Goal: Task Accomplishment & Management: Use online tool/utility

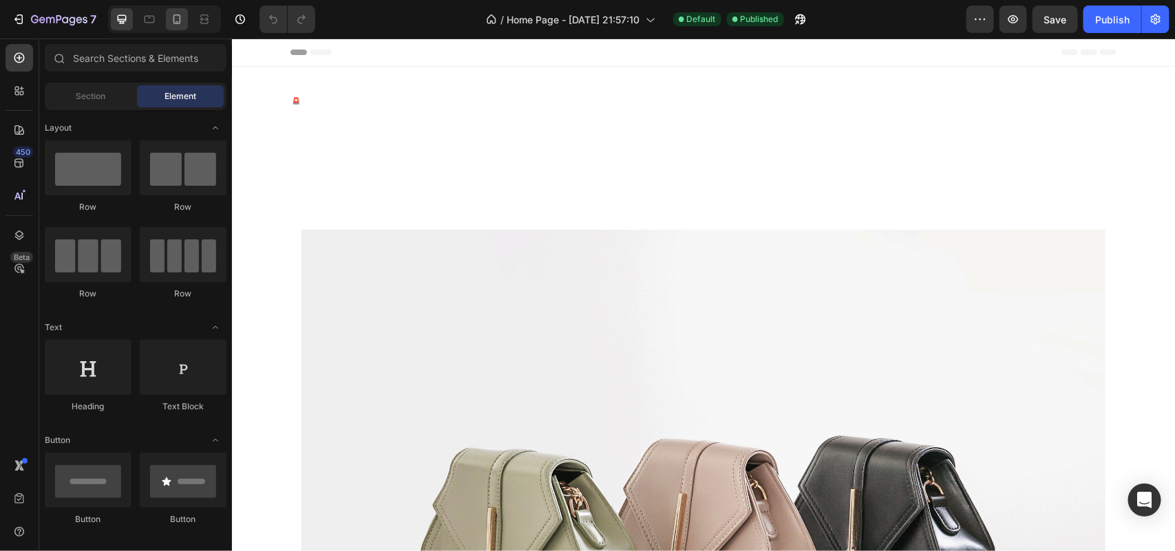
click at [170, 19] on icon at bounding box center [177, 19] width 14 height 14
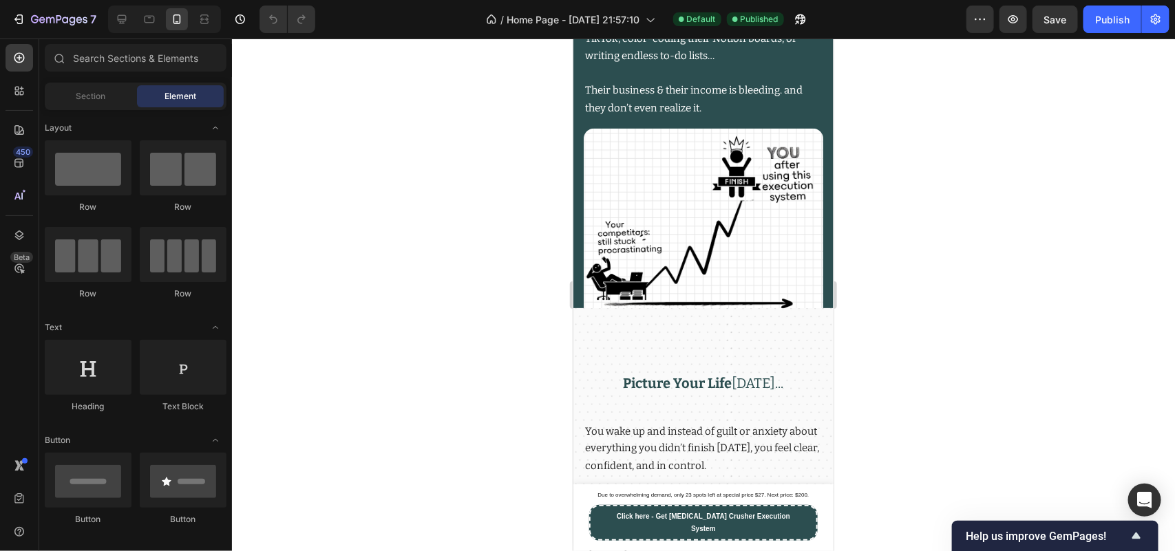
scroll to position [2966, 0]
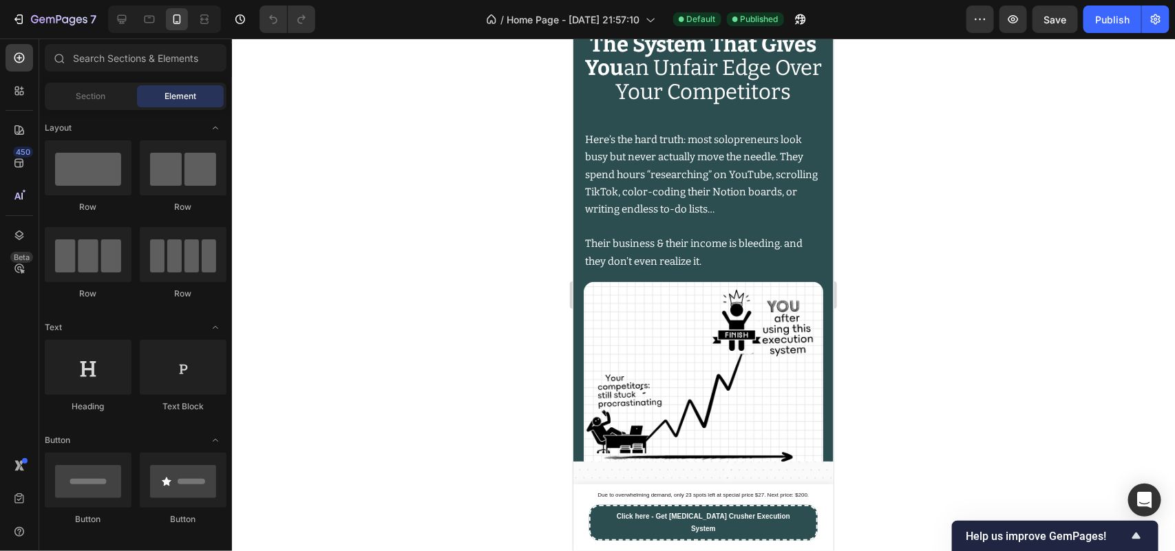
drag, startPoint x: 823, startPoint y: 304, endPoint x: 1408, endPoint y: 201, distance: 593.5
click at [748, 341] on img at bounding box center [703, 382] width 240 height 201
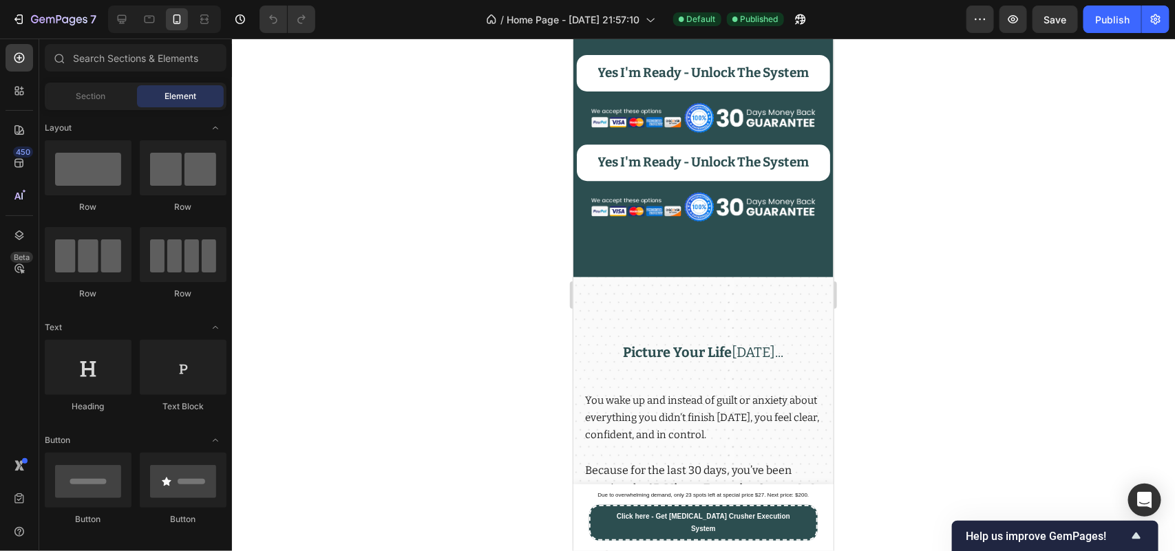
scroll to position [3995, 0]
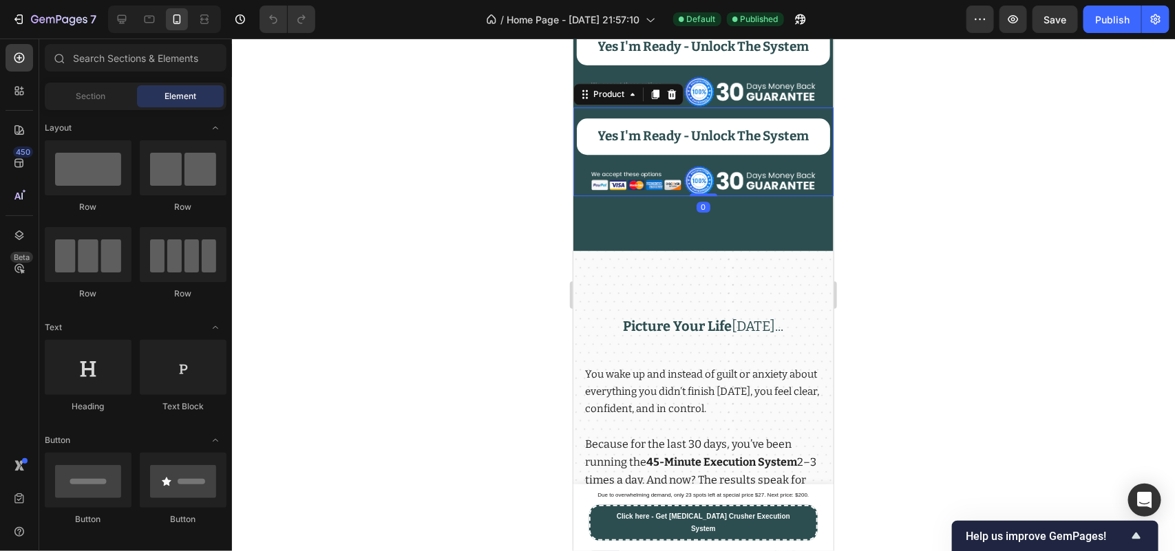
click at [738, 182] on div "Product Images Yes I'm Ready - Unlock The System Add to Cart Image Product 0" at bounding box center [703, 152] width 260 height 90
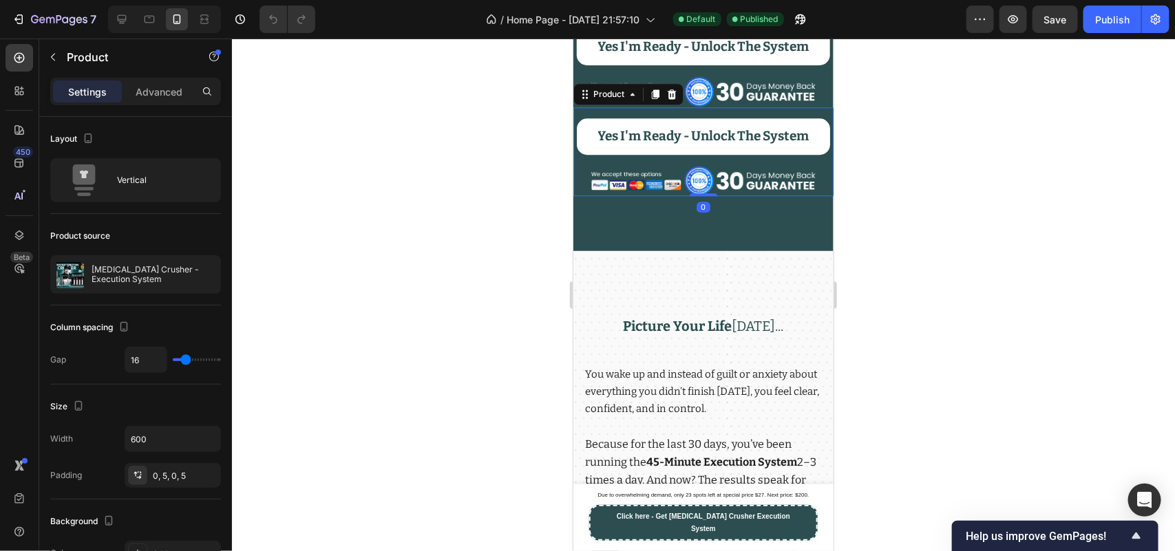
click at [682, 105] on div "Product" at bounding box center [628, 94] width 110 height 22
click at [675, 99] on icon at bounding box center [671, 93] width 11 height 11
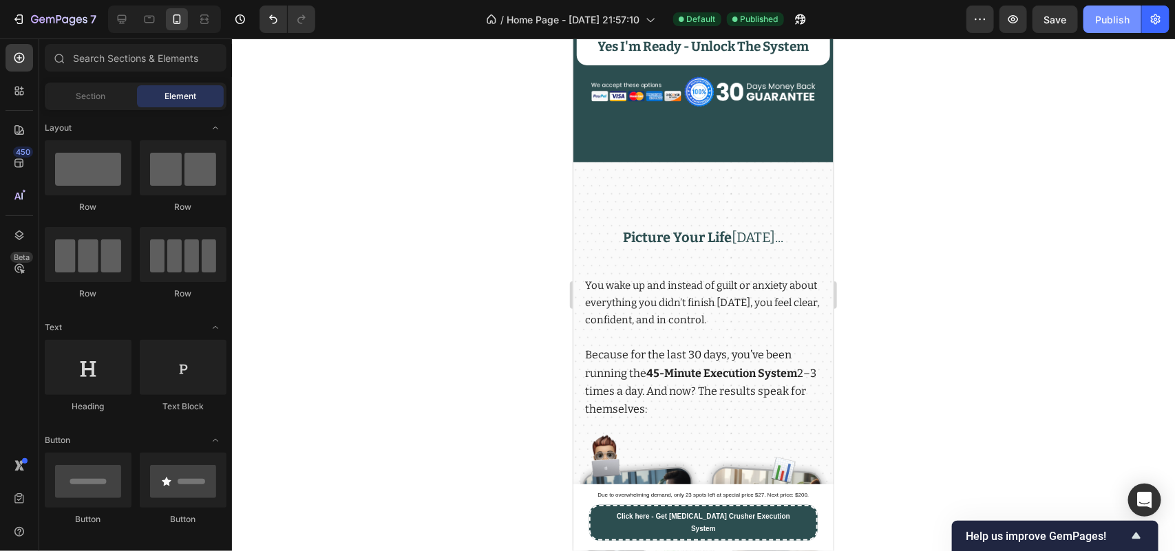
click at [1114, 25] on div "Publish" at bounding box center [1112, 19] width 34 height 14
click at [724, 248] on h2 "Picture Your Life [DATE]..." at bounding box center [703, 237] width 240 height 21
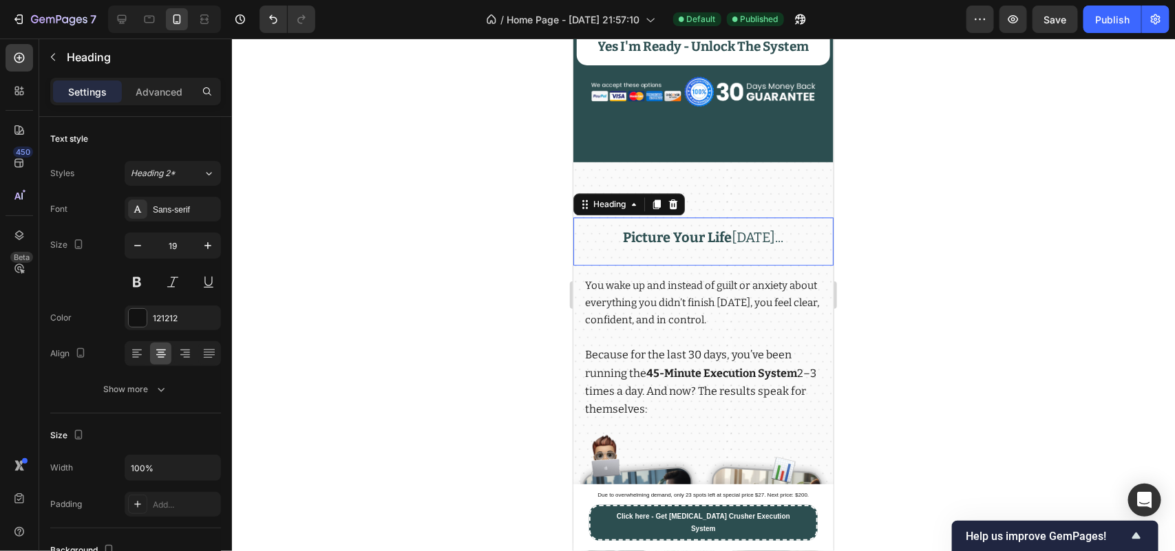
click at [724, 248] on h2 "Picture Your Life [DATE]..." at bounding box center [703, 237] width 240 height 21
click at [724, 246] on p "Picture Your Life [DATE]..." at bounding box center [703, 238] width 237 height 18
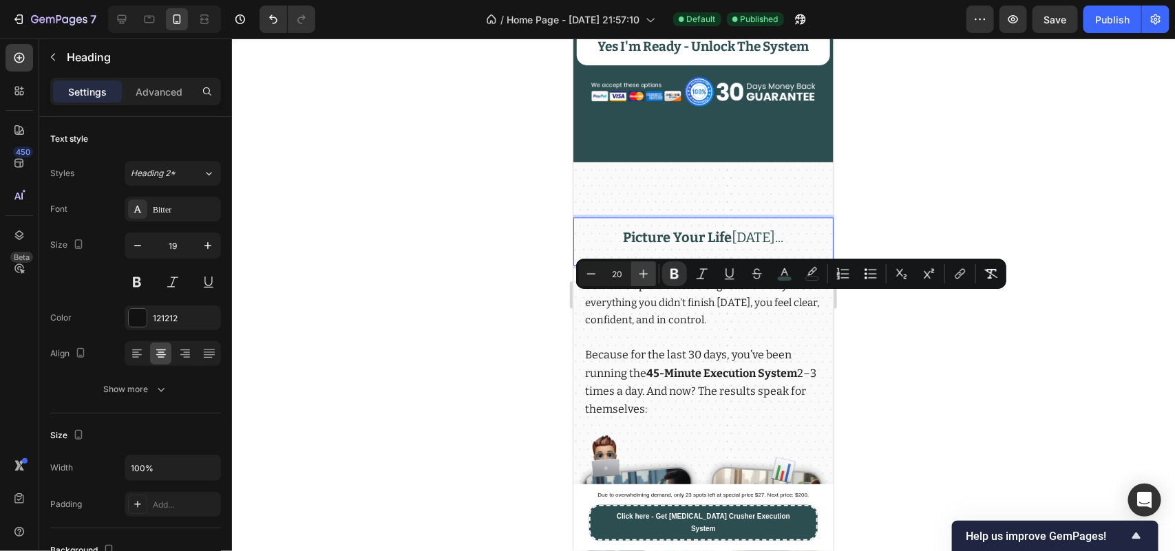
click at [648, 273] on icon "Editor contextual toolbar" at bounding box center [644, 274] width 14 height 14
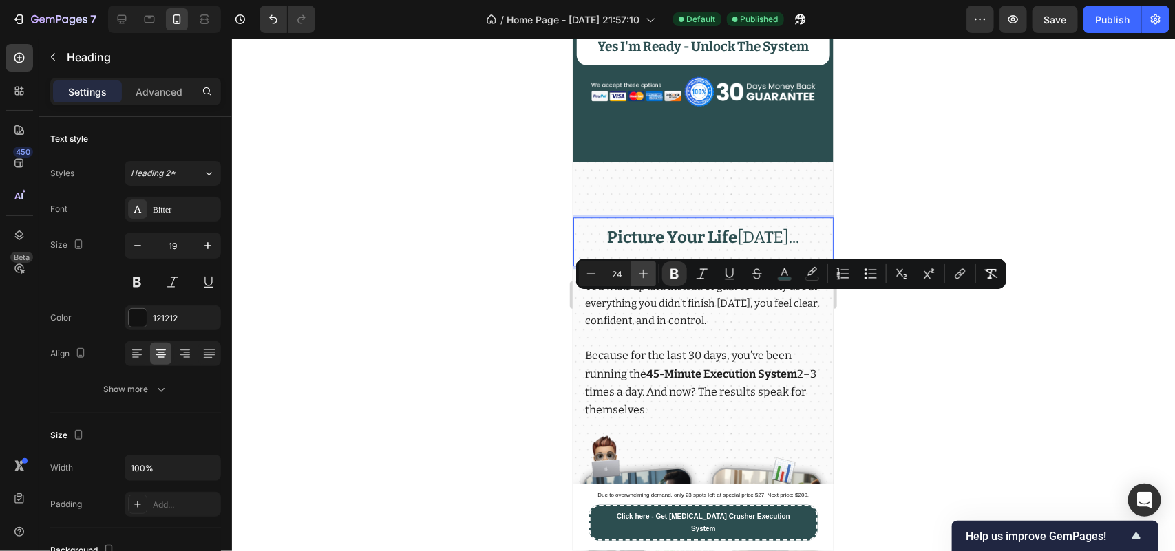
type input "25"
click at [482, 321] on div at bounding box center [703, 295] width 943 height 513
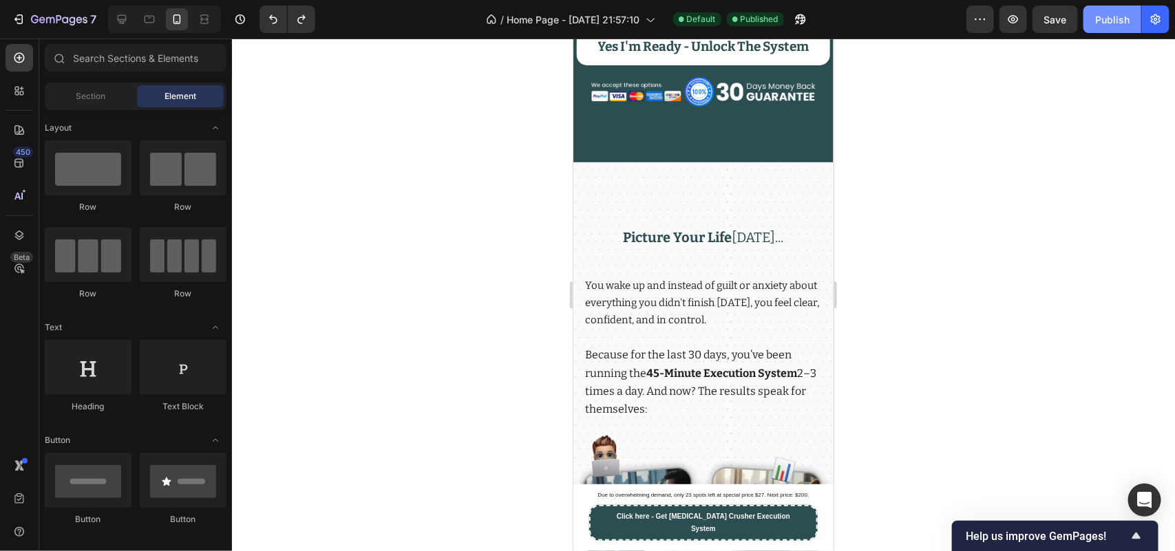
click at [1128, 29] on button "Publish" at bounding box center [1113, 20] width 58 height 28
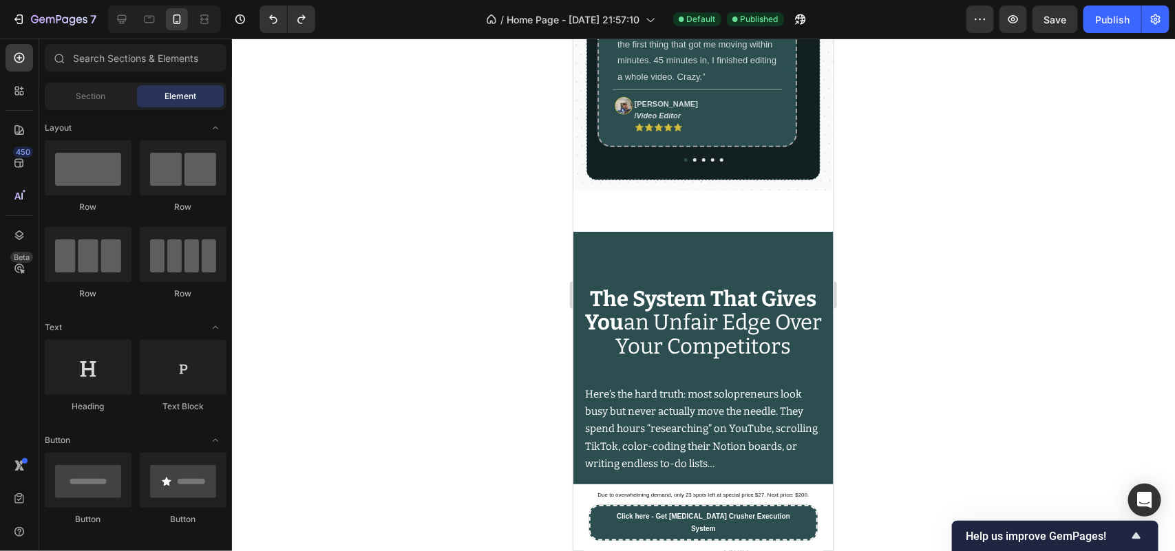
scroll to position [2544, 0]
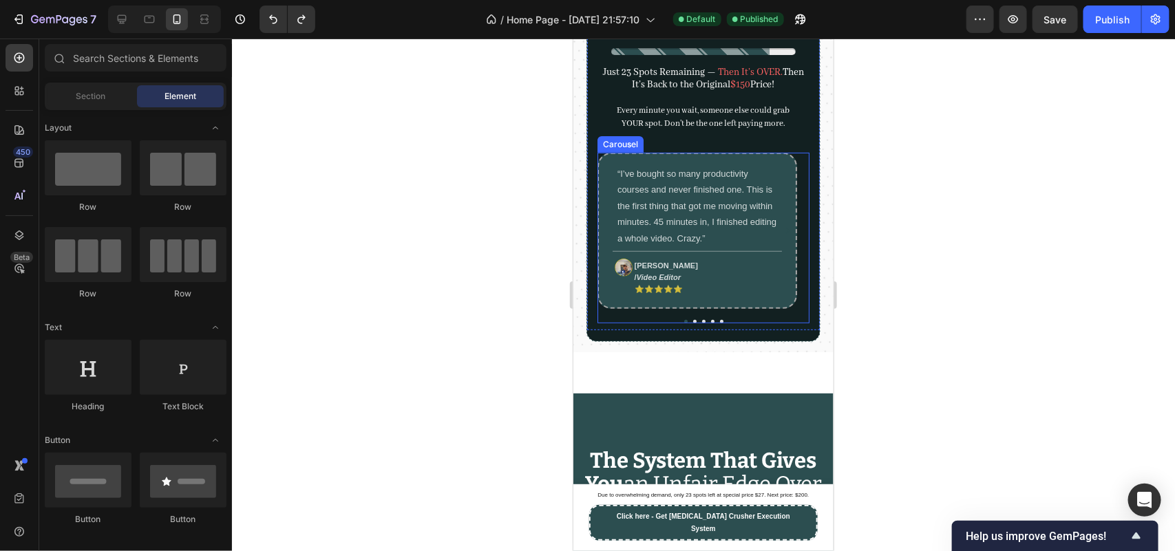
click at [690, 323] on div at bounding box center [703, 320] width 212 height 3
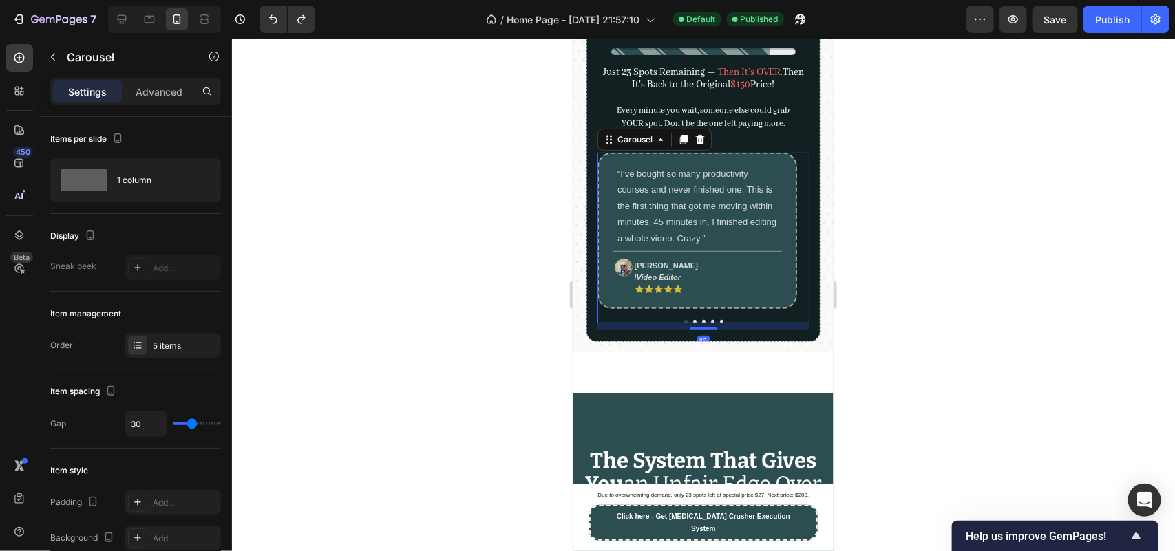
click at [693, 323] on button "Dot" at bounding box center [694, 320] width 3 height 3
click at [702, 323] on button "Dot" at bounding box center [703, 320] width 3 height 3
click at [711, 323] on button "Dot" at bounding box center [712, 320] width 3 height 3
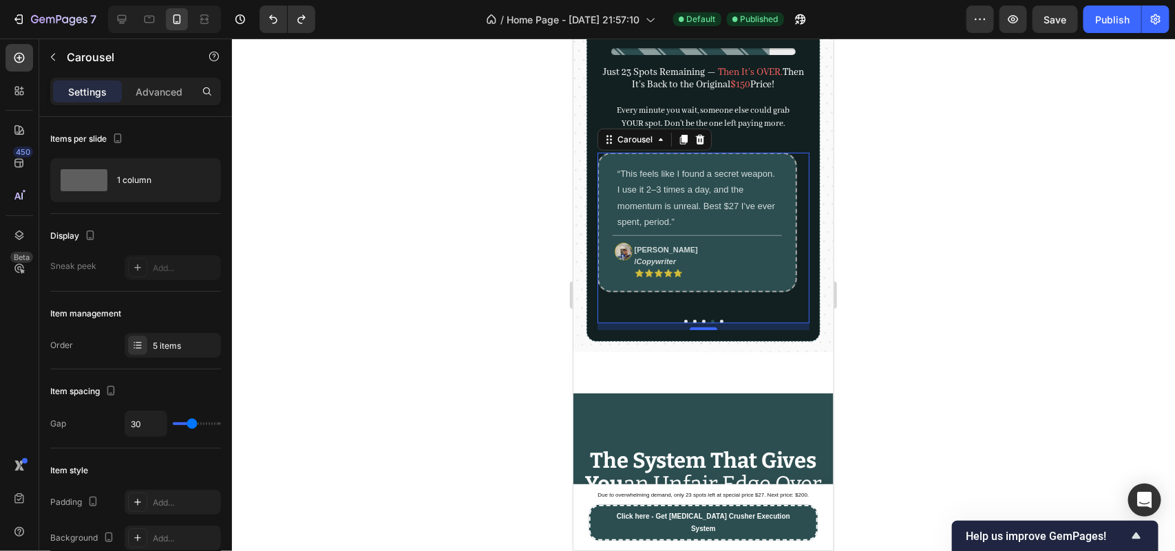
click at [719, 323] on button "Dot" at bounding box center [720, 320] width 3 height 3
click at [622, 266] on div "[PERSON_NAME] / Entrepreneur ⭐⭐⭐⭐⭐ Text block" at bounding box center [664, 260] width 91 height 42
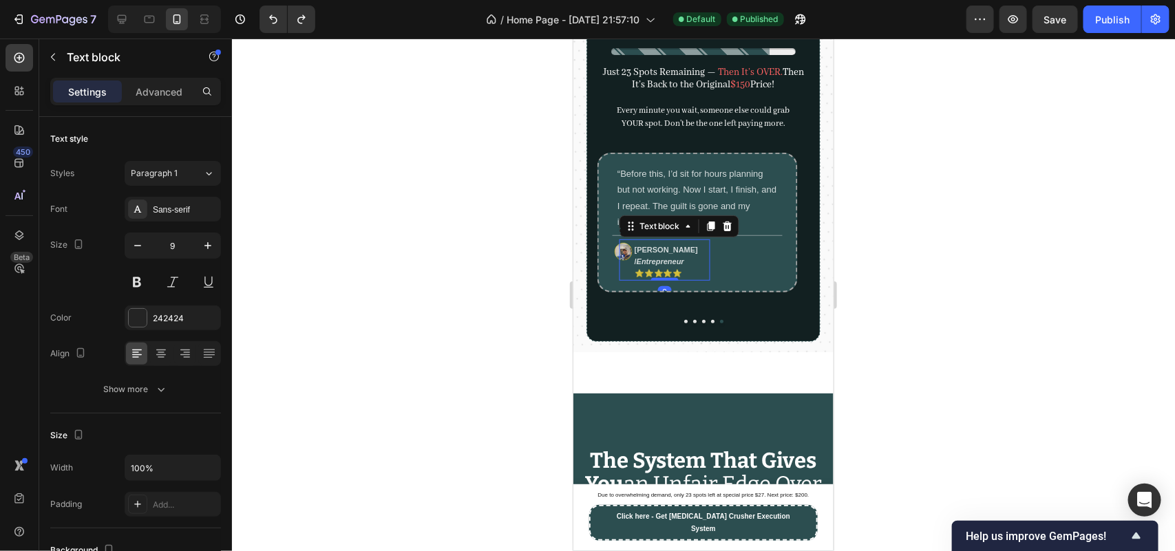
click at [614, 260] on img at bounding box center [623, 251] width 18 height 18
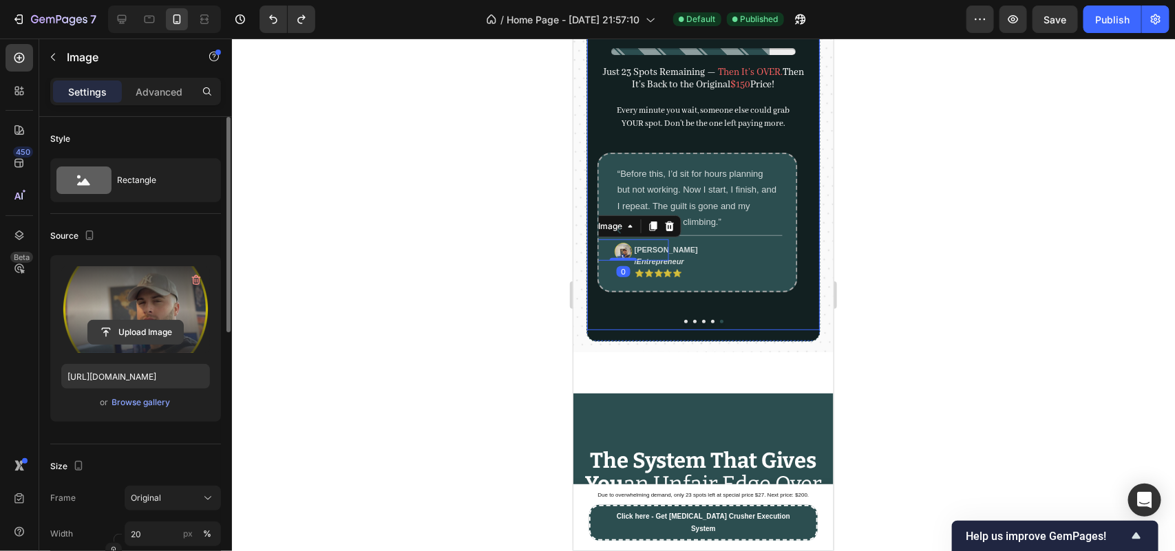
click at [140, 336] on input "file" at bounding box center [135, 332] width 95 height 23
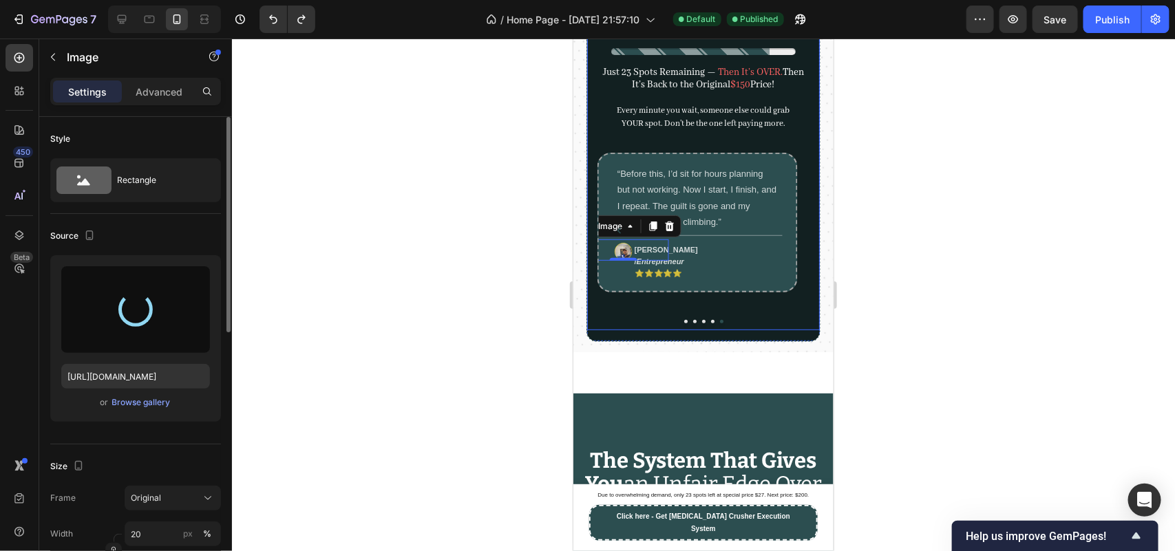
click at [675, 328] on div "“I’ve bought so many productivity courses and never finished one. This is the f…" at bounding box center [703, 230] width 212 height 198
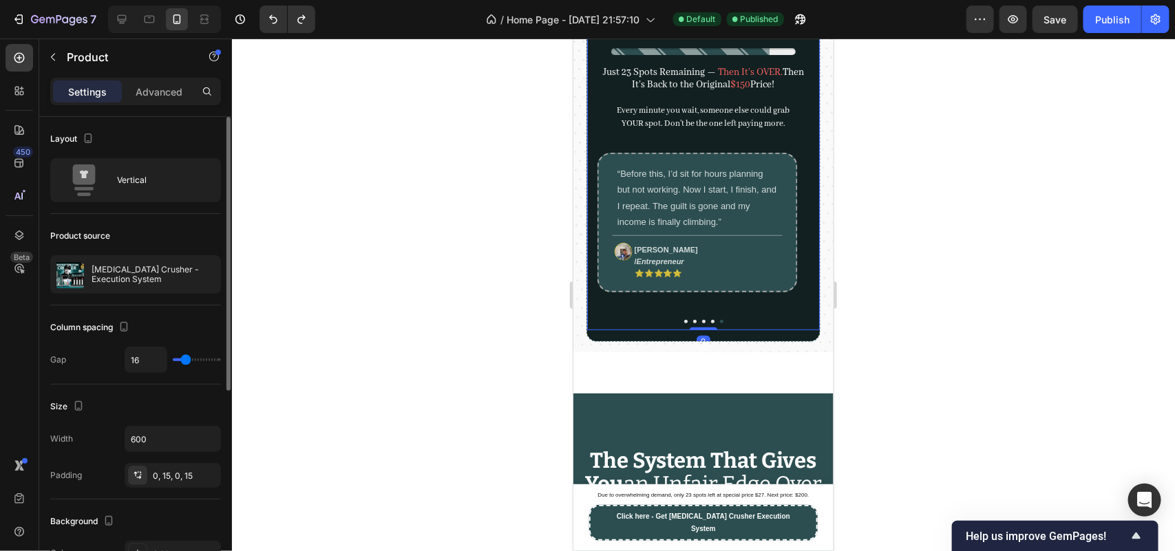
click at [675, 328] on div "“I’ve bought so many productivity courses and never finished one. This is the f…" at bounding box center [703, 230] width 212 height 198
click at [684, 323] on button "Dot" at bounding box center [685, 320] width 3 height 3
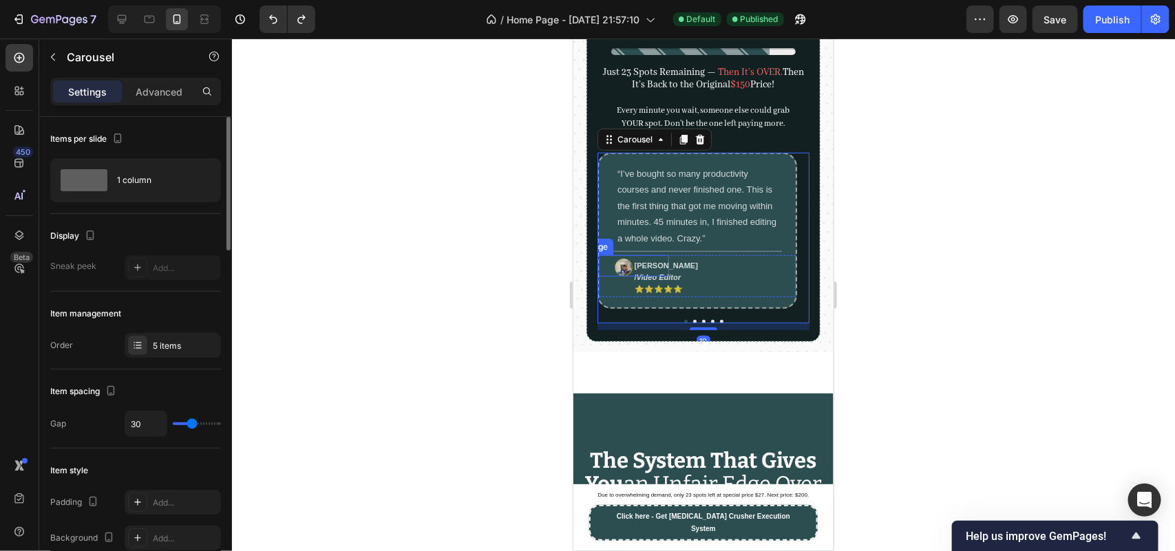
click at [610, 276] on div at bounding box center [623, 267] width 91 height 18
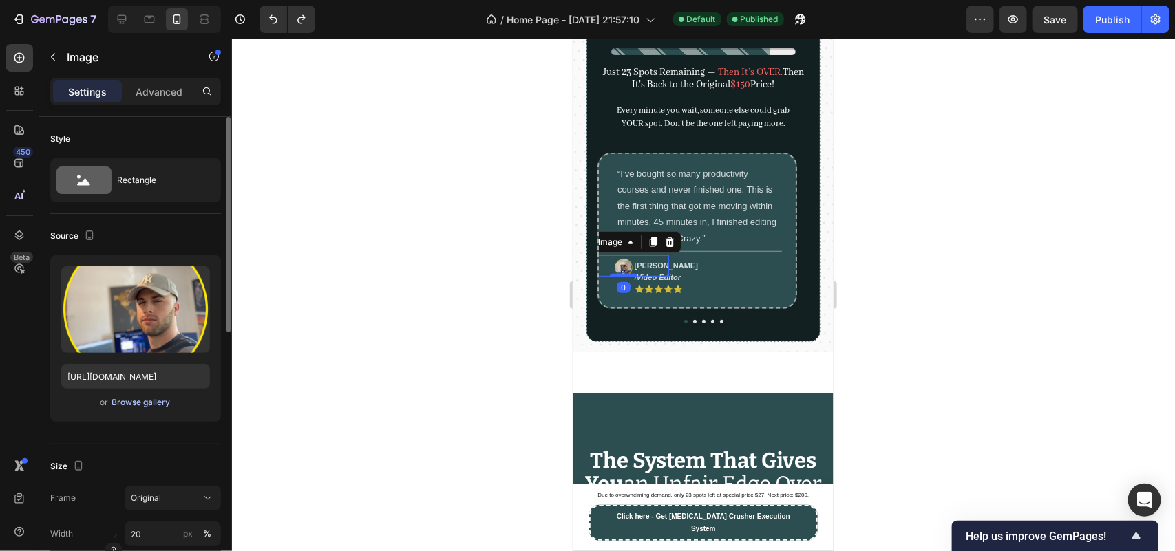
click at [138, 401] on div "Browse gallery" at bounding box center [141, 403] width 59 height 12
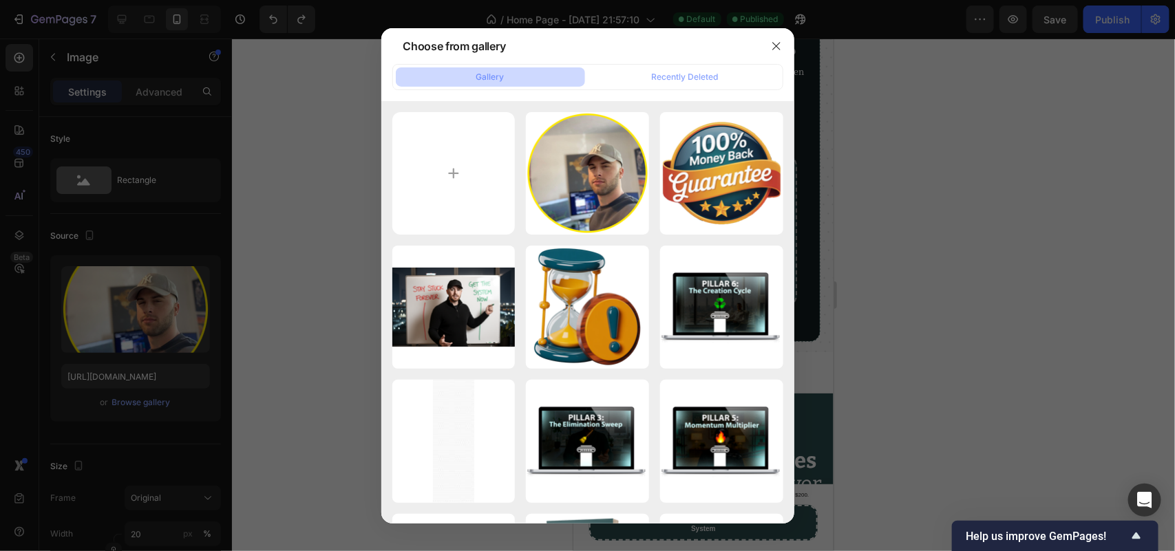
click at [138, 344] on div at bounding box center [587, 275] width 1175 height 551
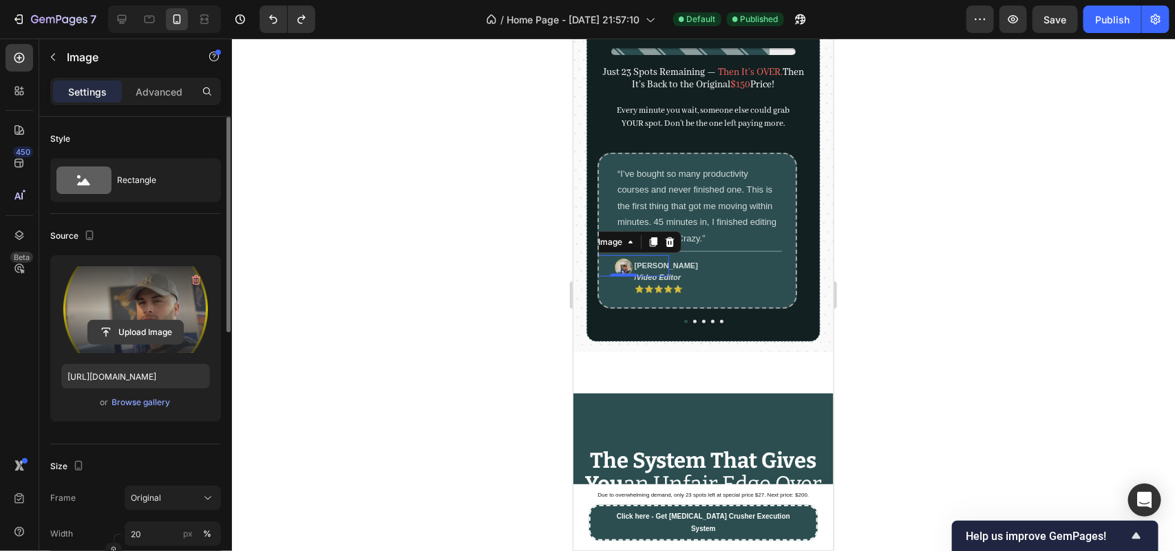
click at [143, 325] on input "file" at bounding box center [135, 332] width 95 height 23
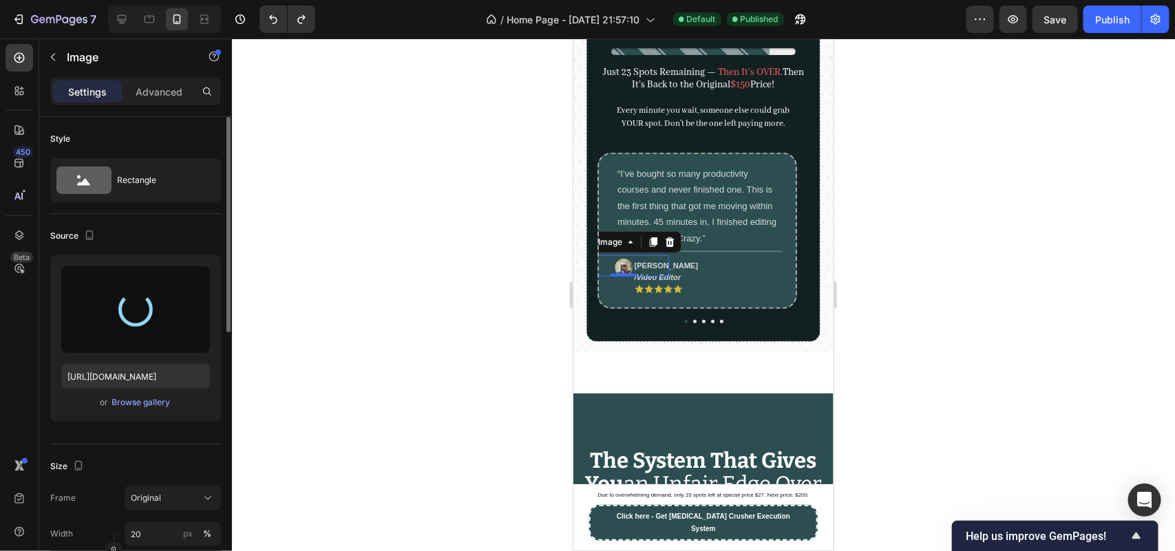
type input "[URL][DOMAIN_NAME]"
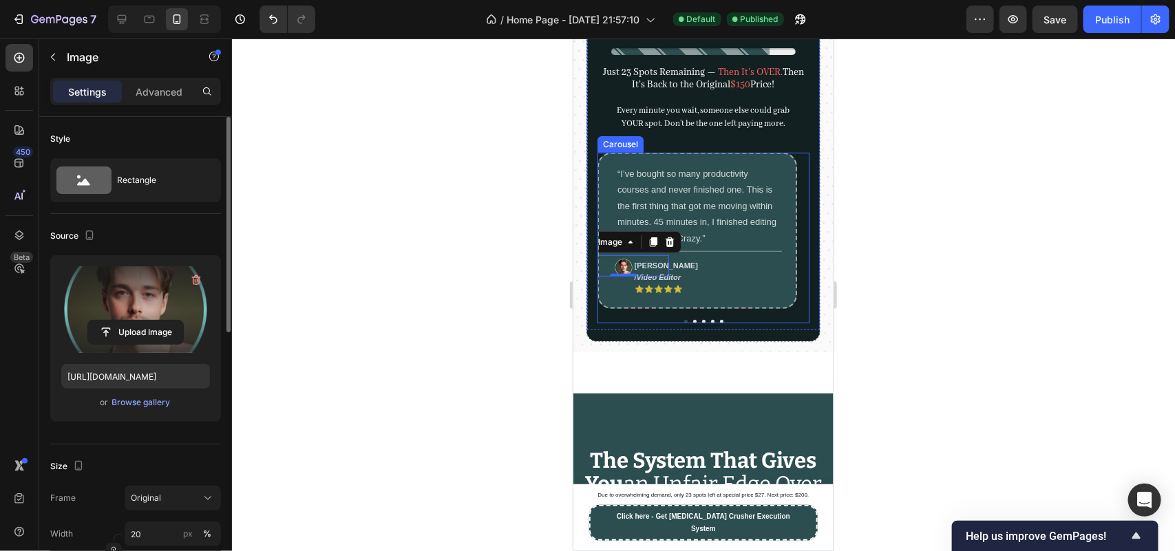
click at [687, 323] on div "“I’ve bought so many productivity courses and never finished one. This is the f…" at bounding box center [703, 237] width 212 height 171
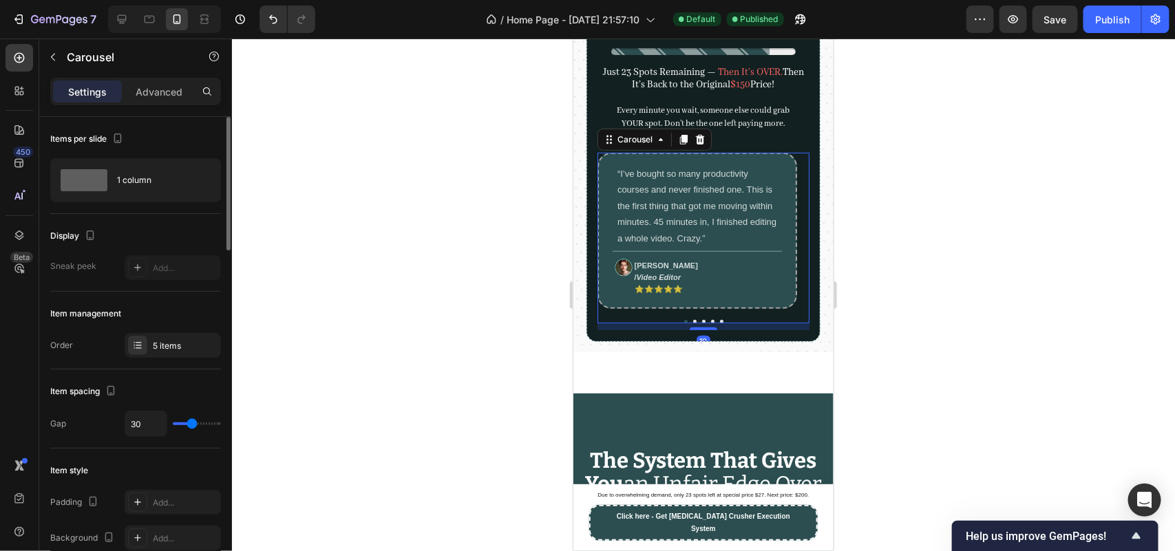
click at [687, 323] on div "“I’ve bought so many productivity courses and never finished one. This is the f…" at bounding box center [703, 237] width 212 height 171
click at [693, 323] on button "Dot" at bounding box center [694, 320] width 3 height 3
click at [620, 288] on div "[PERSON_NAME] / Freelancer ⭐⭐⭐⭐⭐ Text block" at bounding box center [664, 276] width 91 height 42
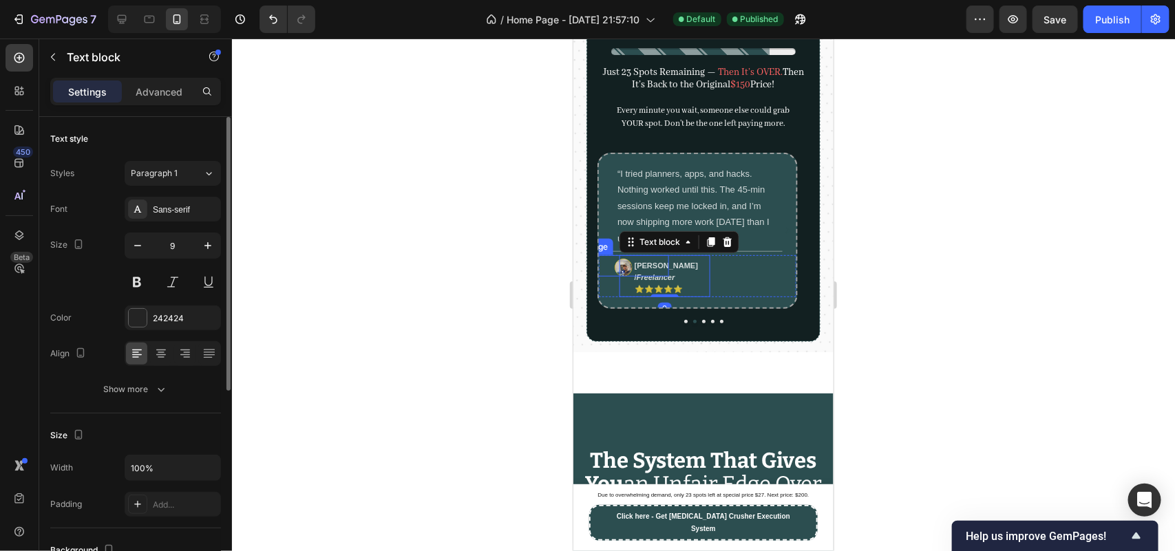
click at [611, 276] on div at bounding box center [623, 267] width 91 height 18
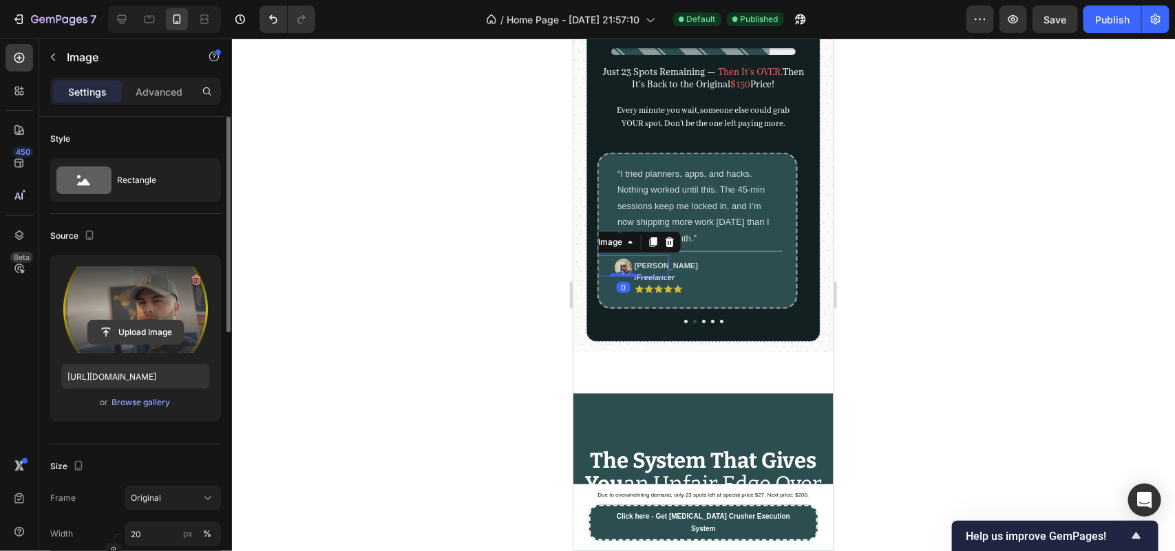
click at [132, 343] on input "file" at bounding box center [135, 332] width 95 height 23
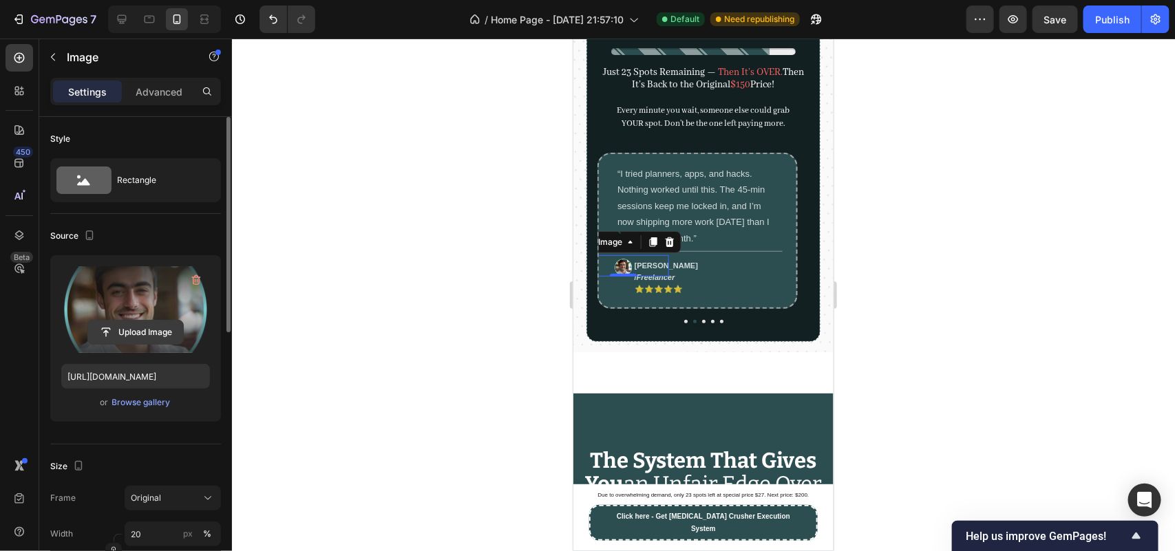
click at [145, 328] on input "file" at bounding box center [135, 332] width 95 height 23
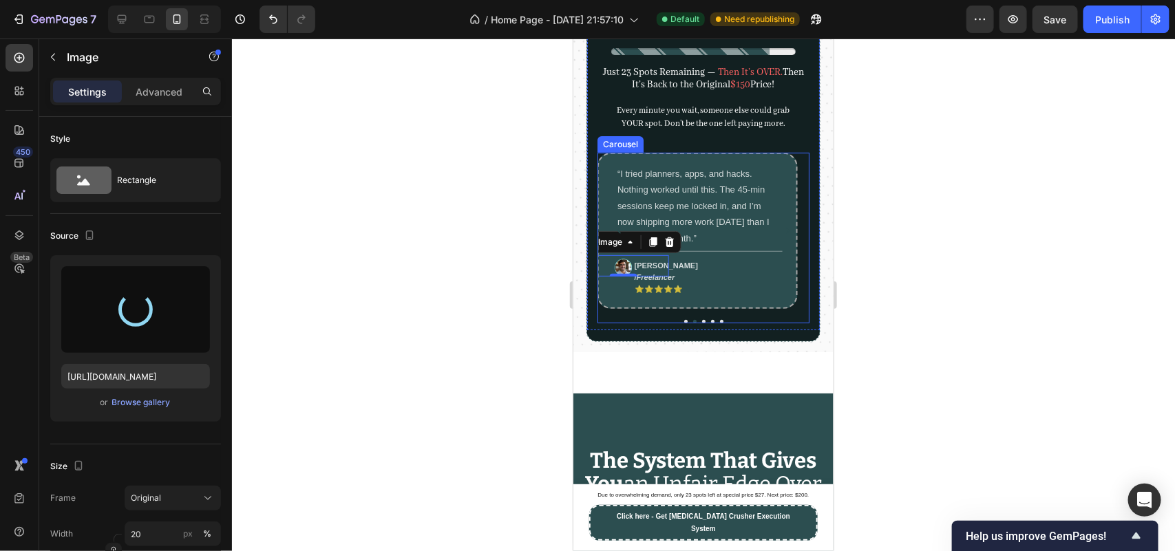
type input "[URL][DOMAIN_NAME]"
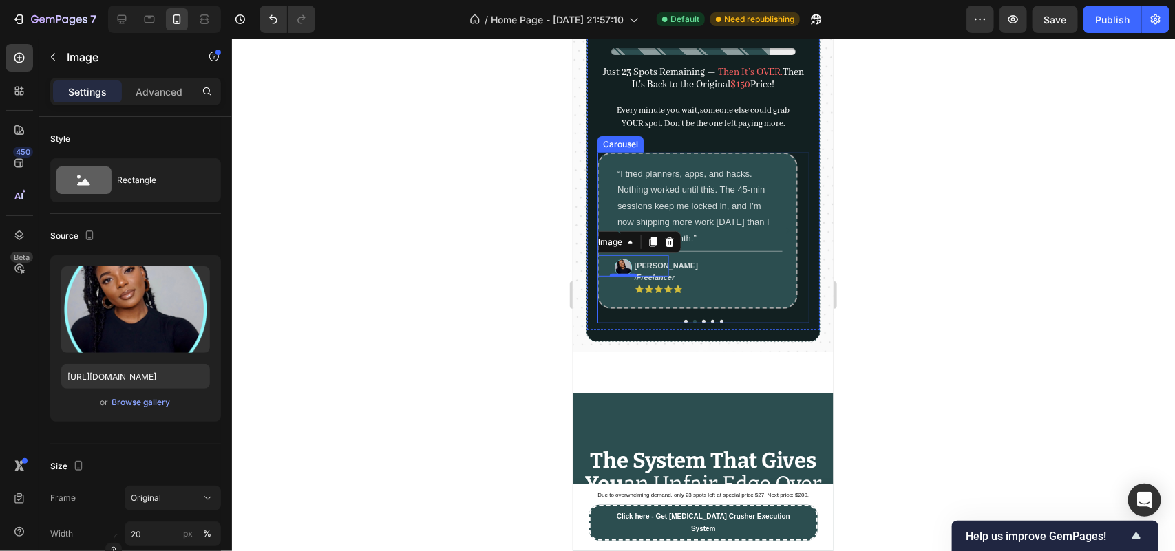
click at [702, 323] on button "Dot" at bounding box center [703, 320] width 3 height 3
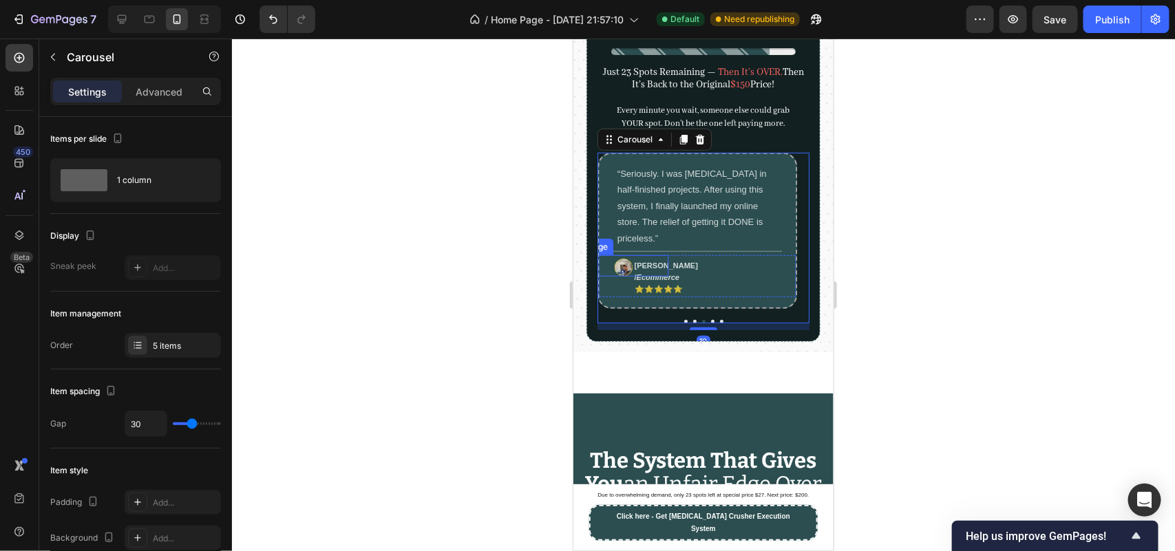
click at [615, 276] on img at bounding box center [623, 267] width 18 height 18
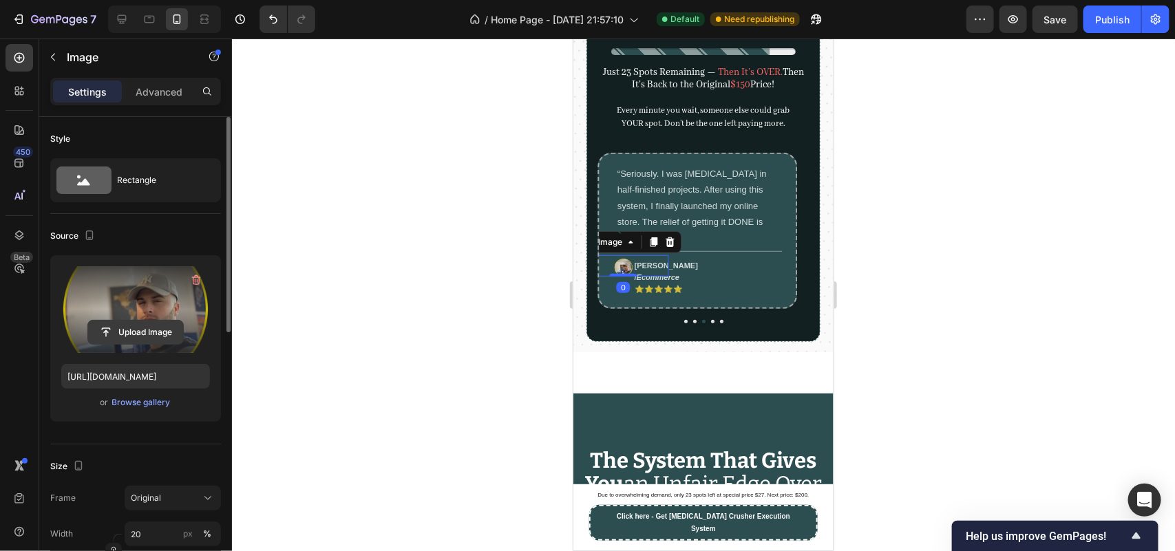
click at [145, 324] on input "file" at bounding box center [135, 332] width 95 height 23
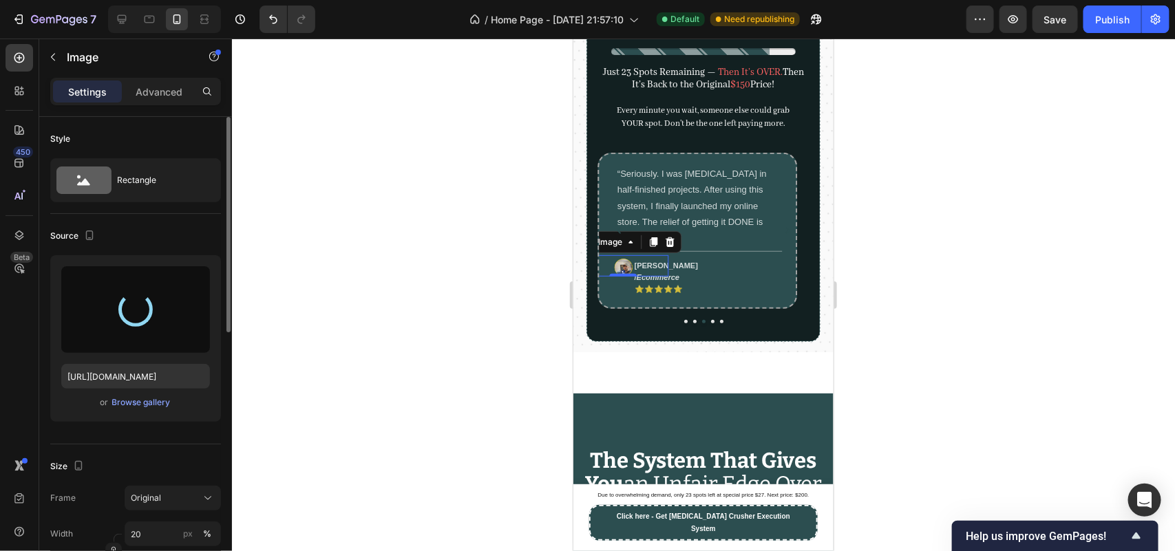
type input "[URL][DOMAIN_NAME]"
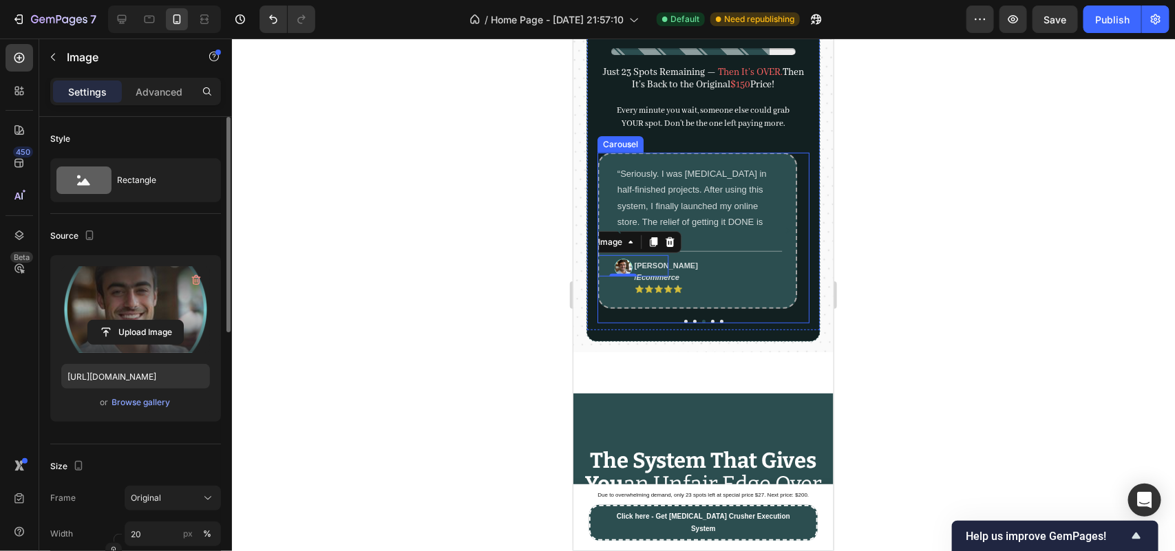
click at [706, 323] on div "“I’ve bought so many productivity courses and never finished one. This is the f…" at bounding box center [703, 237] width 212 height 171
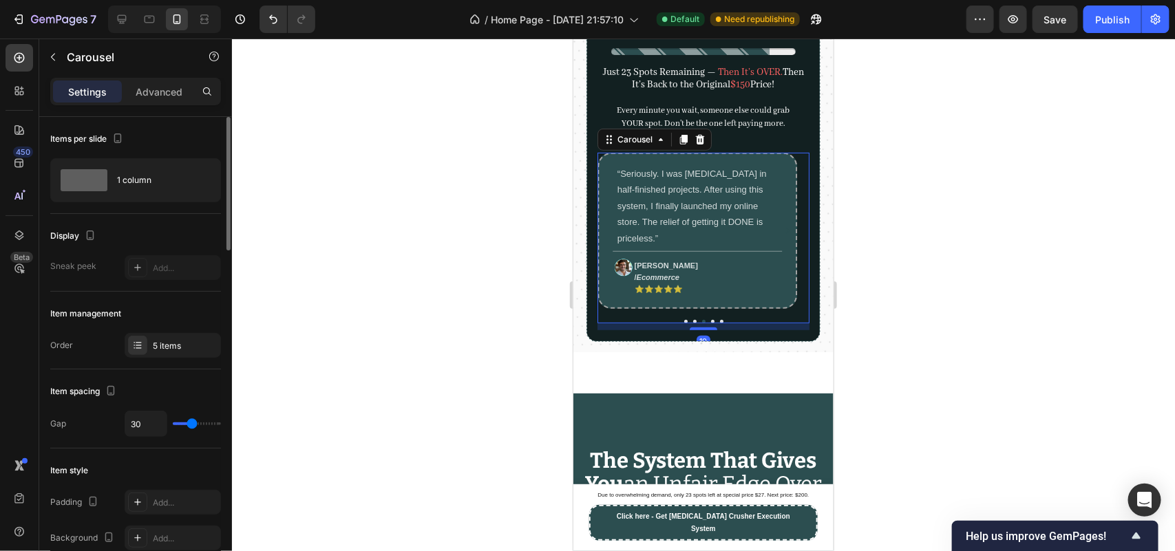
click at [708, 323] on div "“I’ve bought so many productivity courses and never finished one. This is the f…" at bounding box center [703, 237] width 212 height 171
click at [711, 323] on button "Dot" at bounding box center [712, 320] width 3 height 3
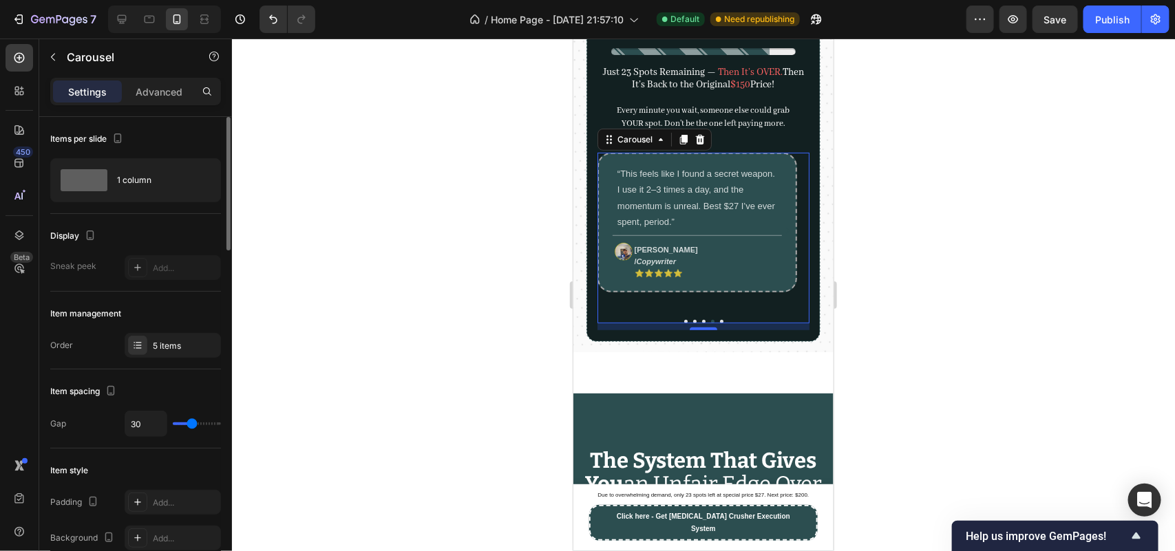
click at [719, 323] on button "Dot" at bounding box center [720, 320] width 3 height 3
click at [614, 260] on img at bounding box center [623, 251] width 18 height 18
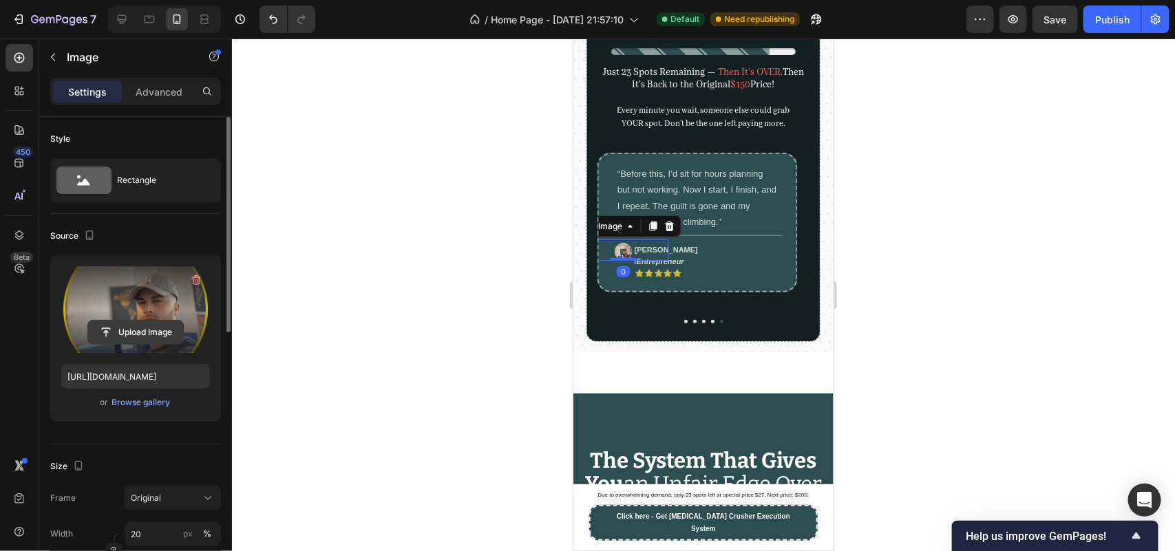
click at [150, 334] on input "file" at bounding box center [135, 332] width 95 height 23
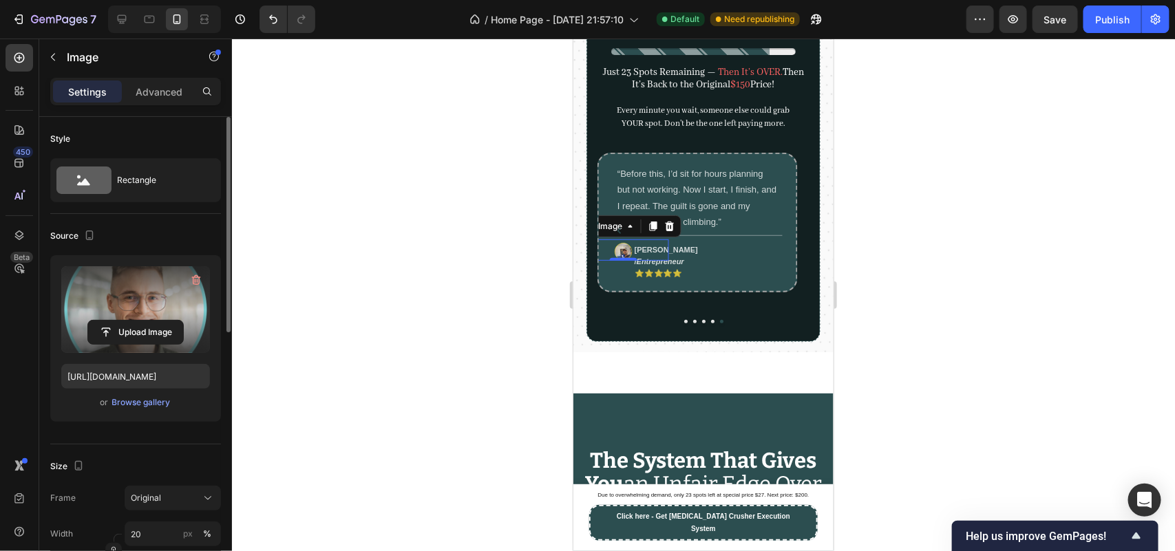
type input "[URL][DOMAIN_NAME]"
click at [1114, 21] on div "Publish" at bounding box center [1112, 19] width 34 height 14
click at [597, 165] on div "“I’ve bought so many productivity courses and never finished one. This is the f…" at bounding box center [703, 230] width 212 height 198
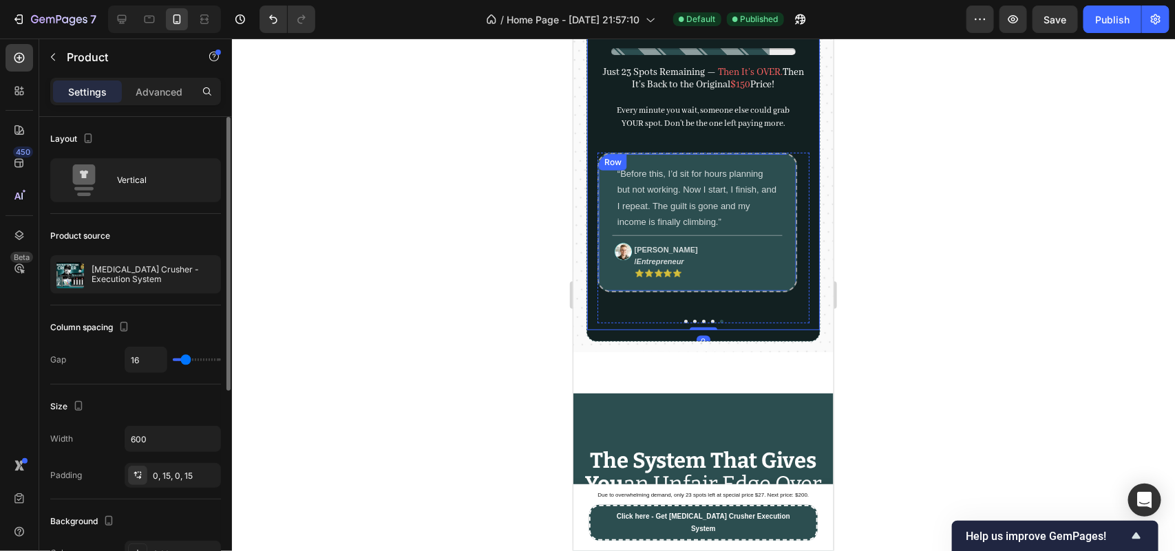
click at [613, 168] on div "Row" at bounding box center [612, 162] width 23 height 12
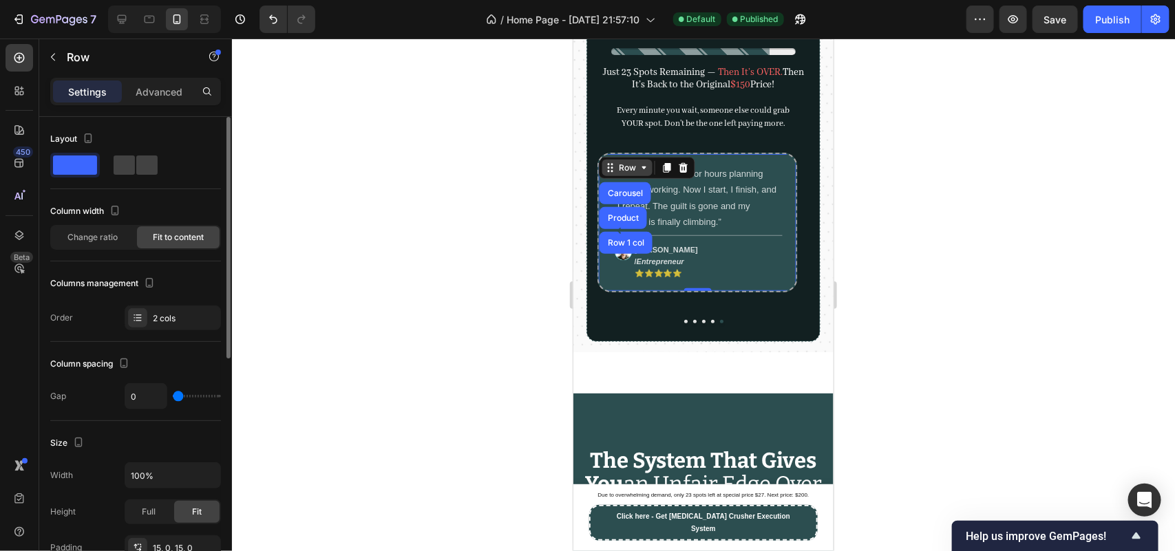
click at [624, 173] on div "Row" at bounding box center [626, 167] width 23 height 12
click at [620, 173] on div "Row" at bounding box center [626, 167] width 23 height 12
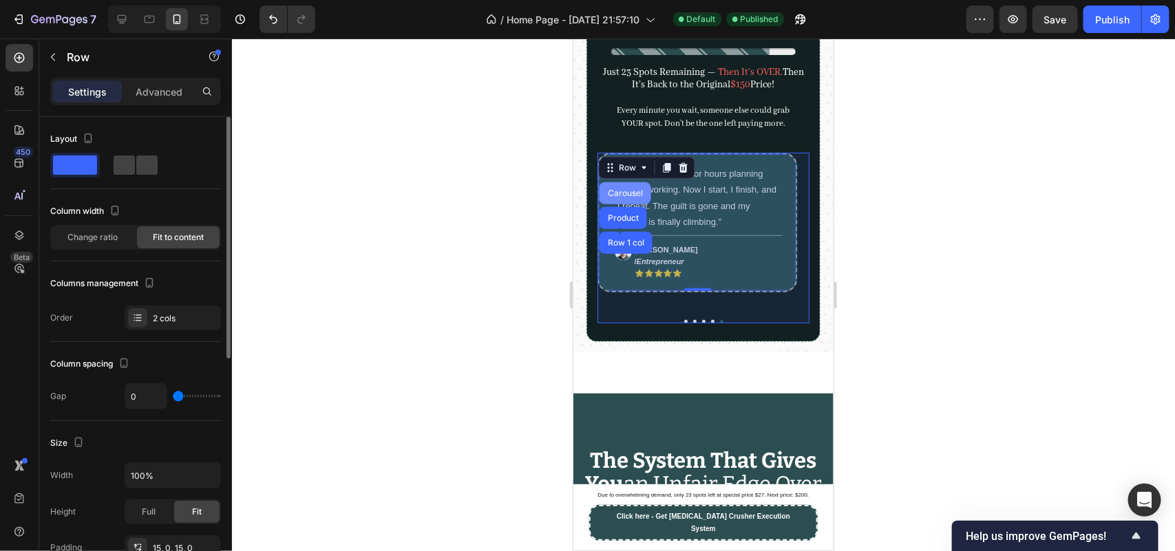
click at [620, 197] on div "Carousel" at bounding box center [624, 193] width 41 height 8
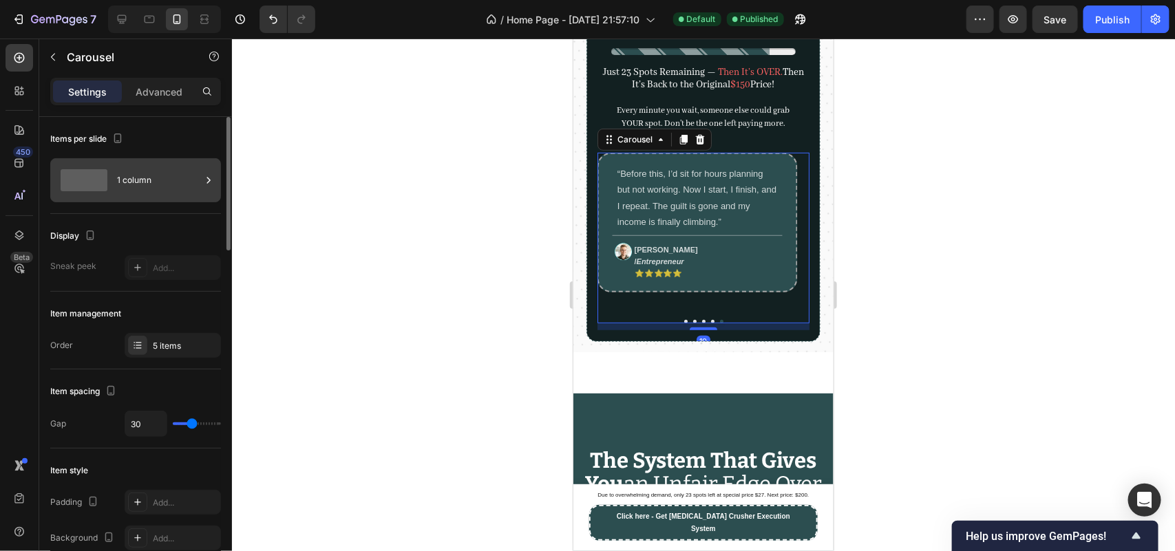
click at [141, 186] on div "1 column" at bounding box center [159, 181] width 84 height 32
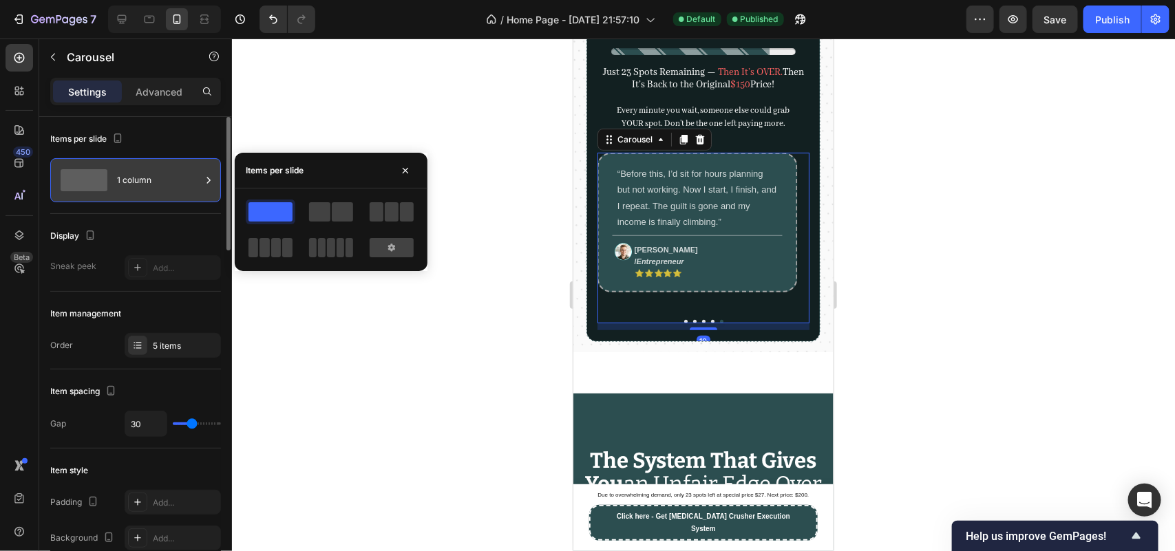
click at [129, 186] on div "1 column" at bounding box center [159, 181] width 84 height 32
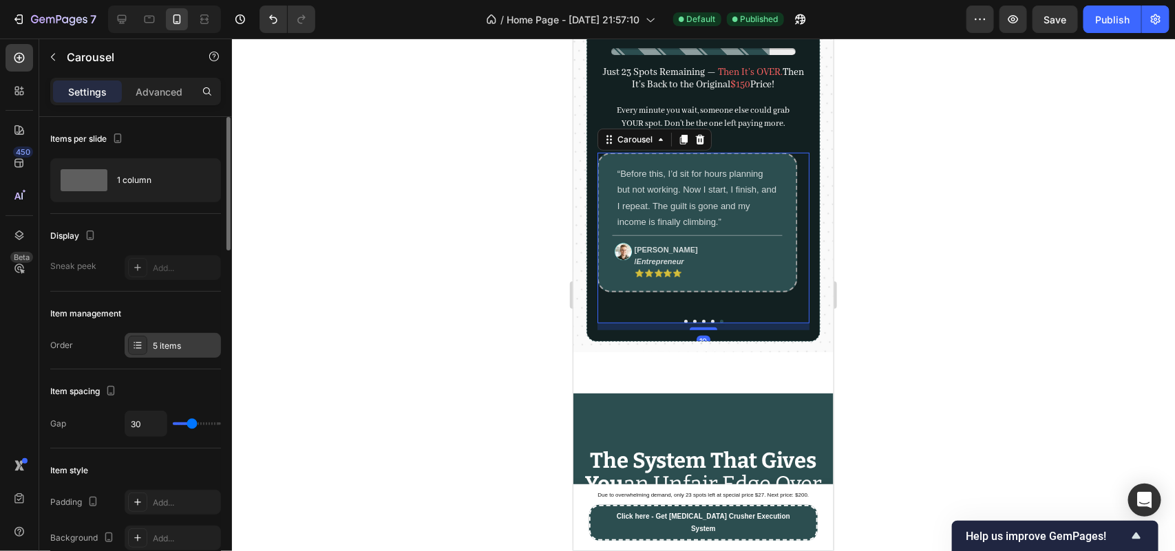
click at [160, 343] on div "5 items" at bounding box center [185, 346] width 65 height 12
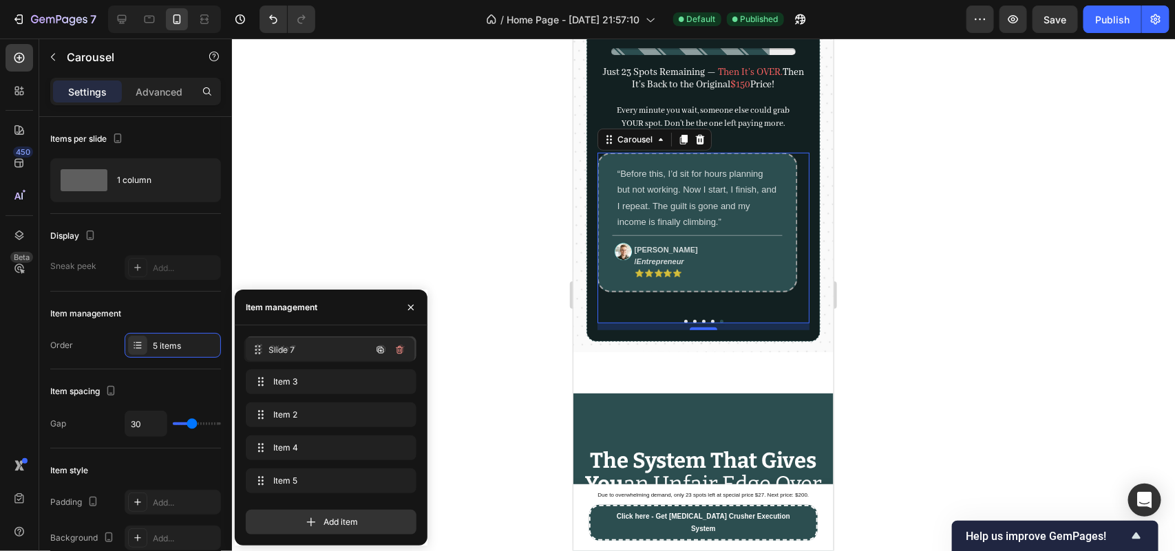
drag, startPoint x: 264, startPoint y: 377, endPoint x: 180, endPoint y: 160, distance: 232.6
click at [496, 251] on div at bounding box center [703, 295] width 943 height 513
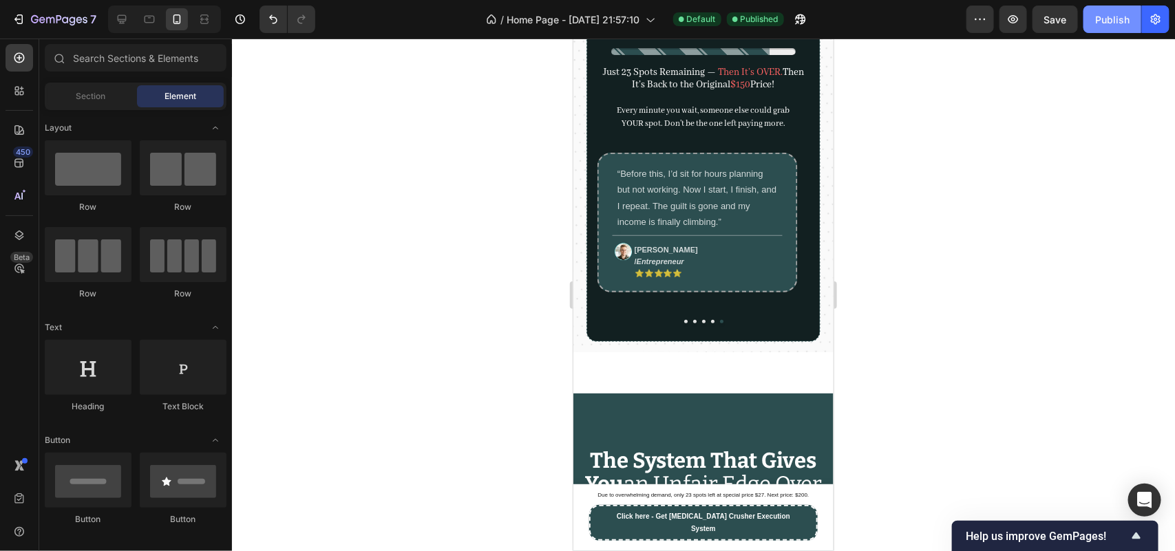
click at [1097, 15] on div "Publish" at bounding box center [1112, 19] width 34 height 14
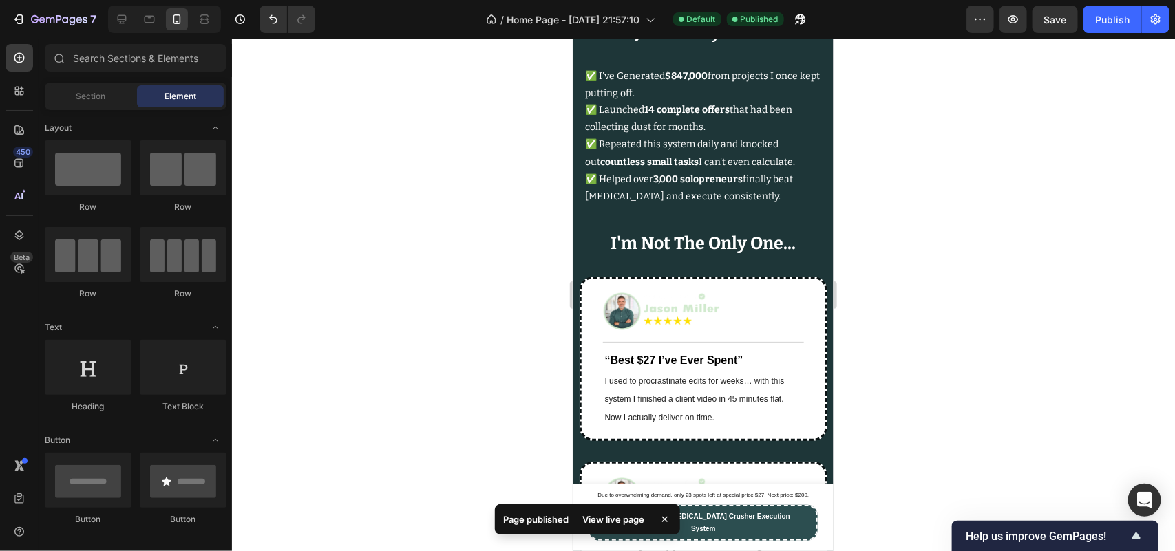
scroll to position [8377, 0]
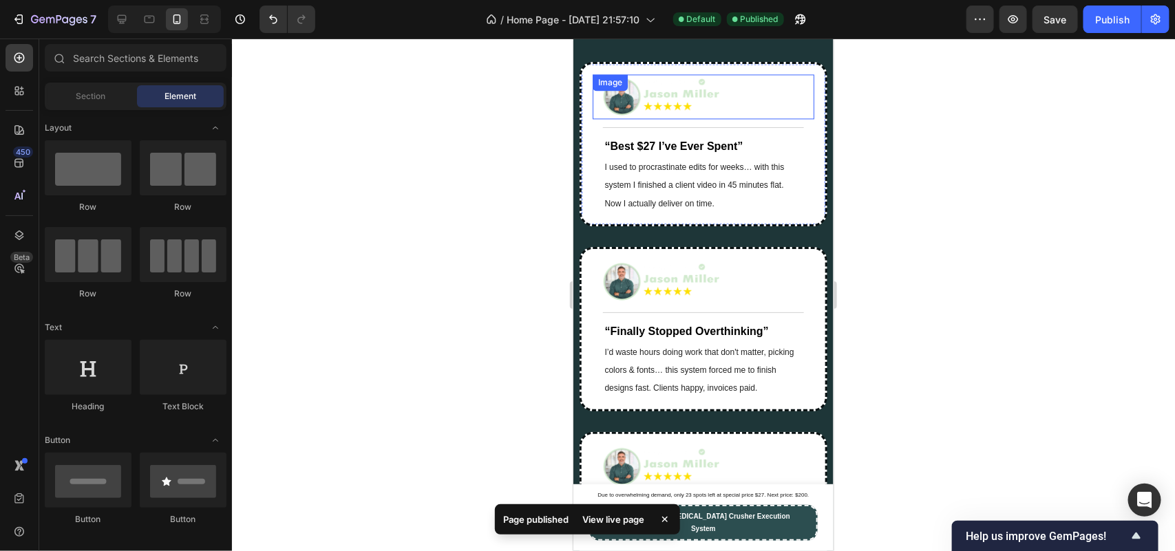
click at [706, 115] on img at bounding box center [665, 96] width 127 height 38
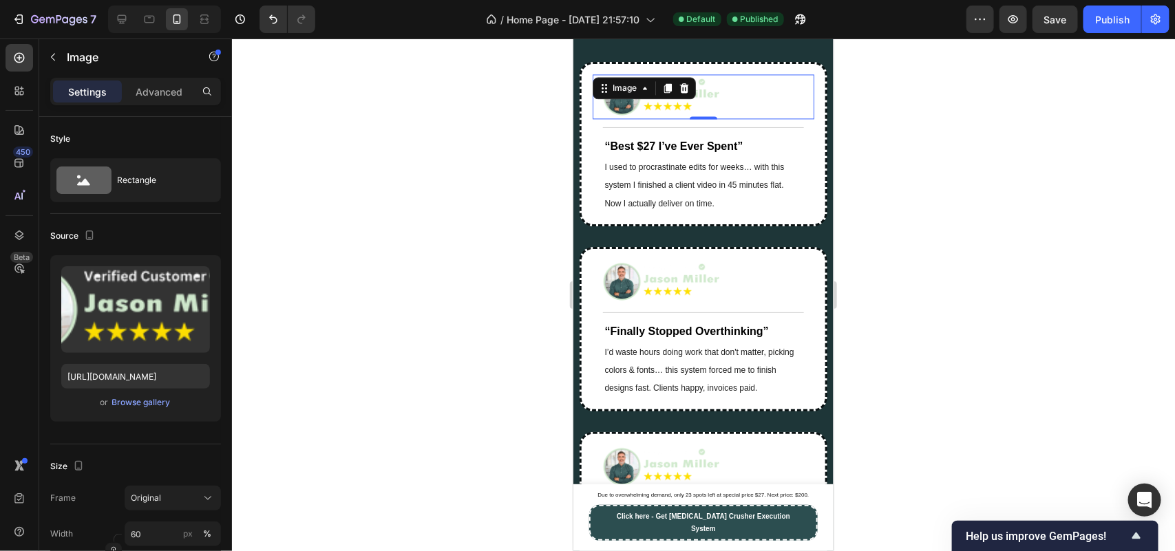
click at [476, 266] on div at bounding box center [703, 295] width 943 height 513
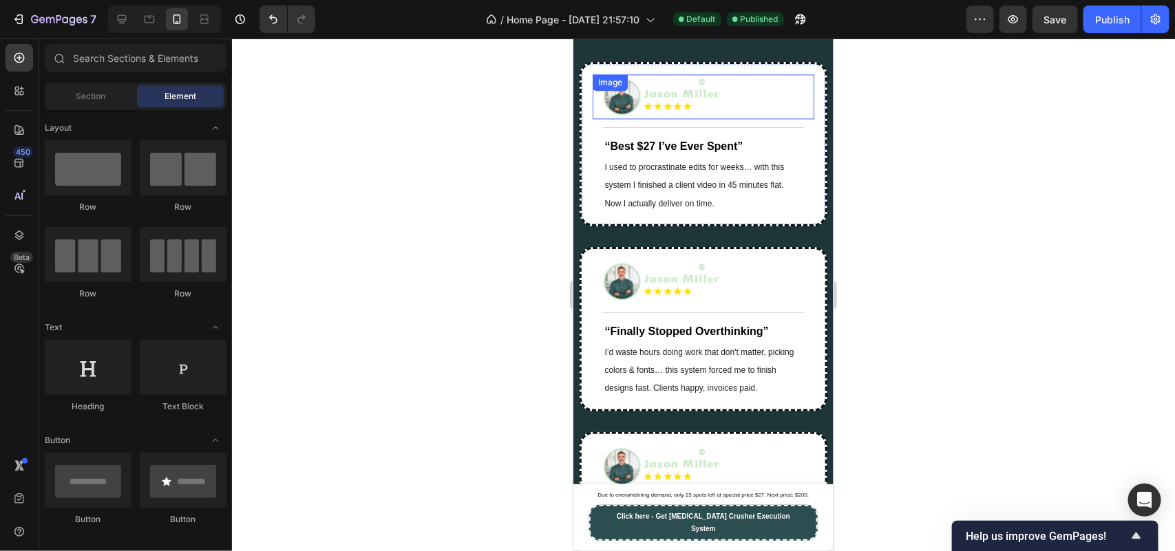
click at [686, 115] on img at bounding box center [665, 96] width 127 height 38
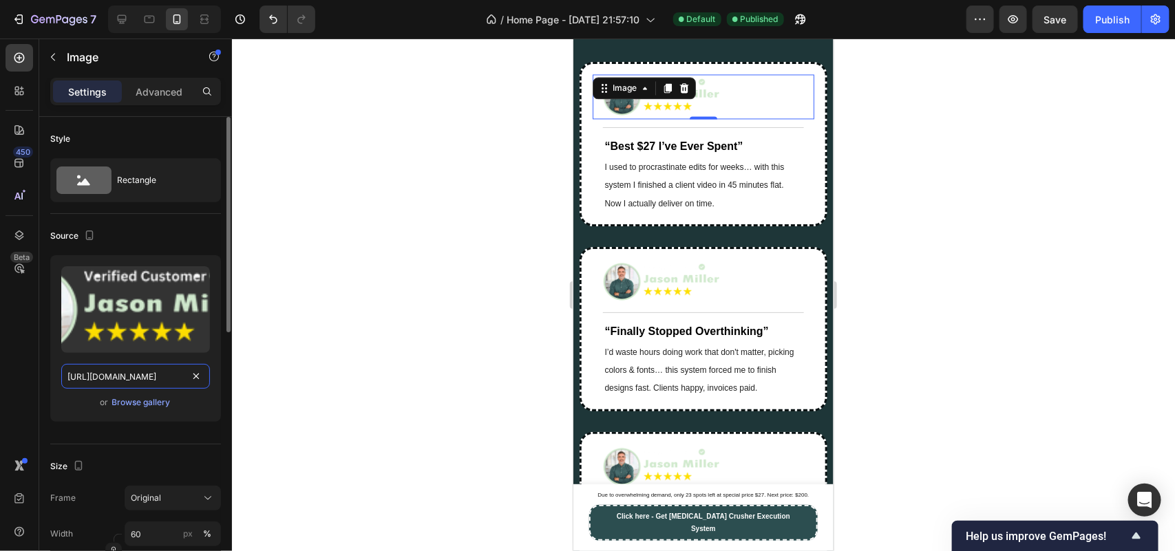
click at [138, 377] on input "[URL][DOMAIN_NAME]" at bounding box center [135, 376] width 149 height 25
click at [355, 315] on div at bounding box center [703, 295] width 943 height 513
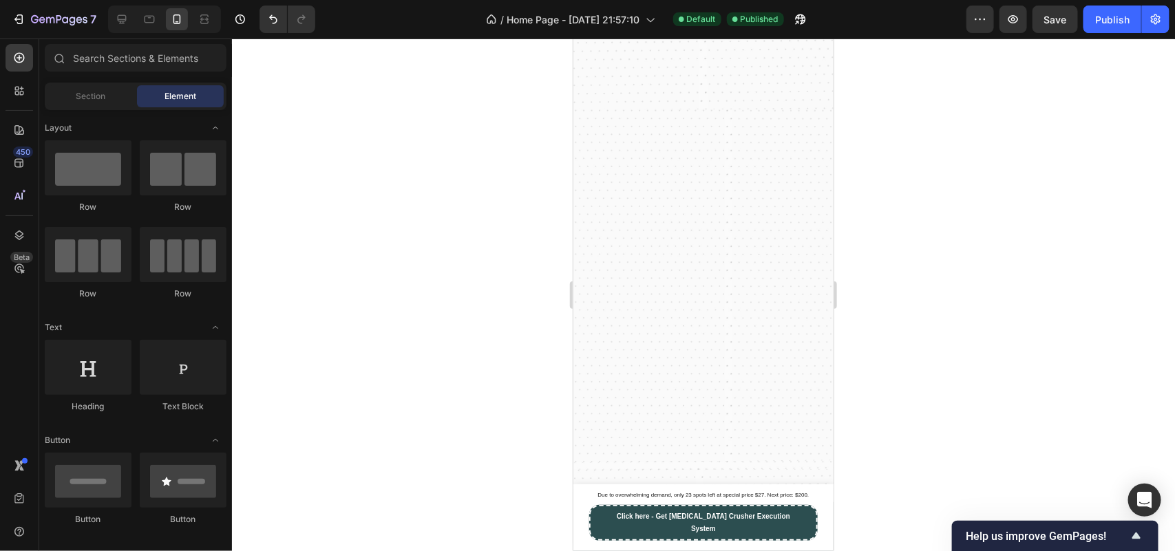
scroll to position [1334, 0]
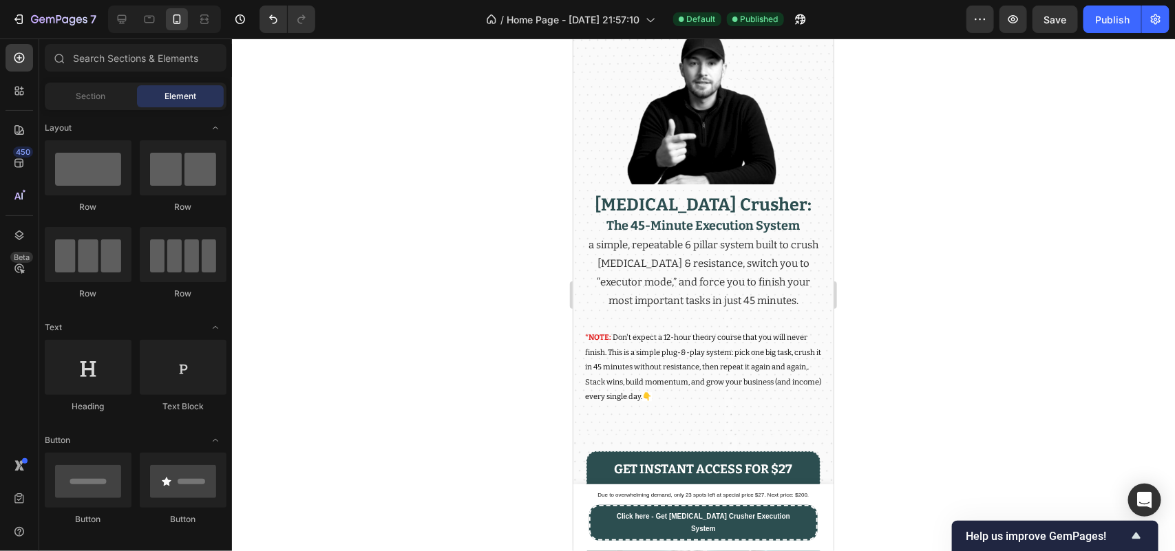
drag, startPoint x: 826, startPoint y: 98, endPoint x: 1093, endPoint y: 259, distance: 311.9
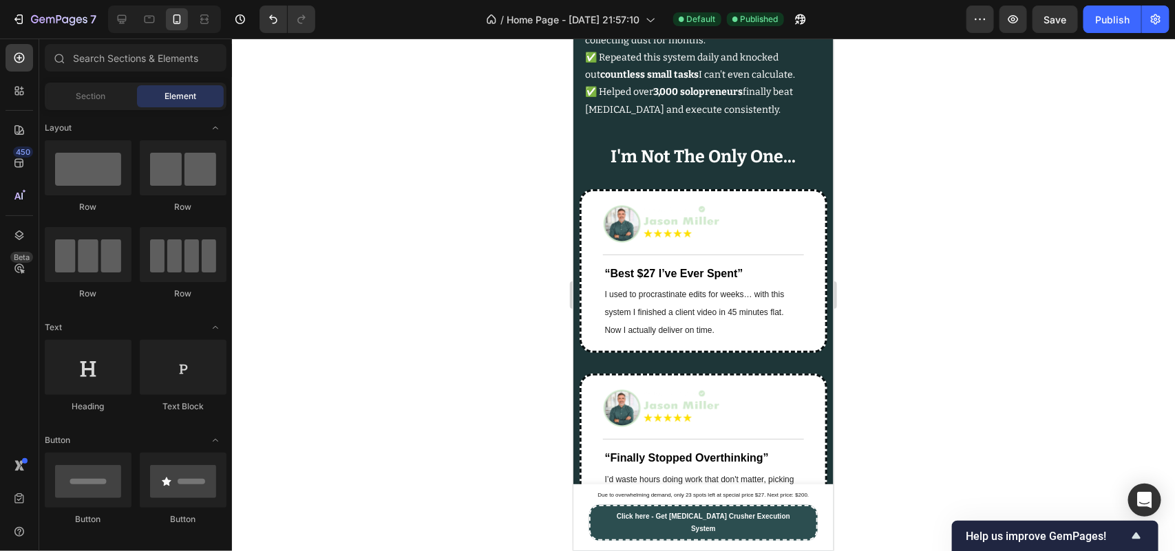
scroll to position [10562, 0]
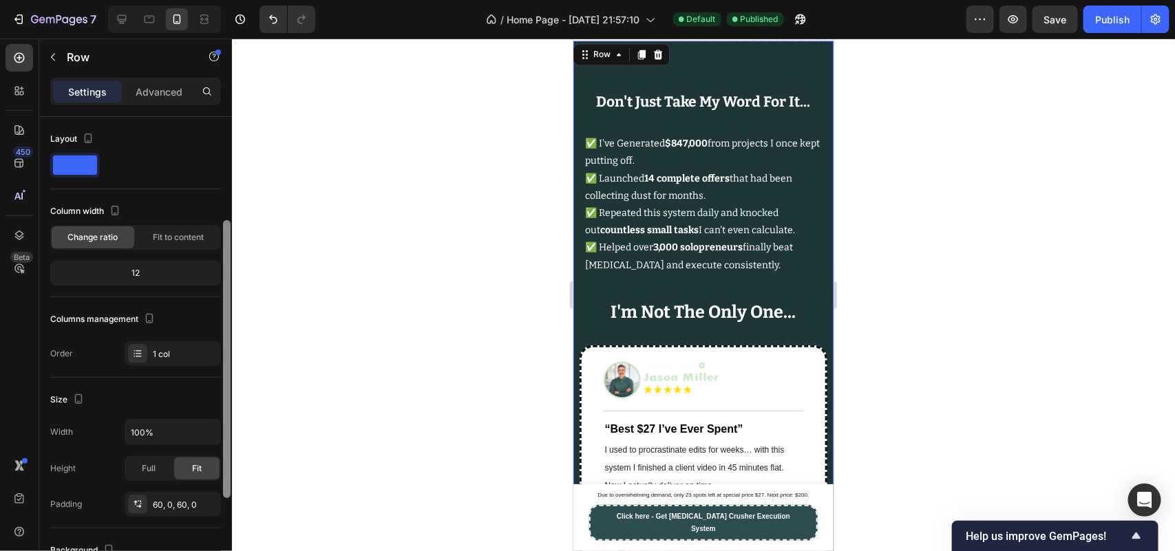
scroll to position [280, 0]
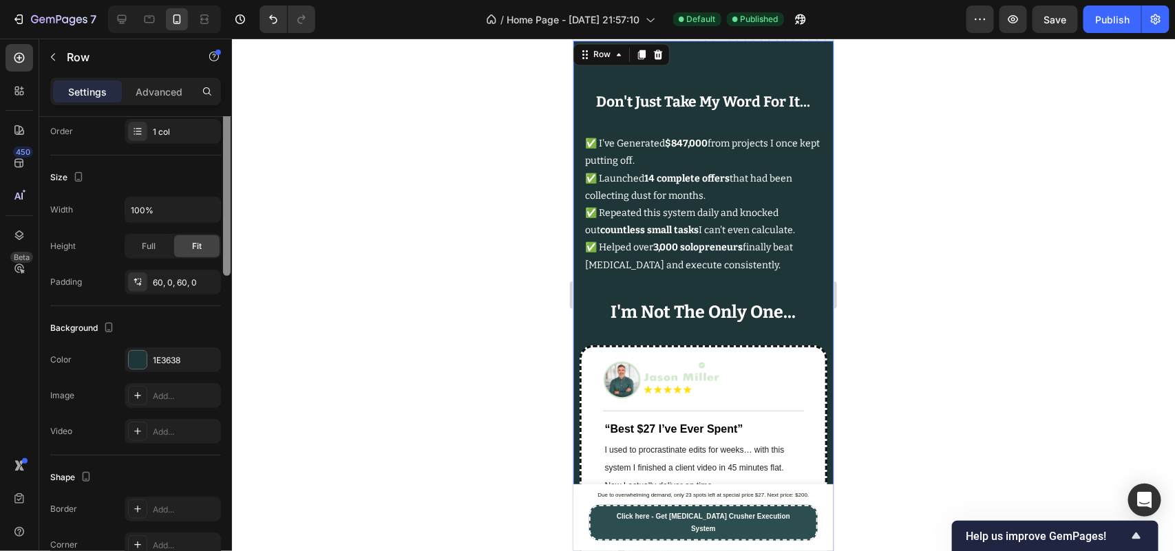
drag, startPoint x: 226, startPoint y: 255, endPoint x: 244, endPoint y: 401, distance: 147.8
click at [244, 0] on div "7 / Home Page - [DATE] 21:57:10 Default Published Preview Save Publish 450 Beta…" at bounding box center [587, 0] width 1175 height 0
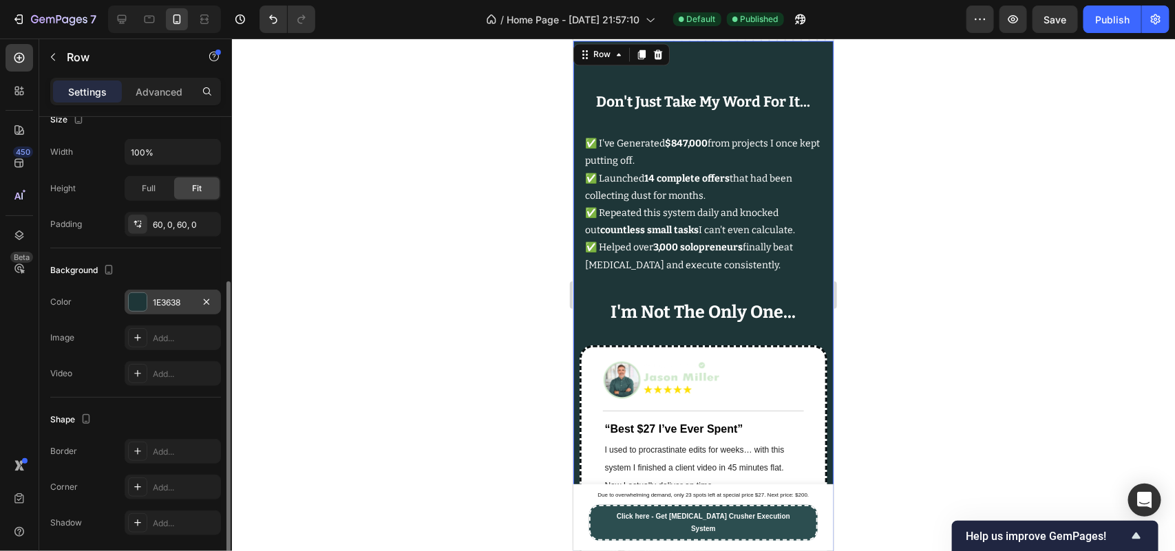
click at [176, 302] on div "1E3638" at bounding box center [173, 303] width 40 height 12
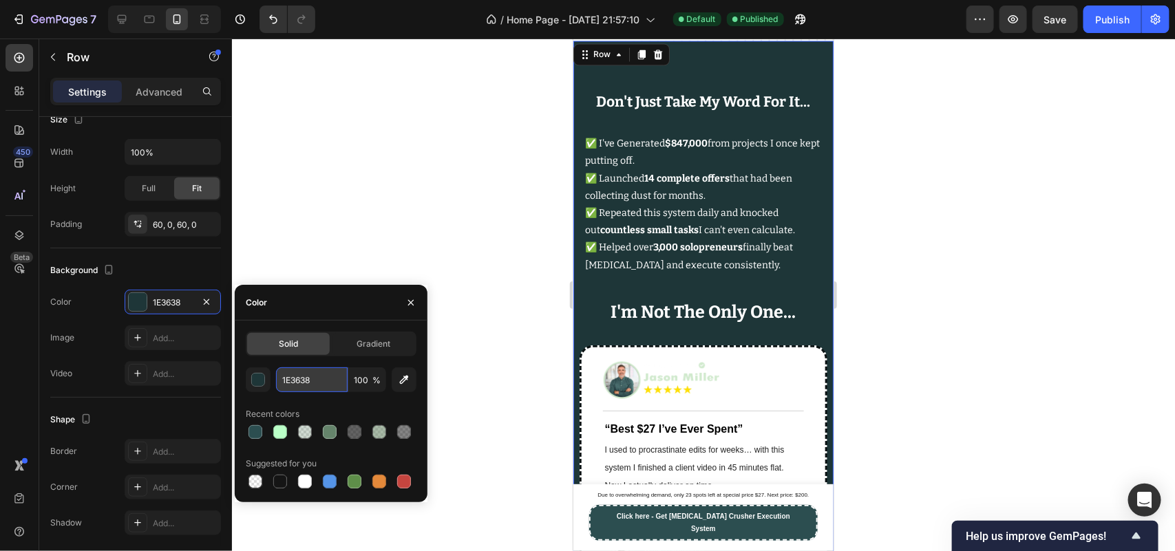
click at [286, 377] on input "1E3638" at bounding box center [312, 380] width 72 height 25
click at [507, 246] on div at bounding box center [703, 295] width 943 height 513
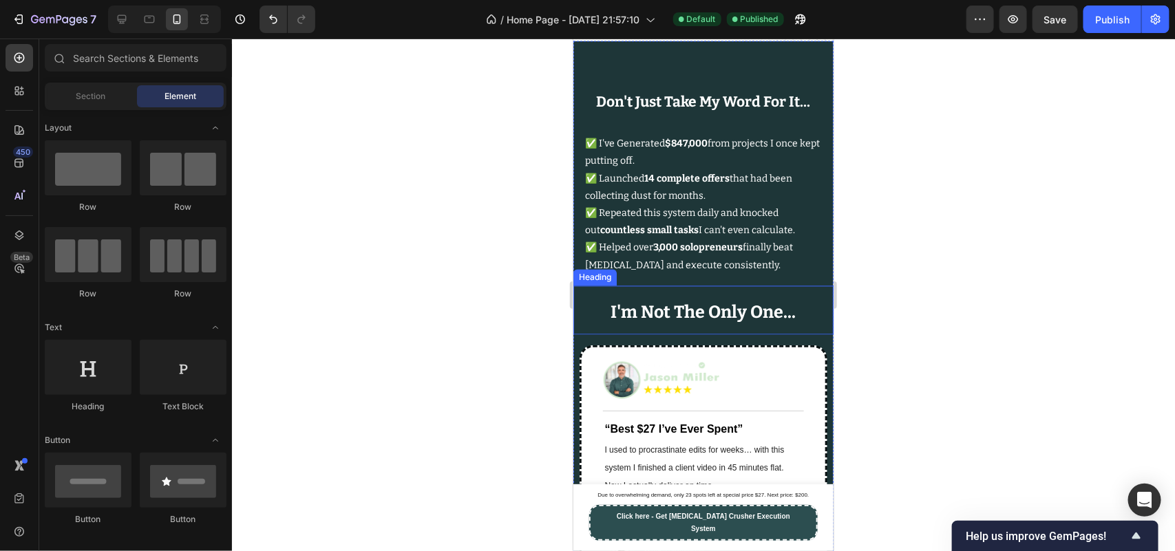
click at [691, 323] on strong "I'm Not The Only One..." at bounding box center [703, 312] width 185 height 21
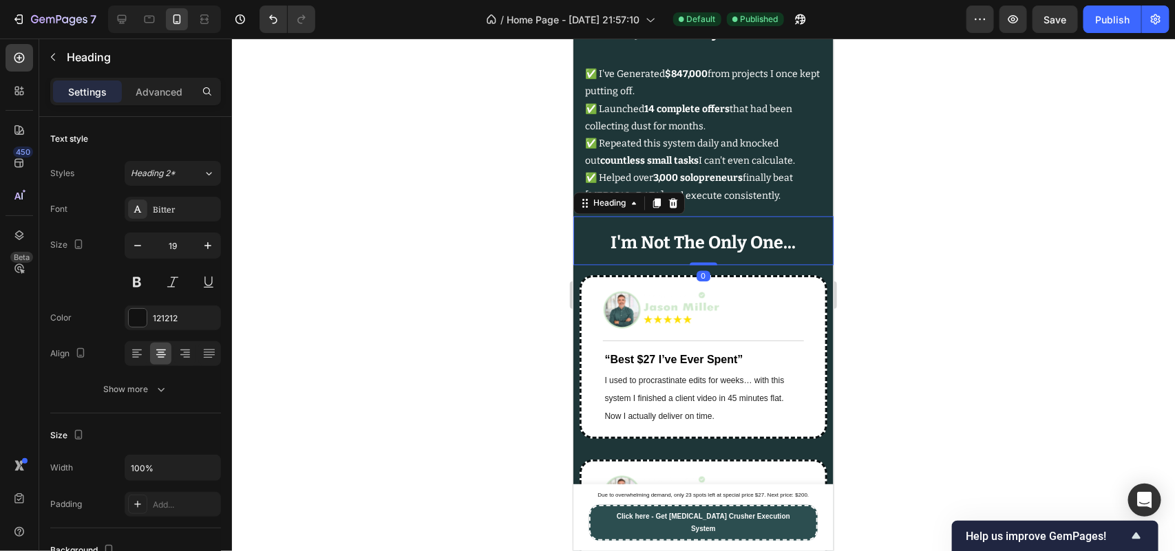
scroll to position [10665, 0]
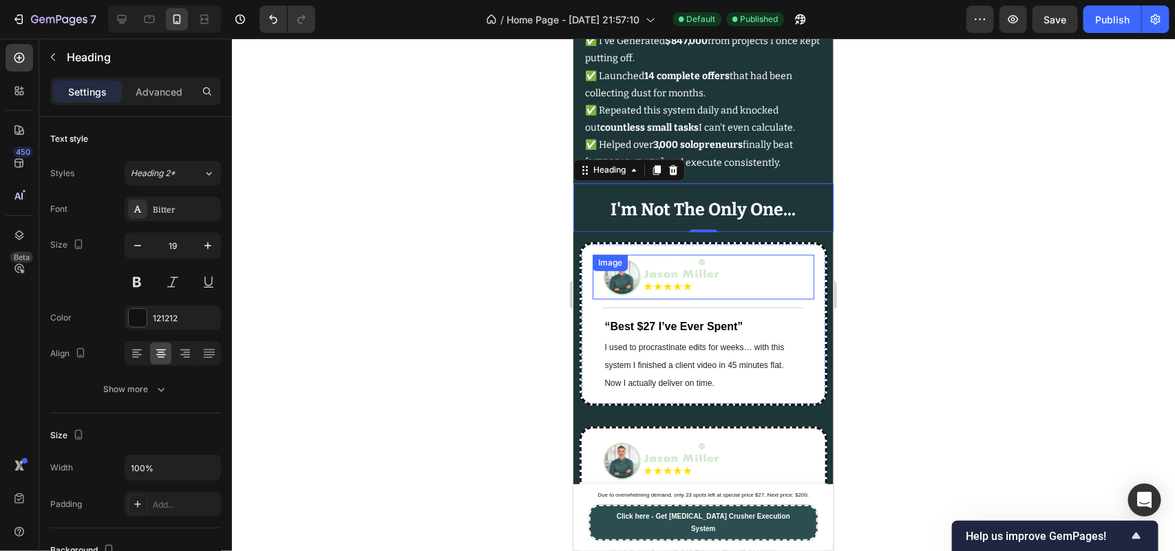
click at [704, 295] on img at bounding box center [665, 276] width 127 height 38
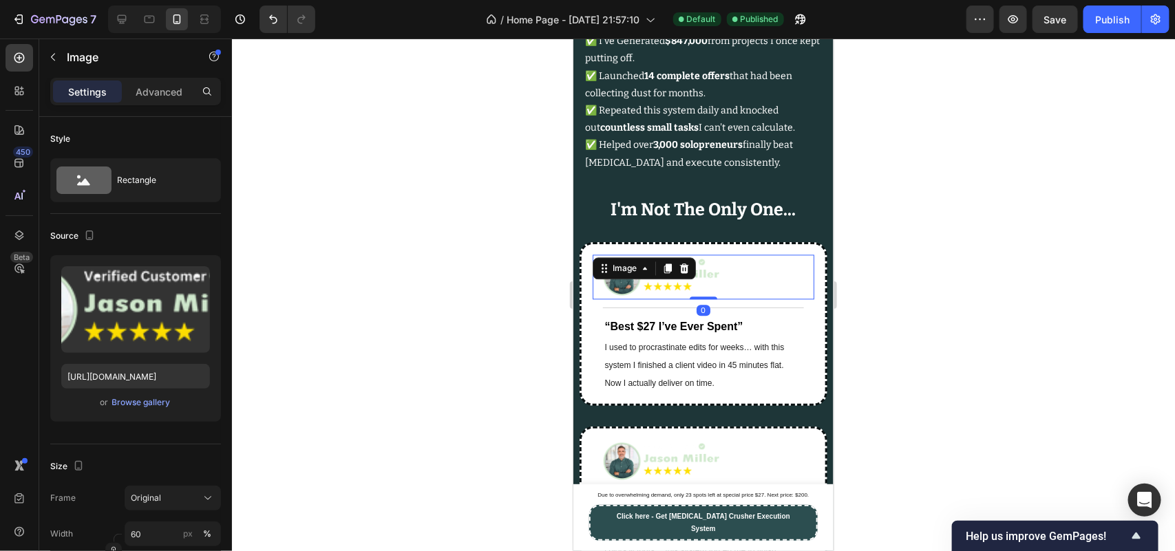
click at [320, 298] on div at bounding box center [703, 295] width 943 height 513
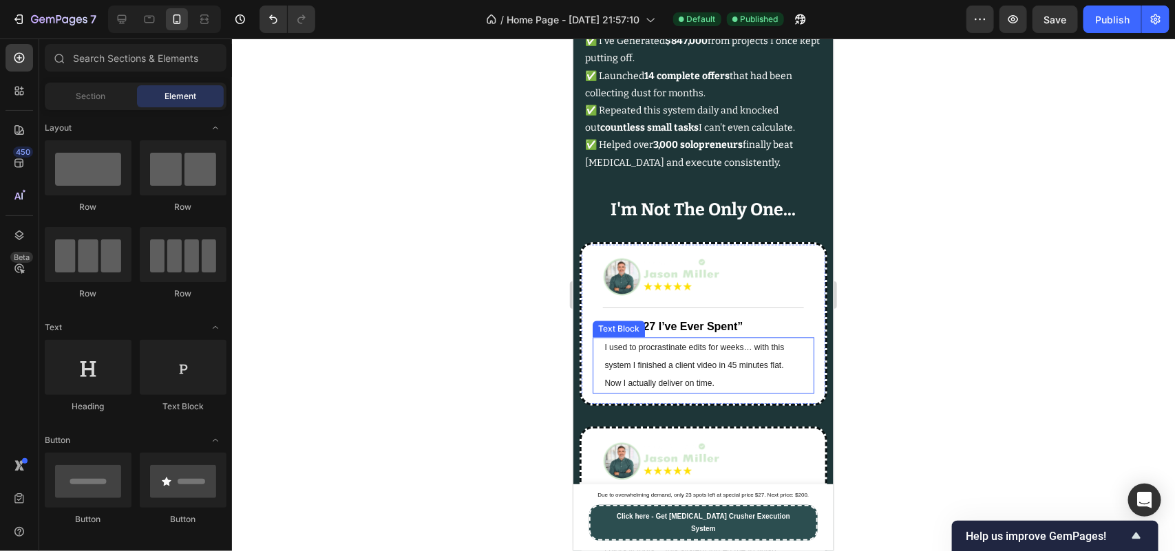
click at [624, 388] on span "I used to procrastinate edits for weeks… with this system I finished a client v…" at bounding box center [694, 364] width 180 height 45
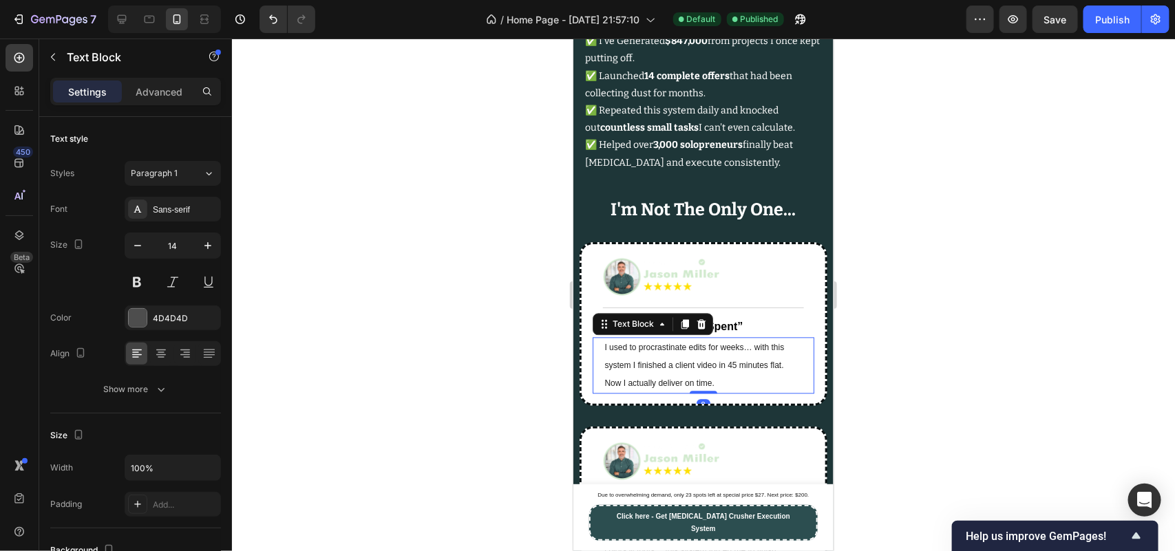
click at [624, 388] on span "I used to procrastinate edits for weeks… with this system I finished a client v…" at bounding box center [694, 364] width 180 height 45
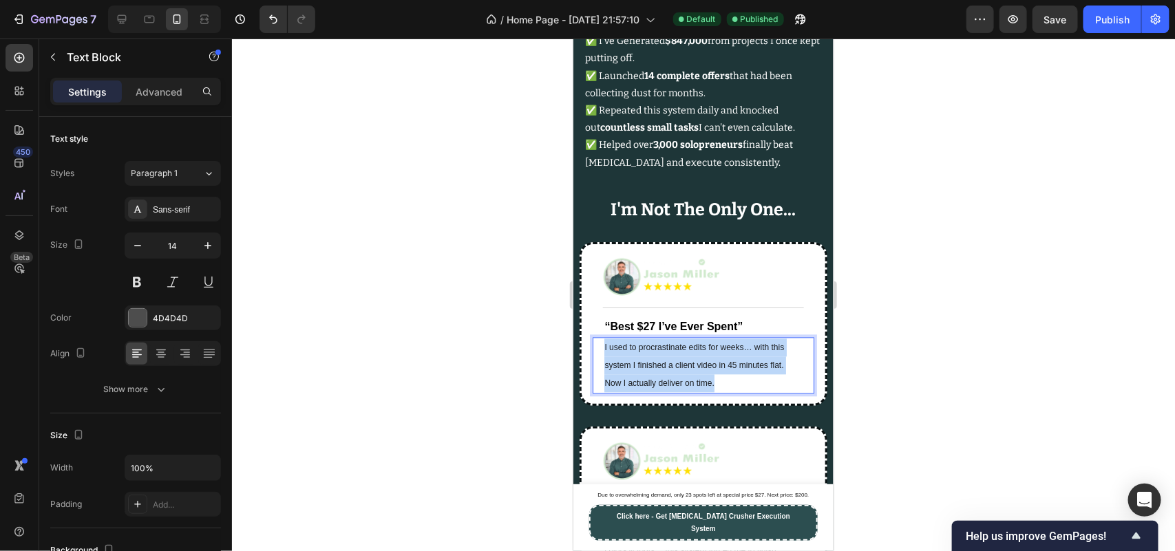
click at [624, 388] on span "I used to procrastinate edits for weeks… with this system I finished a client v…" at bounding box center [694, 364] width 180 height 45
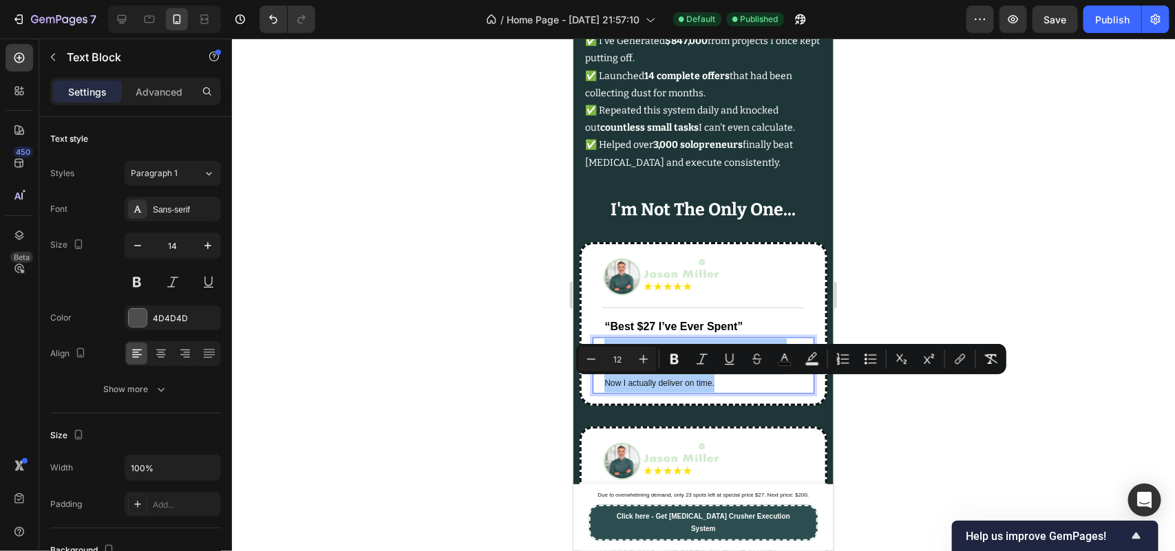
click at [476, 401] on div at bounding box center [703, 295] width 943 height 513
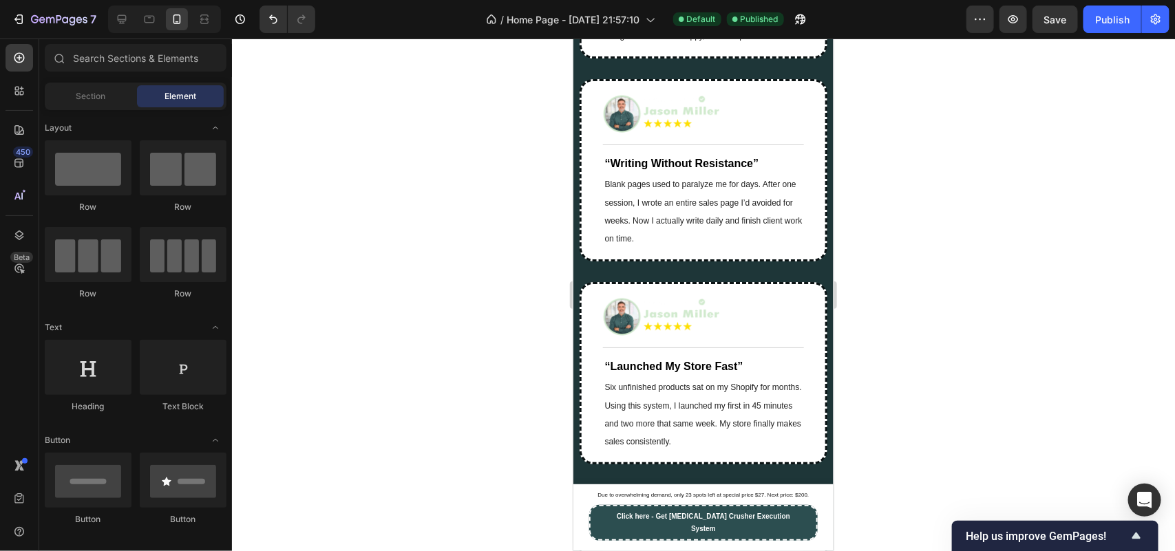
scroll to position [11103, 0]
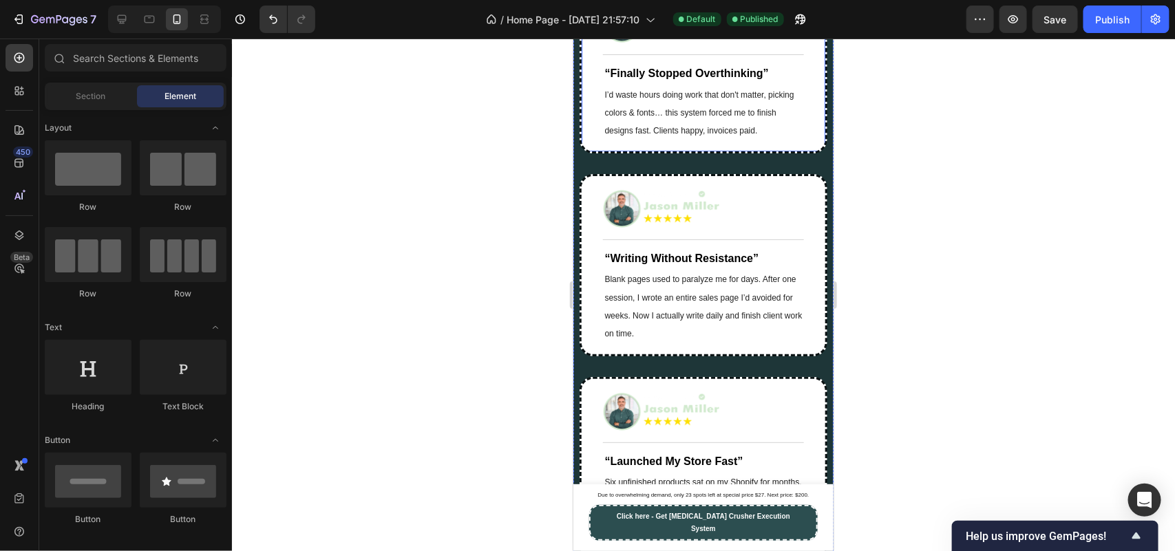
click at [708, 135] on span "I’d waste hours doing work that don't matter, picking colors & fonts… this syst…" at bounding box center [698, 112] width 189 height 45
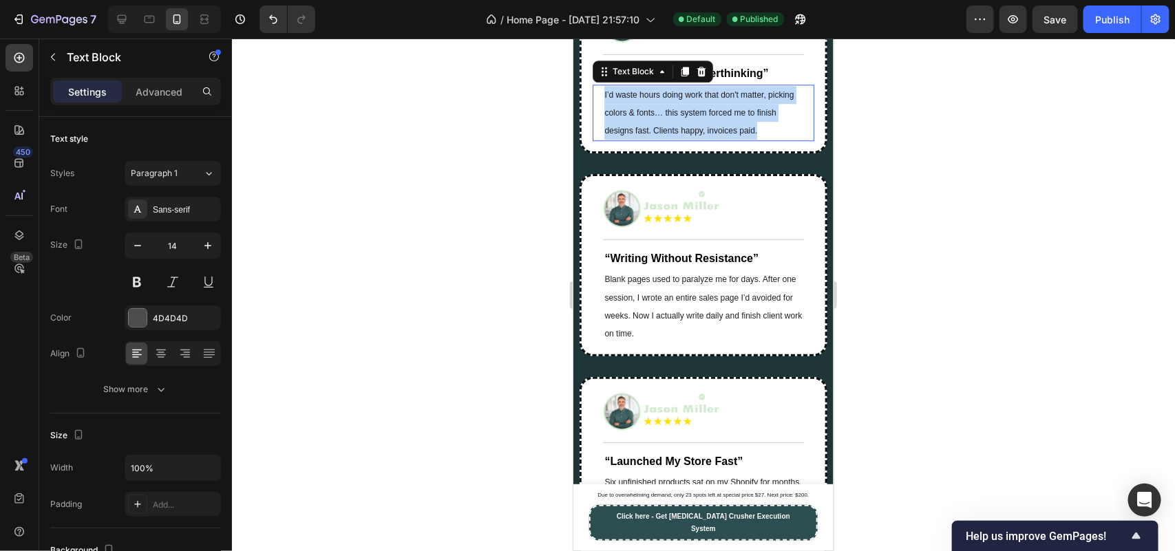
click at [708, 135] on span "I’d waste hours doing work that don't matter, picking colors & fonts… this syst…" at bounding box center [698, 112] width 189 height 45
copy span "I’d waste hours doing work that don't matter, picking colors & fonts… this syst…"
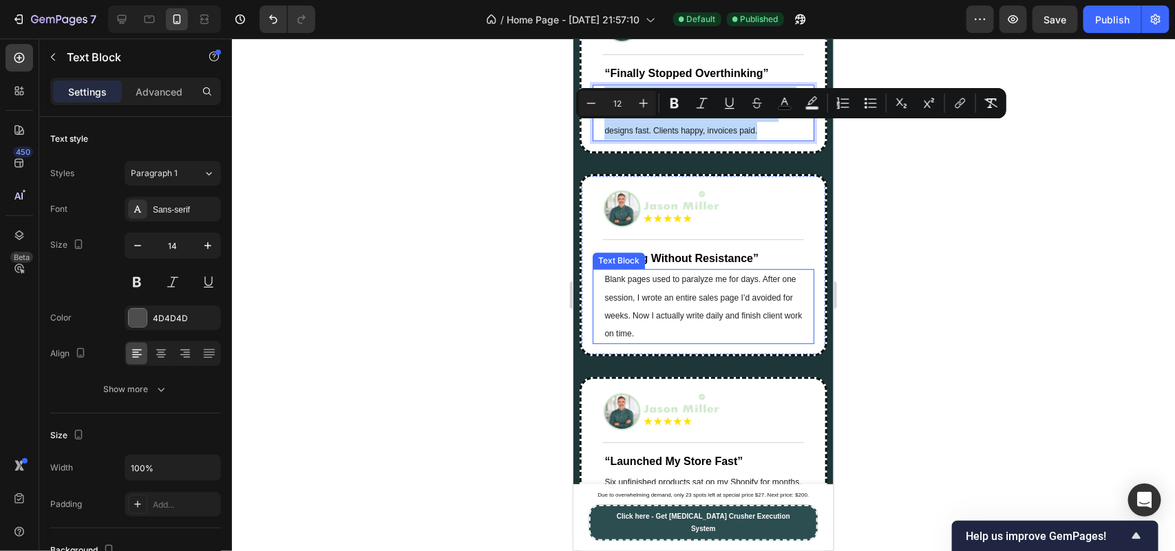
click at [649, 335] on p "Blank pages used to paralyze me for days. After one session, I wrote an entire …" at bounding box center [703, 306] width 198 height 72
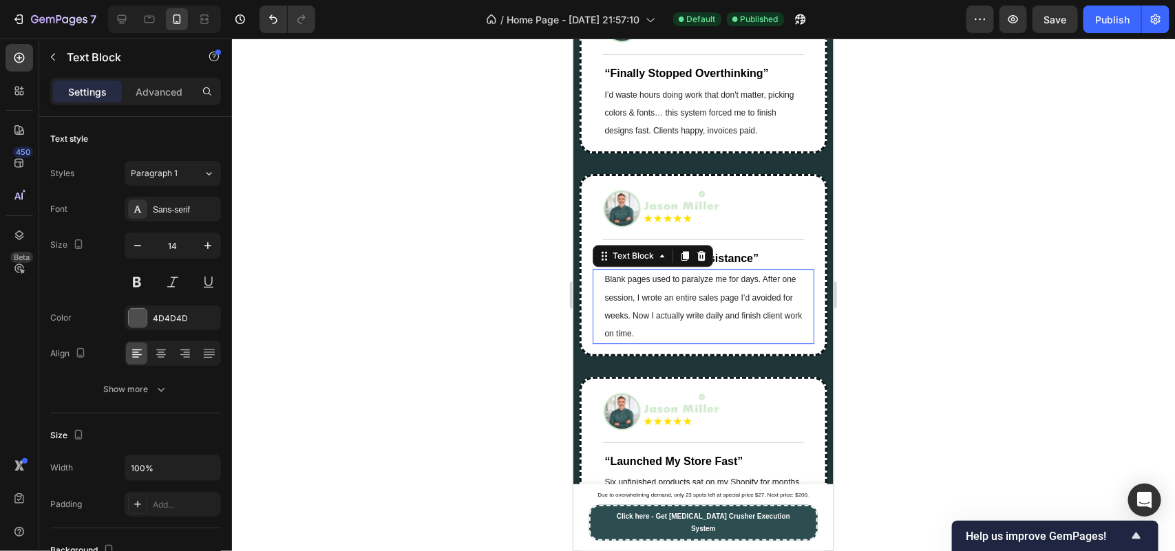
click at [649, 335] on p "Blank pages used to paralyze me for days. After one session, I wrote an entire …" at bounding box center [703, 306] width 198 height 72
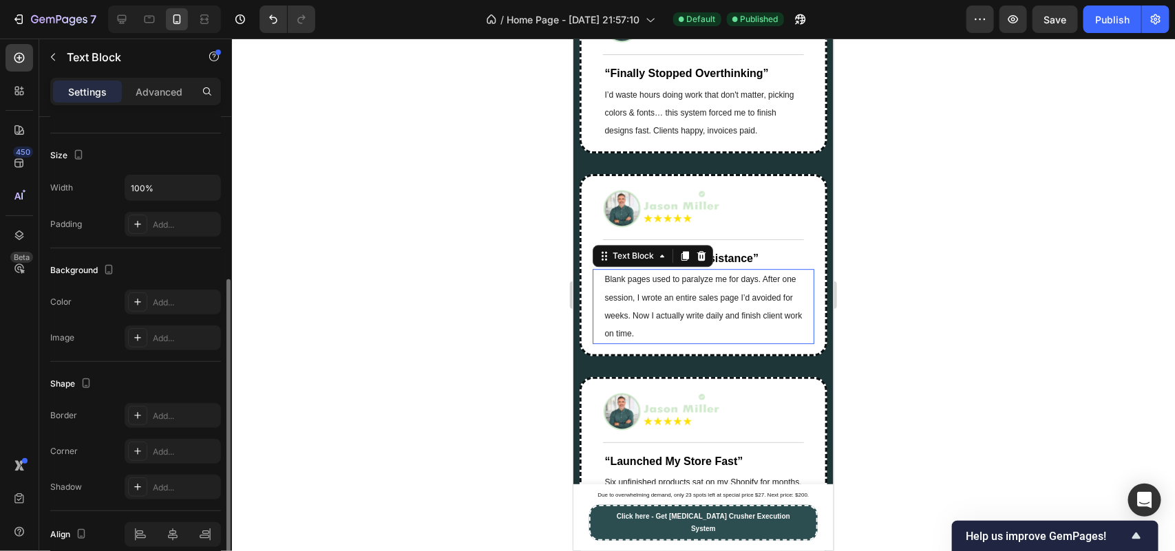
click at [649, 335] on p "Blank pages used to paralyze me for days. After one session, I wrote an entire …" at bounding box center [703, 306] width 198 height 72
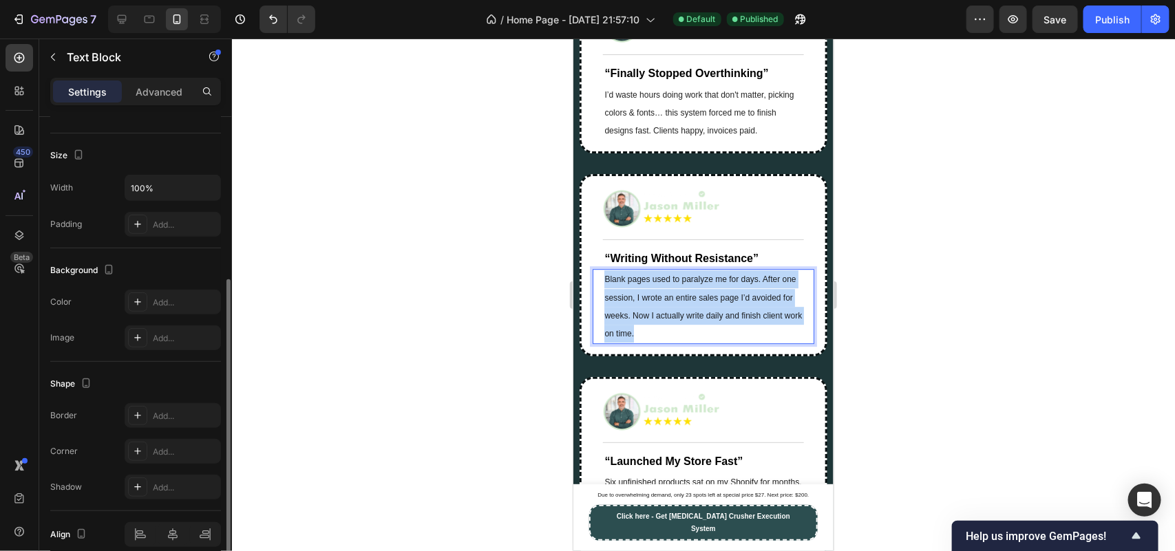
copy span "Blank pages used to paralyze me for days. After one session, I wrote an entire …"
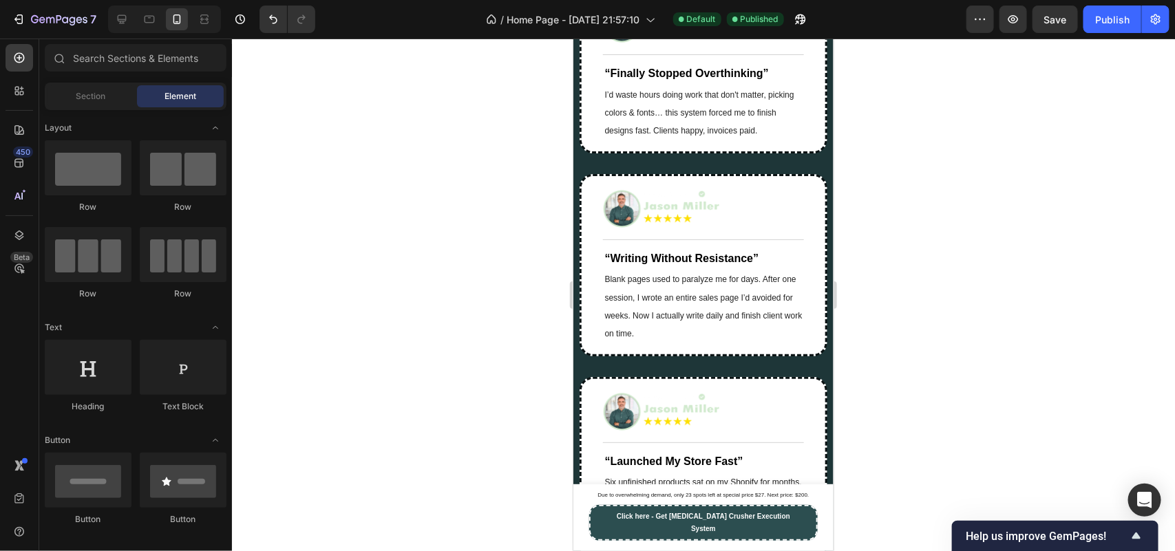
scroll to position [11292, 0]
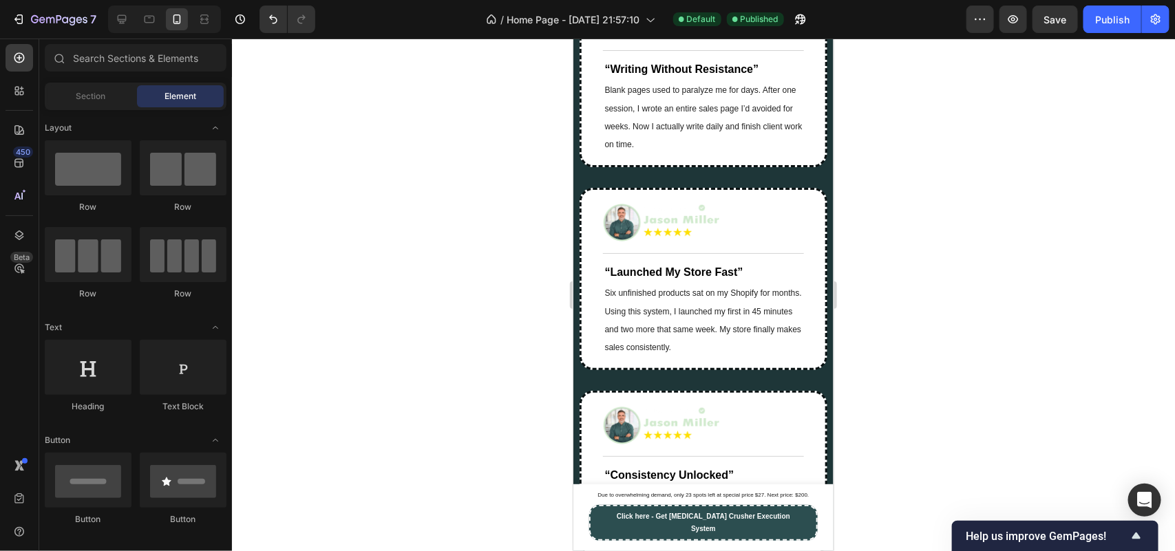
click at [735, 335] on span "Six unfinished products sat on my Shopify for months. Using this system, I laun…" at bounding box center [702, 320] width 197 height 64
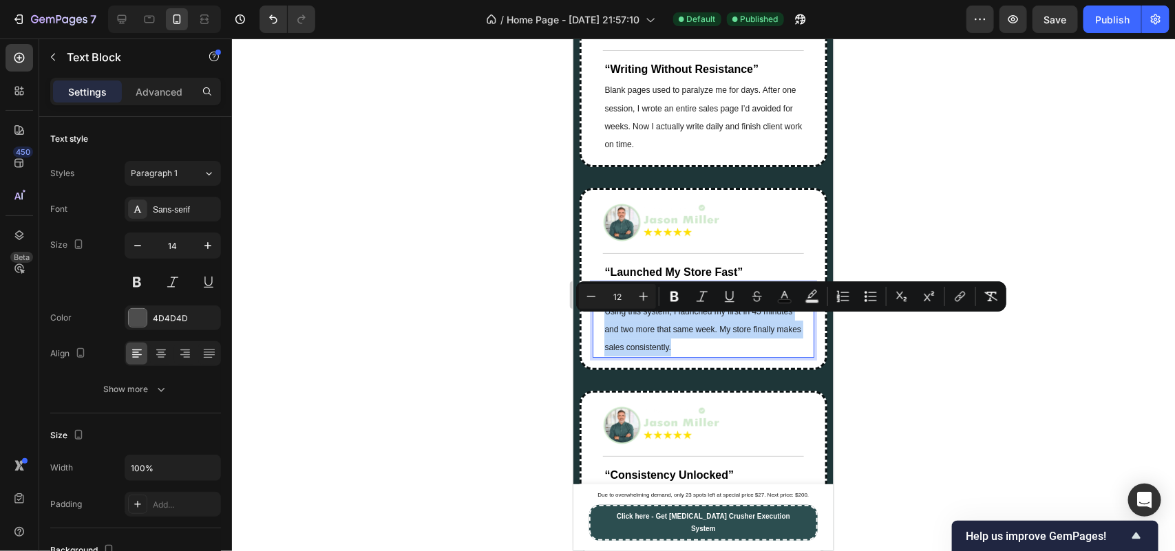
copy span "Six unfinished products sat on my Shopify for months. Using this system, I laun…"
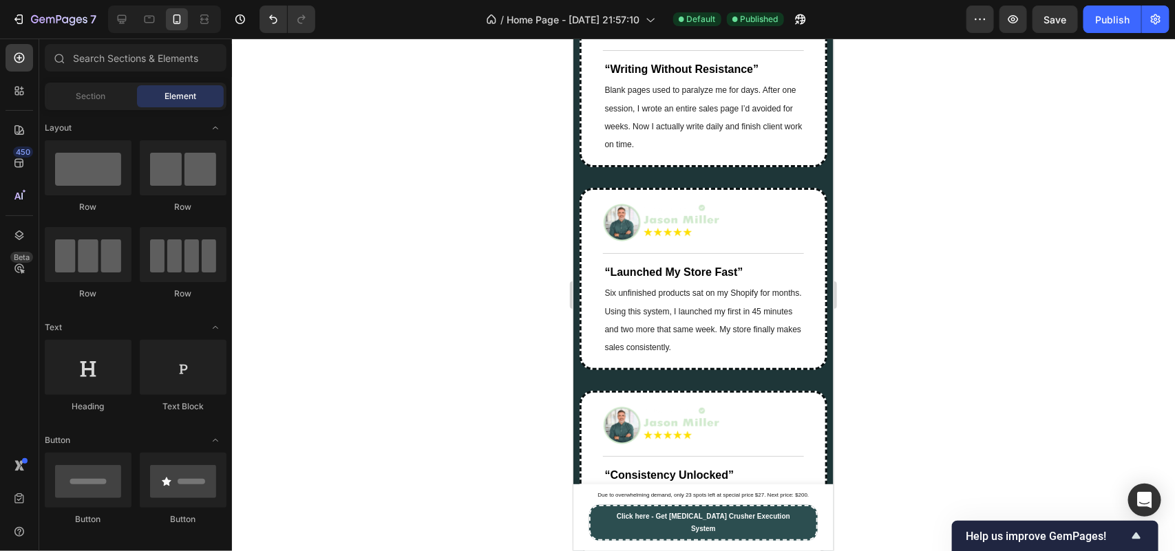
scroll to position [11513, 0]
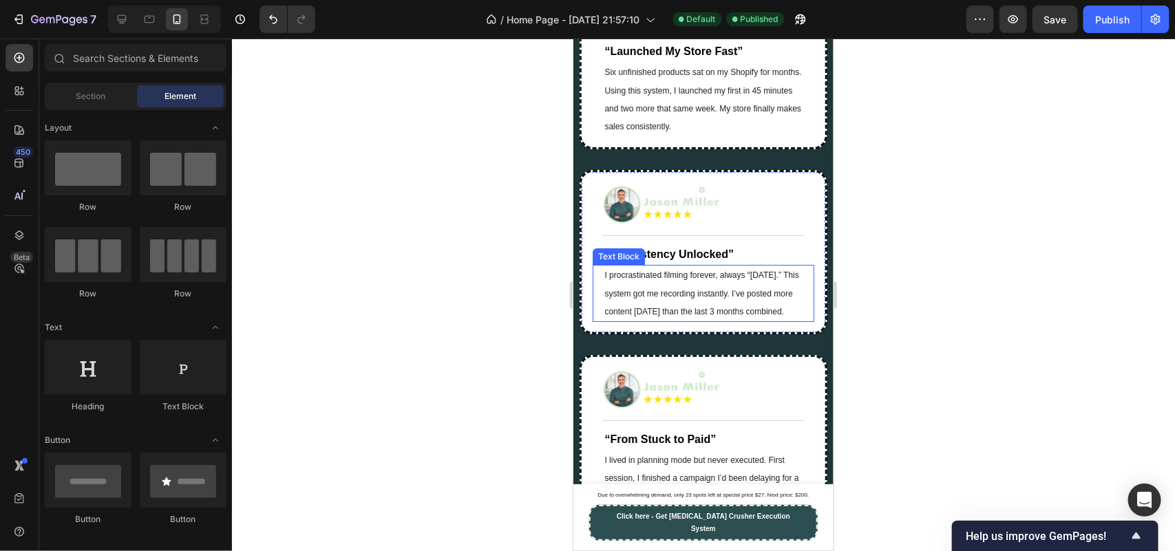
click at [773, 315] on span "I procrastinated filming forever, always “[DATE].” This system got me recording…" at bounding box center [701, 292] width 194 height 45
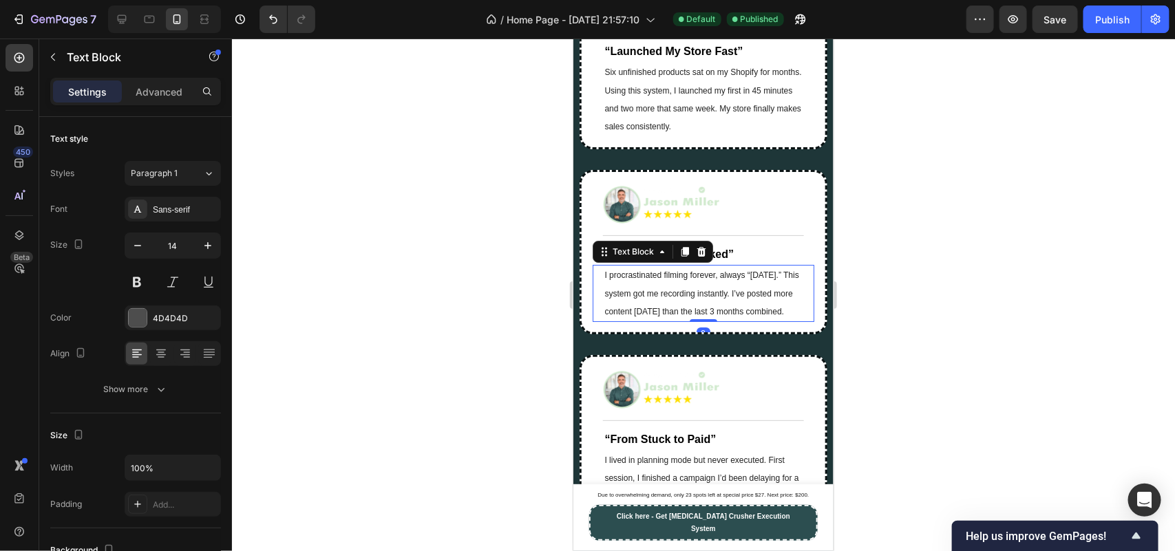
click at [773, 315] on span "I procrastinated filming forever, always “[DATE].” This system got me recording…" at bounding box center [701, 292] width 194 height 45
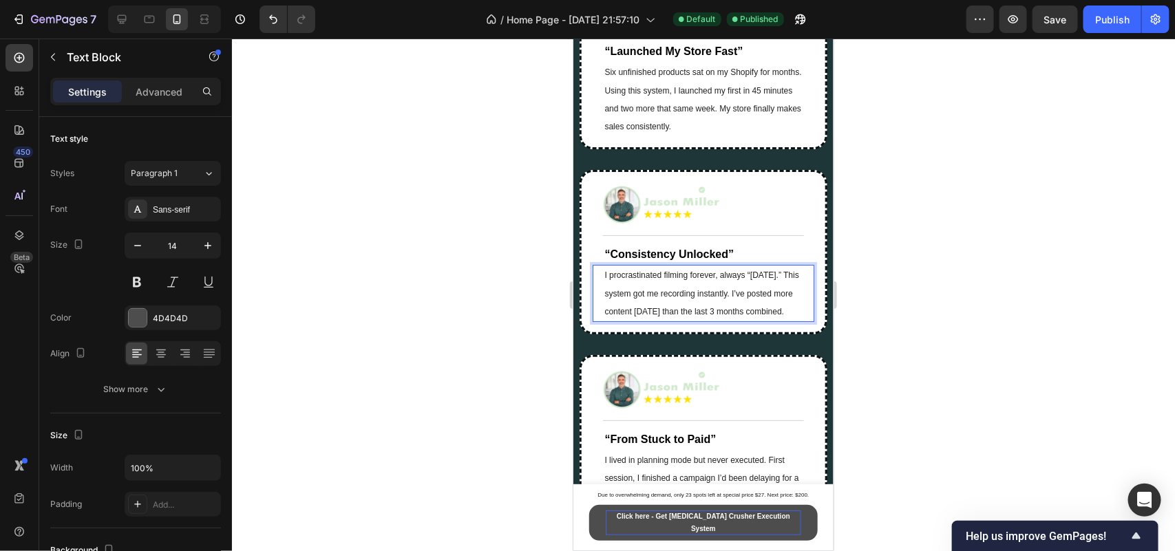
copy span "I procrastinated filming forever, always “[DATE].” This system got me recording…"
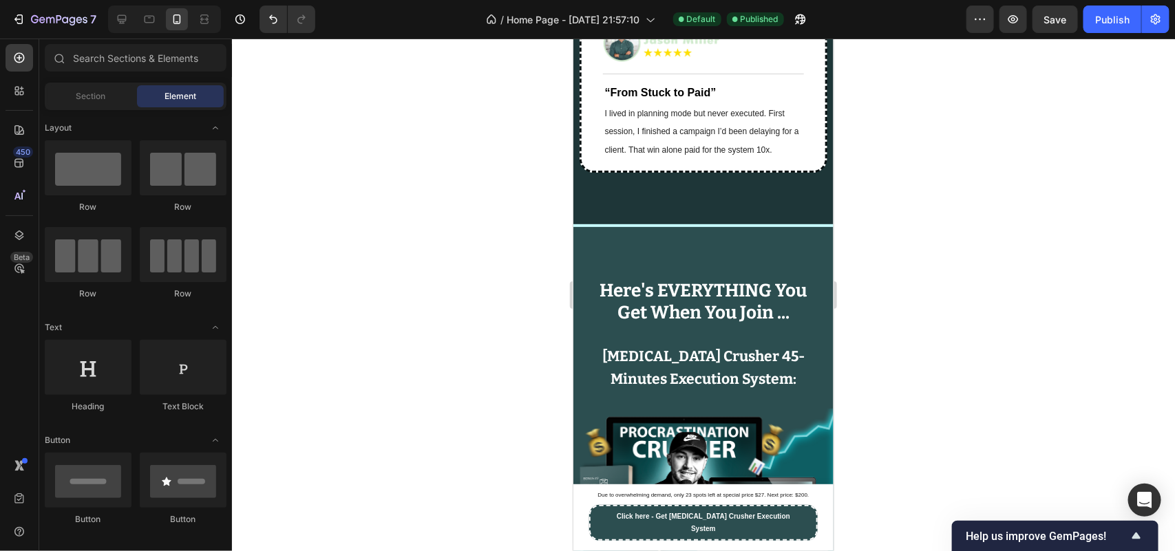
scroll to position [11892, 0]
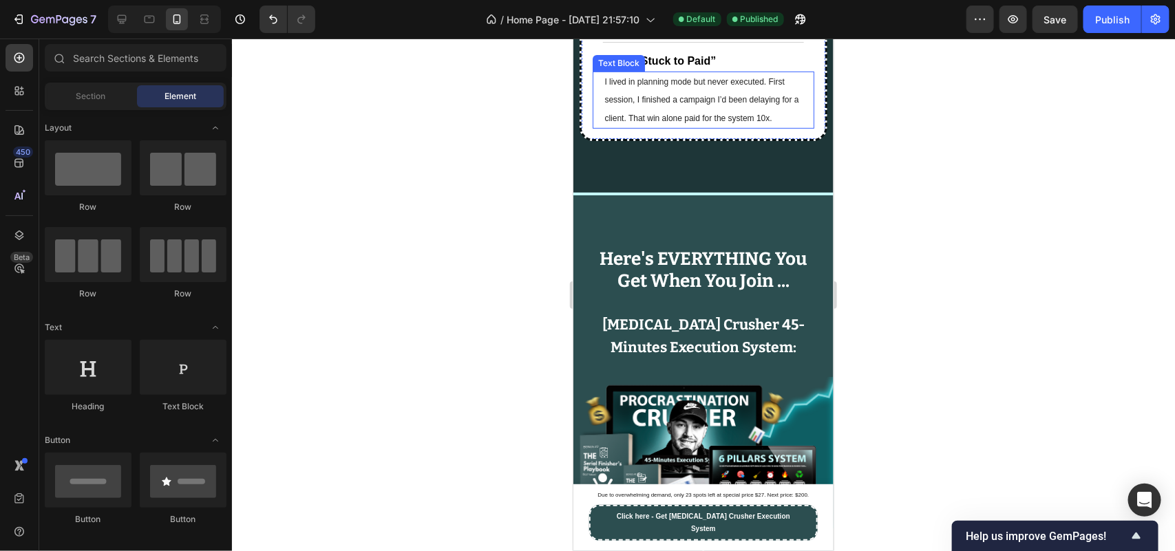
click at [716, 127] on p "I lived in planning mode but never executed. First session, I finished a campai…" at bounding box center [703, 99] width 198 height 54
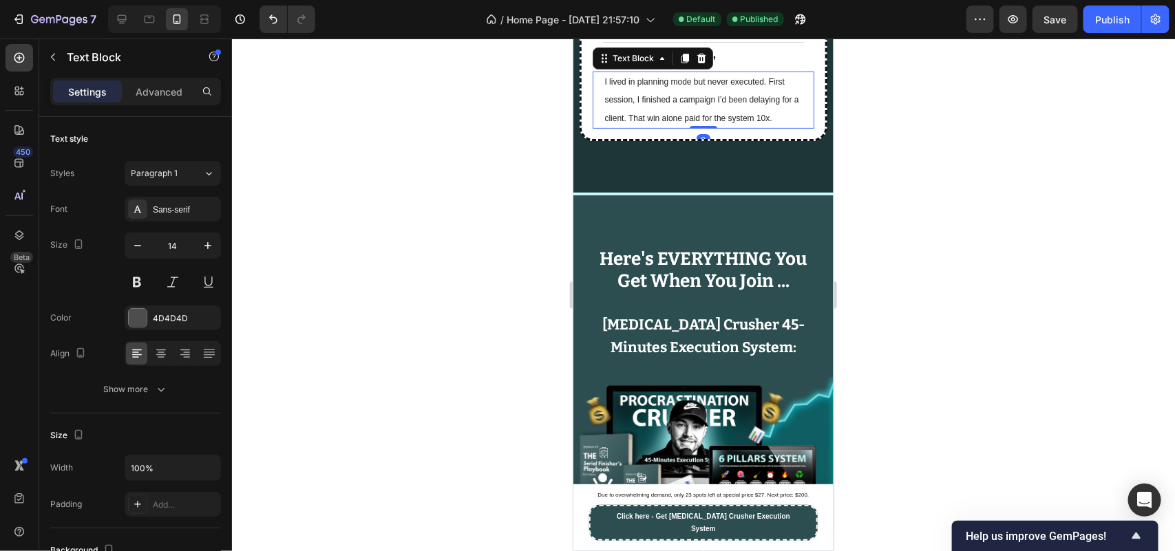
click at [716, 127] on p "I lived in planning mode but never executed. First session, I finished a campai…" at bounding box center [703, 99] width 198 height 54
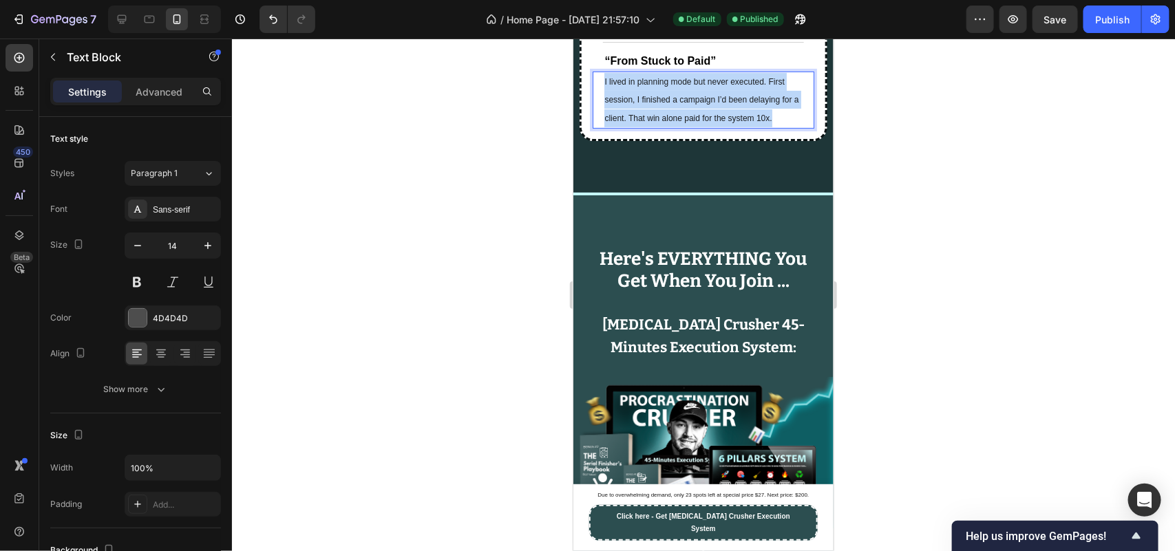
click at [716, 127] on p "I lived in planning mode but never executed. First session, I finished a campai…" at bounding box center [703, 99] width 198 height 54
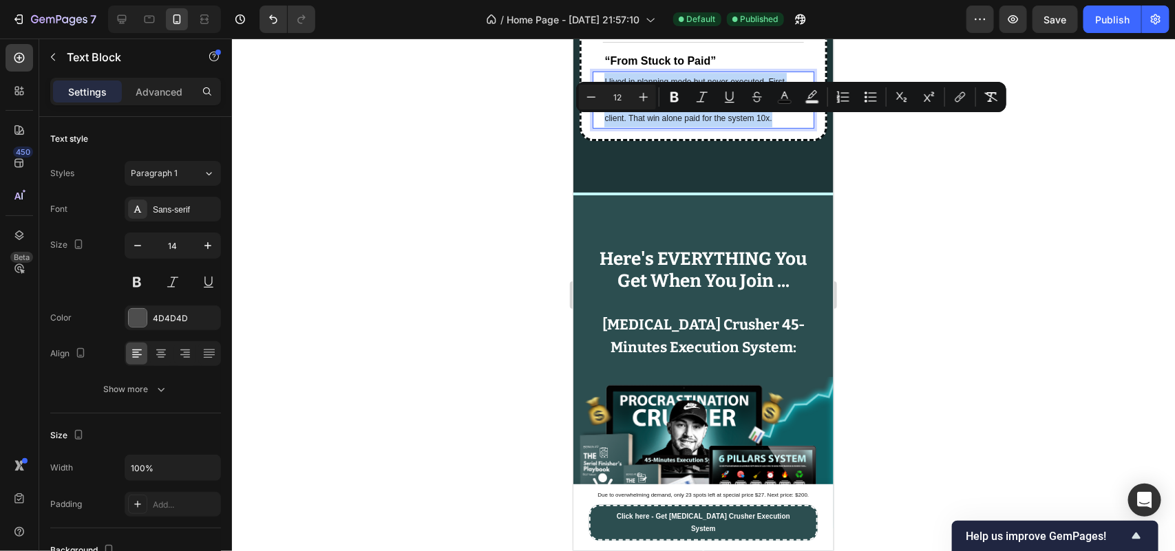
copy span "I lived in planning mode but never executed. First session, I finished a campai…"
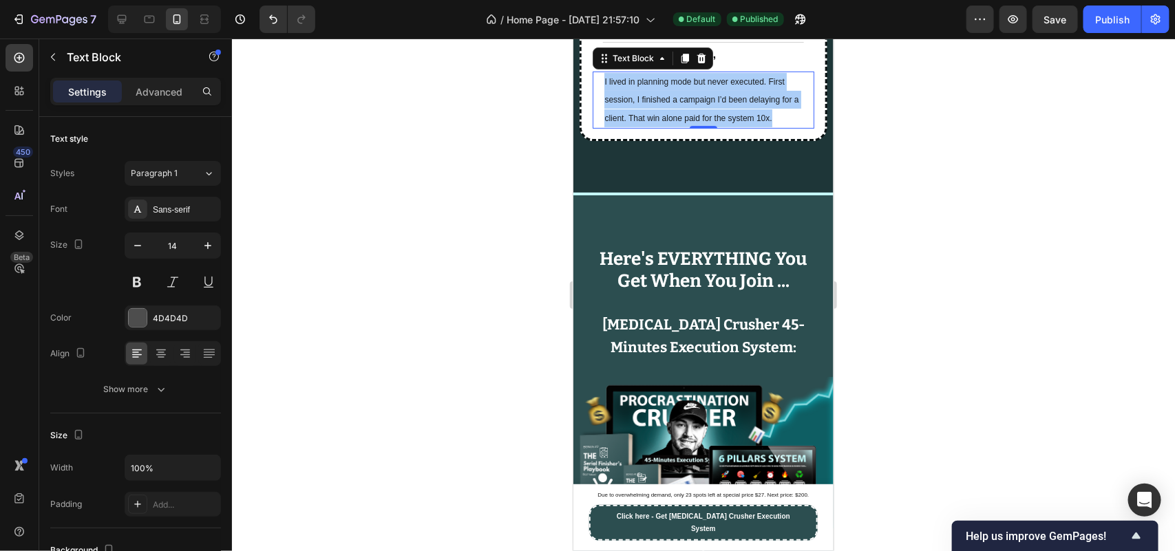
click at [505, 303] on div at bounding box center [703, 295] width 943 height 513
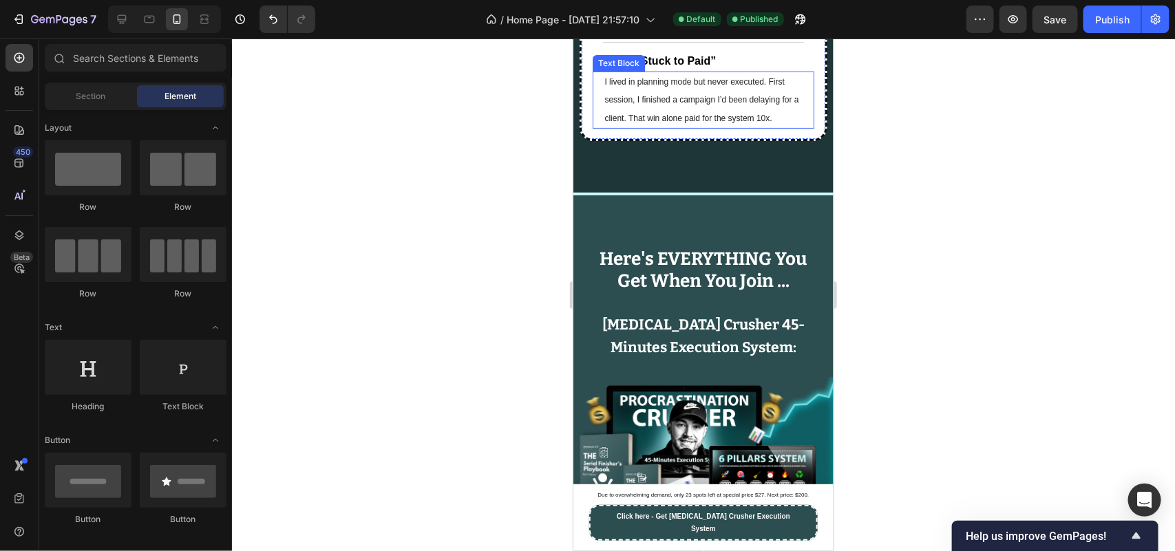
click at [673, 127] on p "I lived in planning mode but never executed. First session, I finished a campai…" at bounding box center [703, 99] width 198 height 54
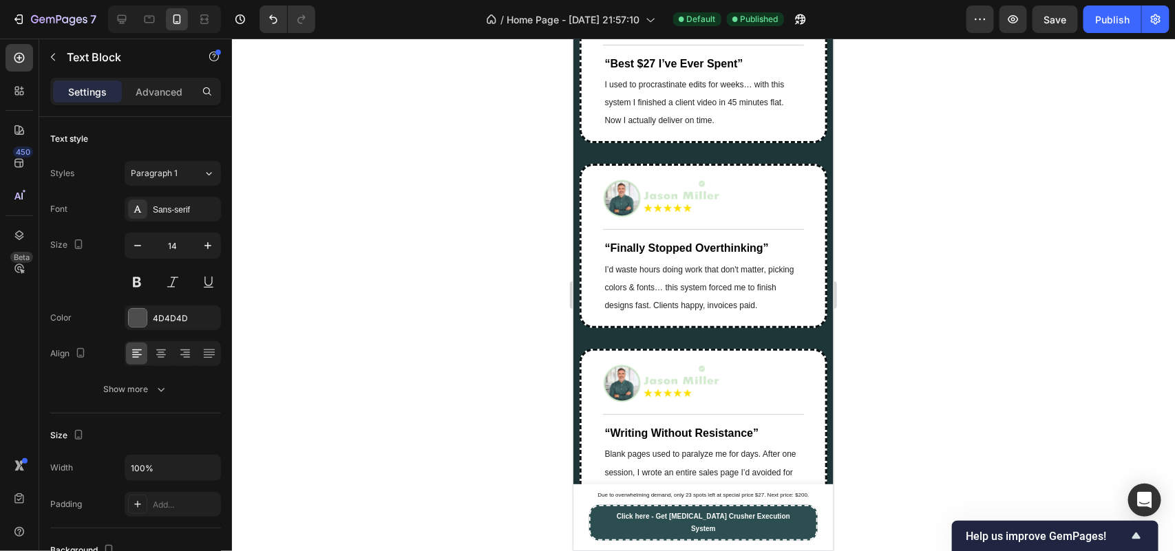
scroll to position [10687, 0]
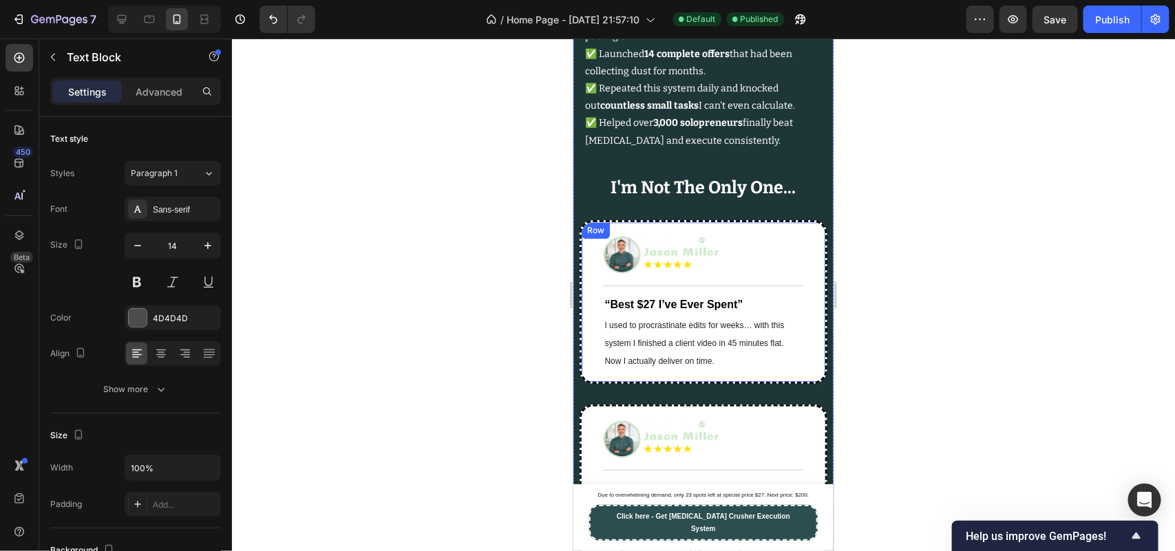
click at [662, 366] on span "I used to procrastinate edits for weeks… with this system I finished a client v…" at bounding box center [694, 342] width 180 height 45
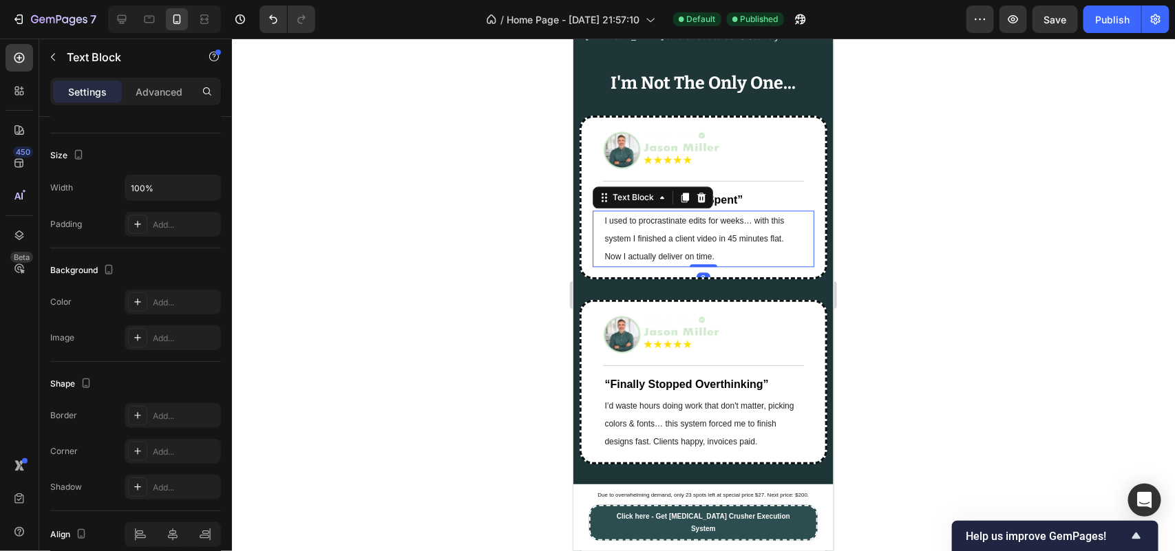
scroll to position [10825, 0]
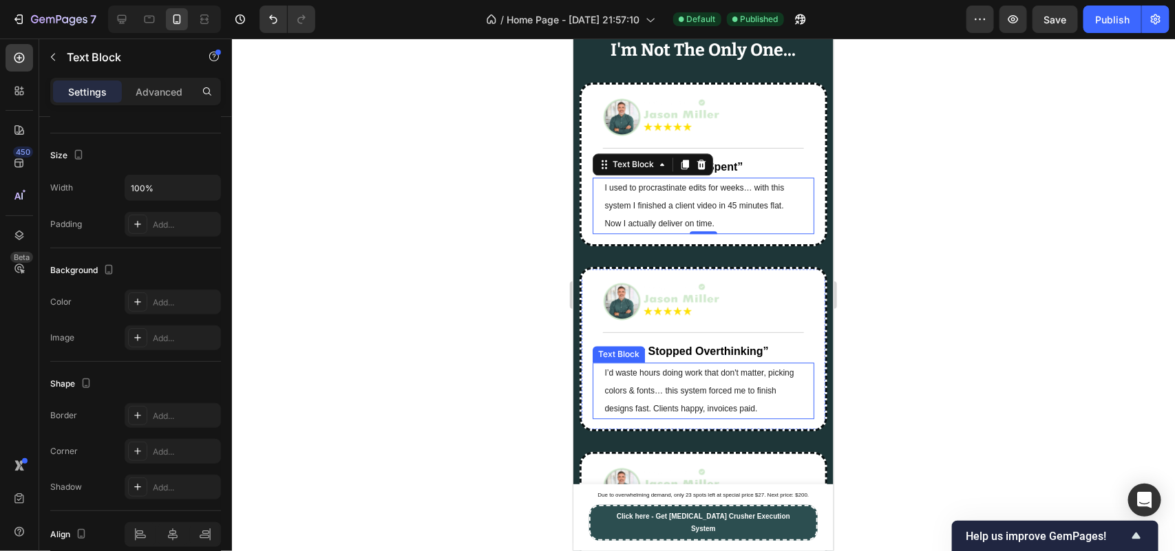
click at [662, 413] on span "I’d waste hours doing work that don't matter, picking colors & fonts… this syst…" at bounding box center [698, 390] width 189 height 45
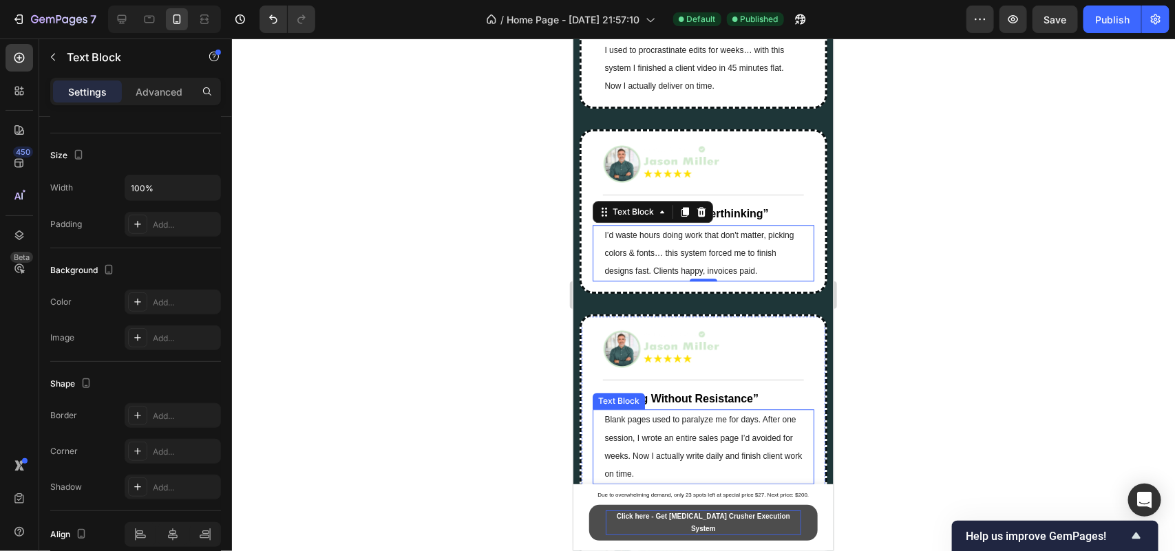
scroll to position [10928, 0]
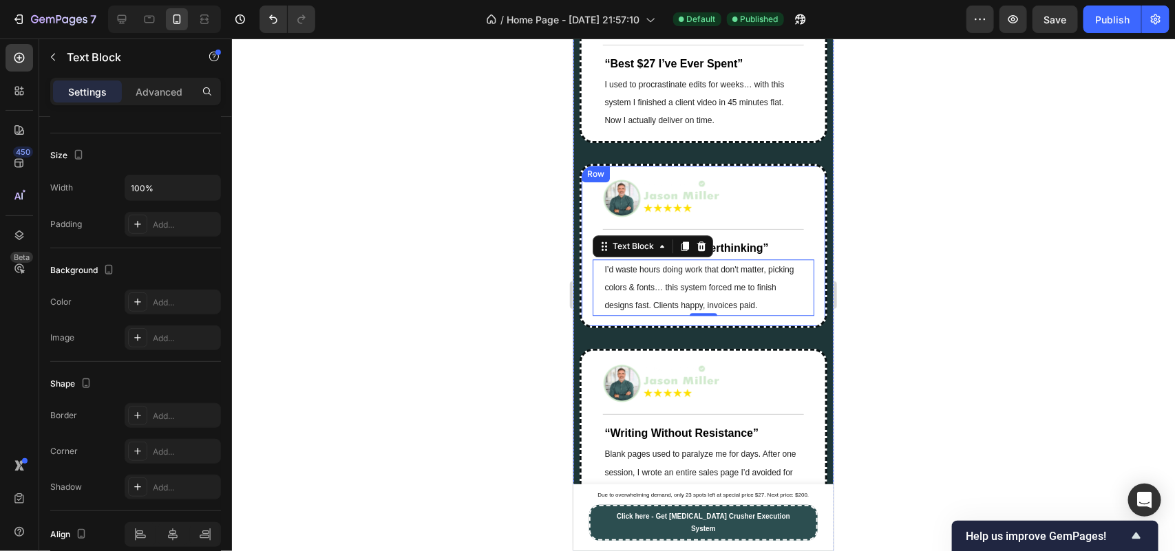
click at [472, 319] on div at bounding box center [703, 295] width 943 height 513
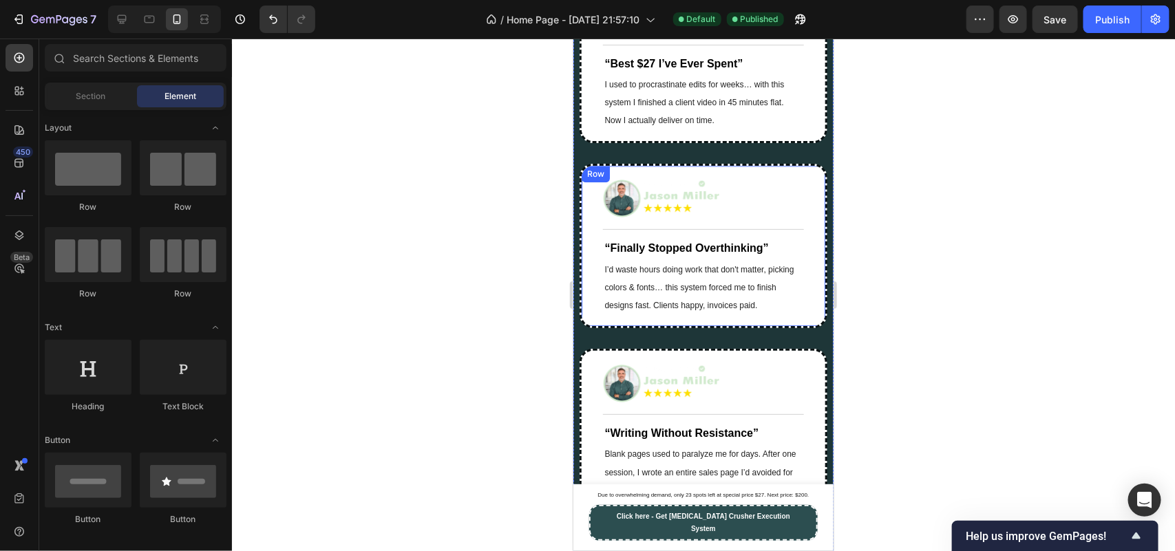
click at [653, 208] on div "Image Title Line “Finally Stopped Overthinking” Text Block I’d waste hours doin…" at bounding box center [702, 245] width 247 height 165
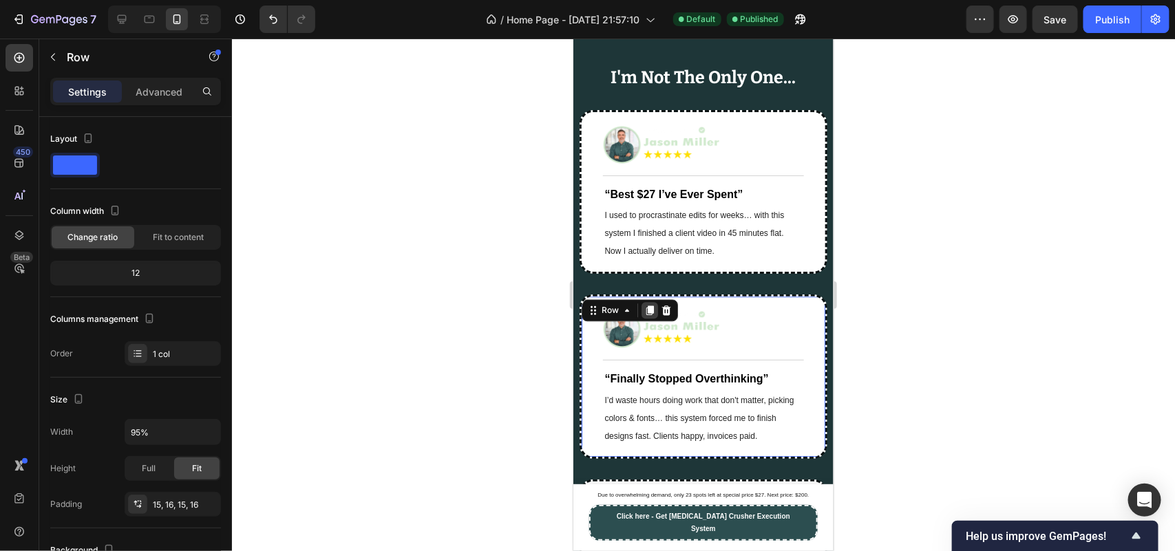
scroll to position [10722, 0]
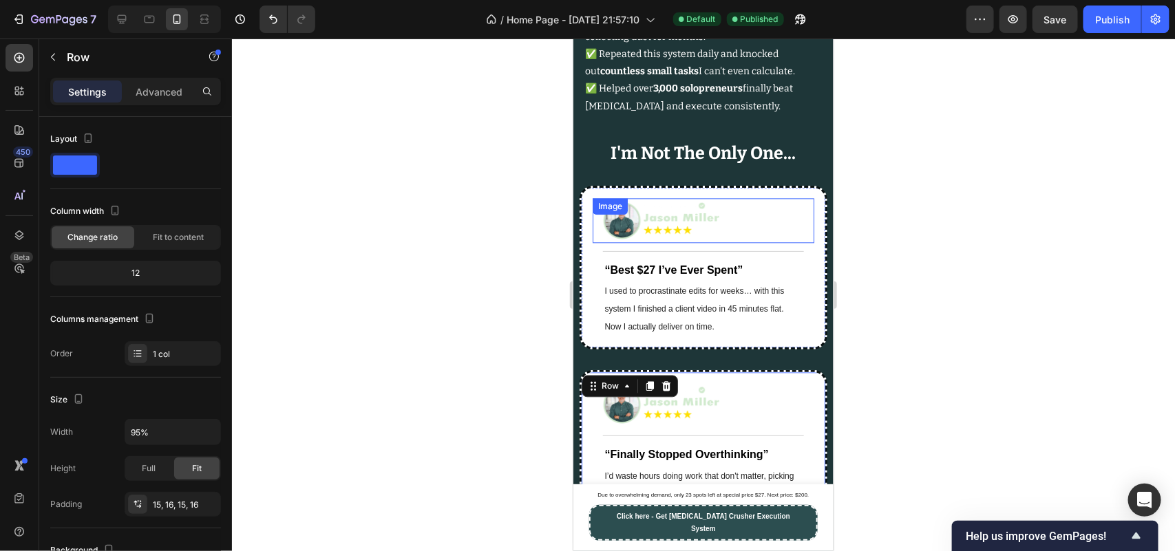
click at [684, 239] on img at bounding box center [665, 220] width 127 height 38
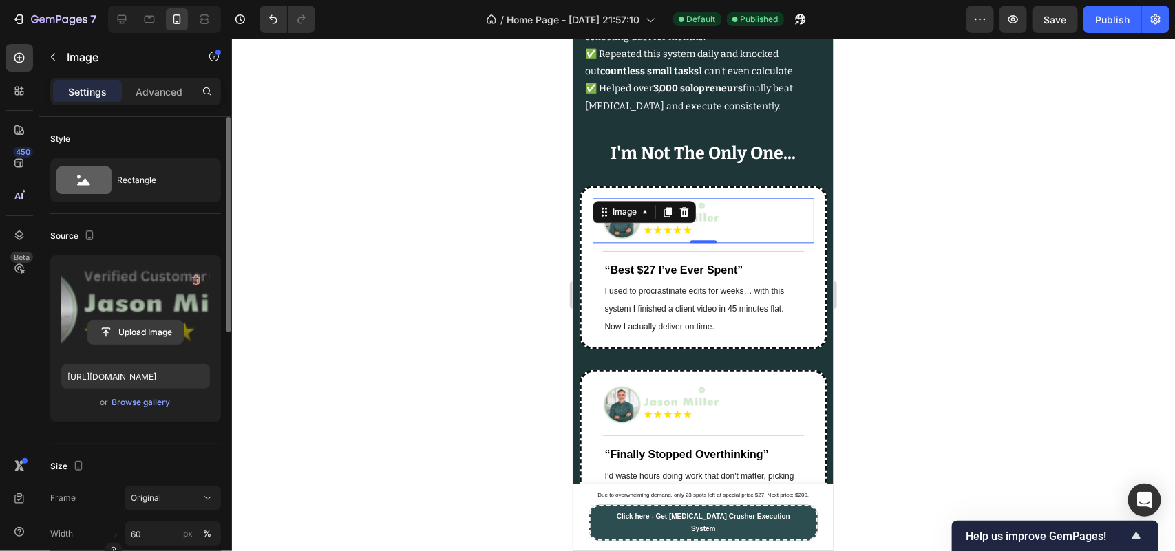
click at [149, 335] on input "file" at bounding box center [135, 332] width 95 height 23
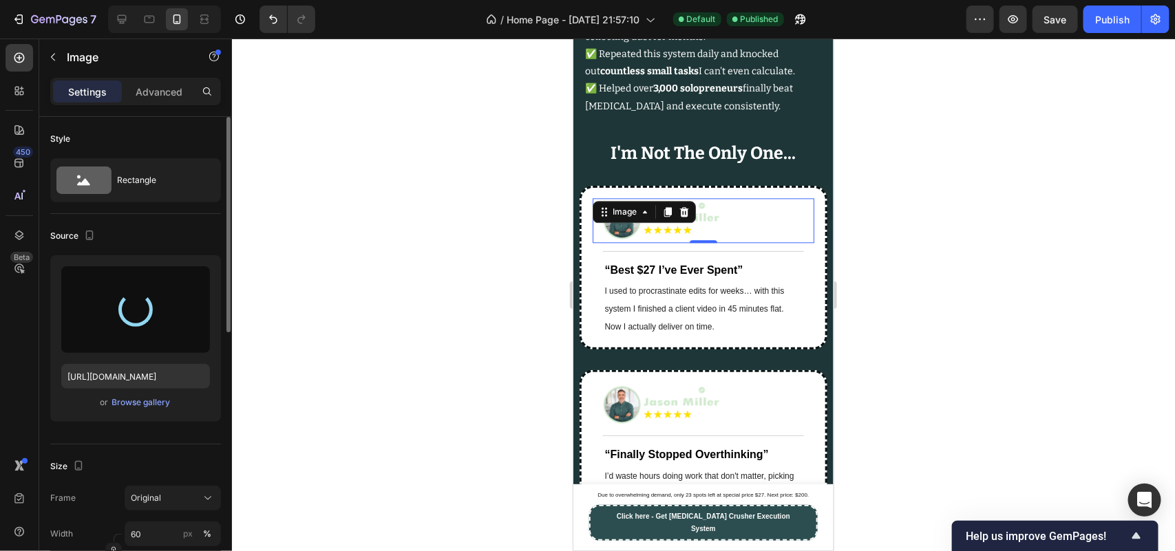
type input "[URL][DOMAIN_NAME]"
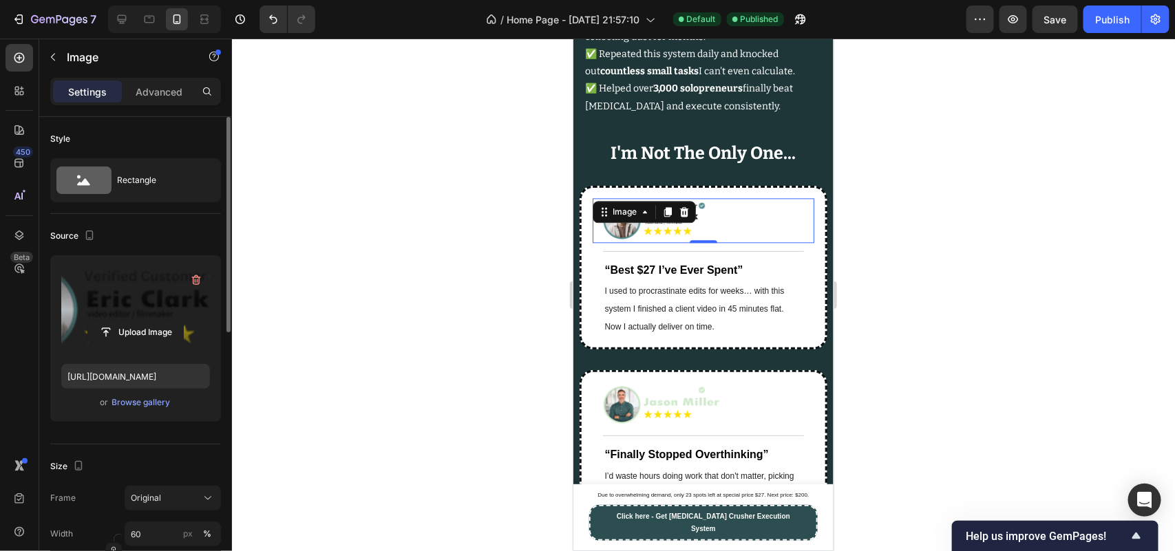
click at [407, 369] on div at bounding box center [703, 295] width 943 height 513
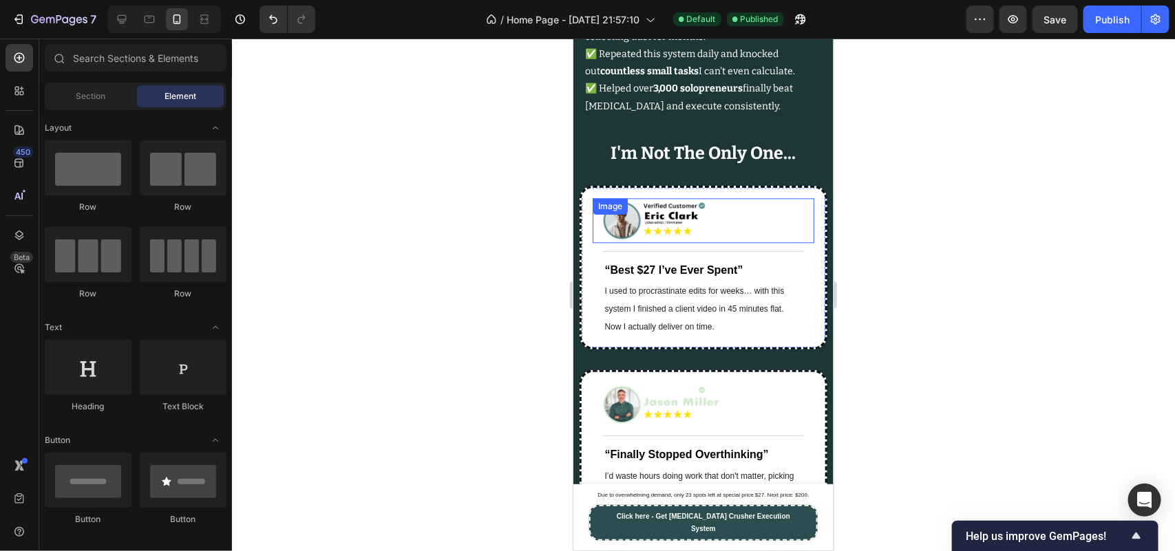
click at [684, 239] on img at bounding box center [665, 220] width 127 height 38
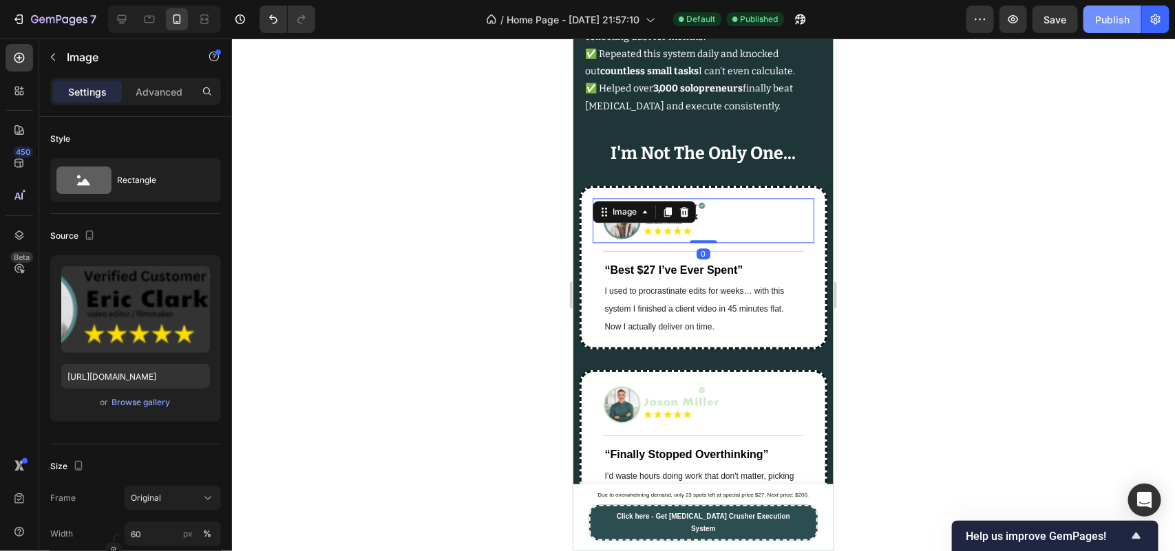
click at [1116, 25] on div "Publish" at bounding box center [1112, 19] width 34 height 14
click at [487, 368] on div at bounding box center [703, 295] width 943 height 513
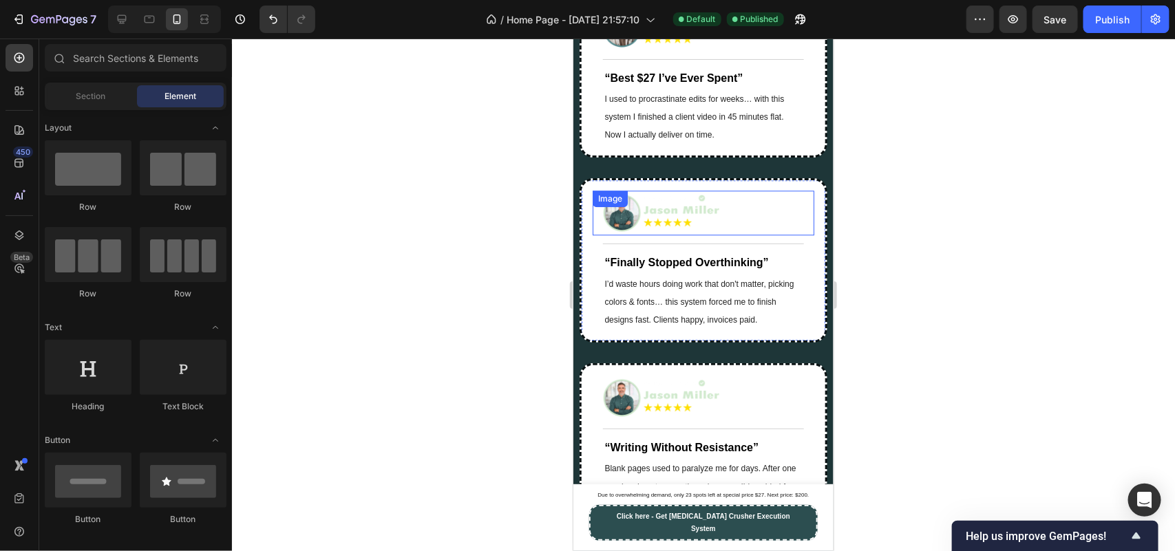
click at [739, 231] on div at bounding box center [707, 212] width 211 height 38
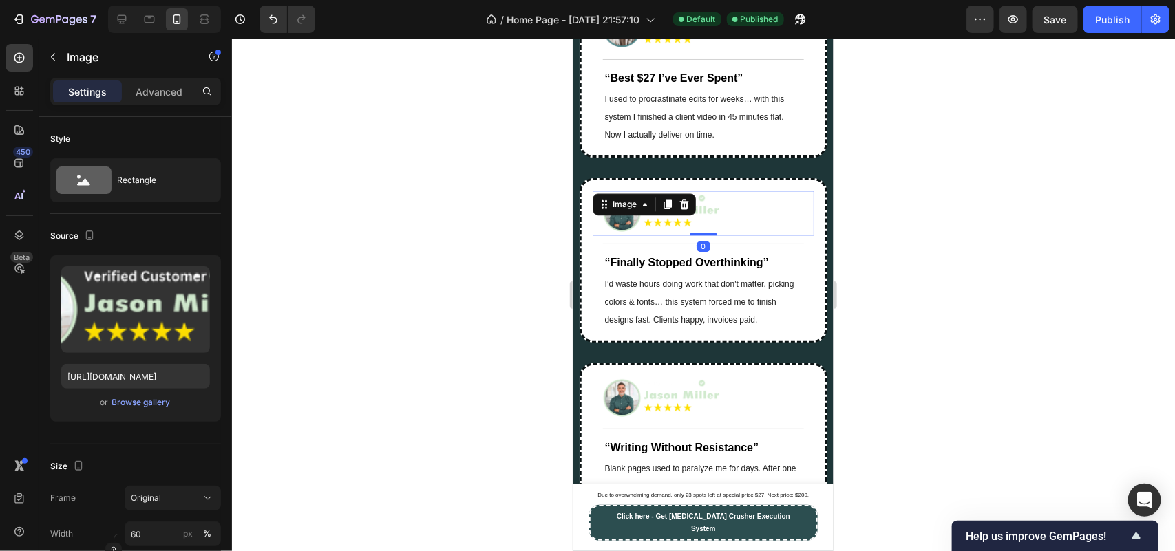
click at [411, 372] on div at bounding box center [703, 295] width 943 height 513
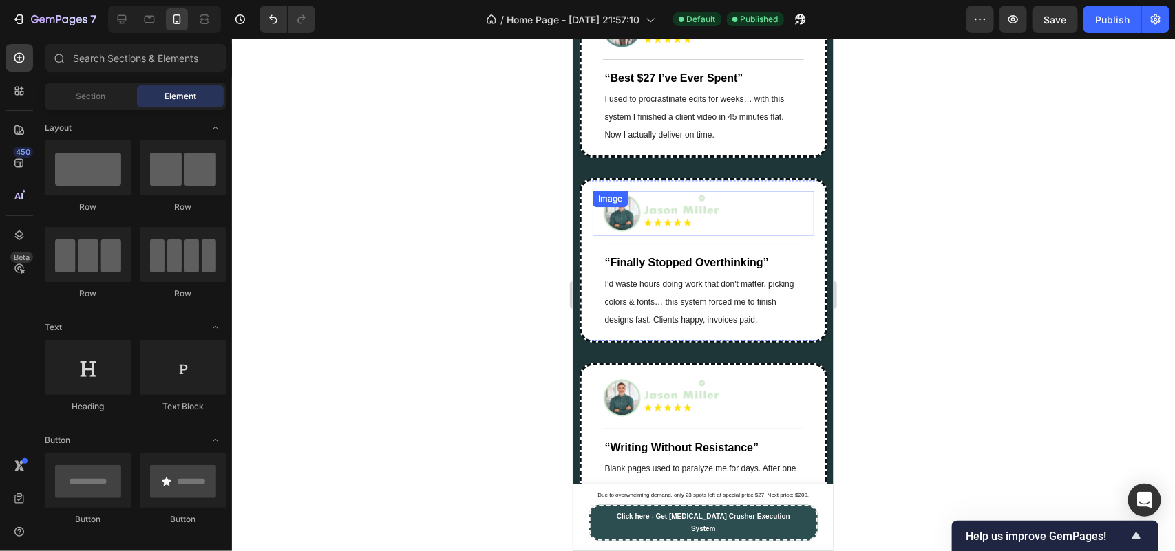
click at [727, 231] on div at bounding box center [707, 212] width 211 height 38
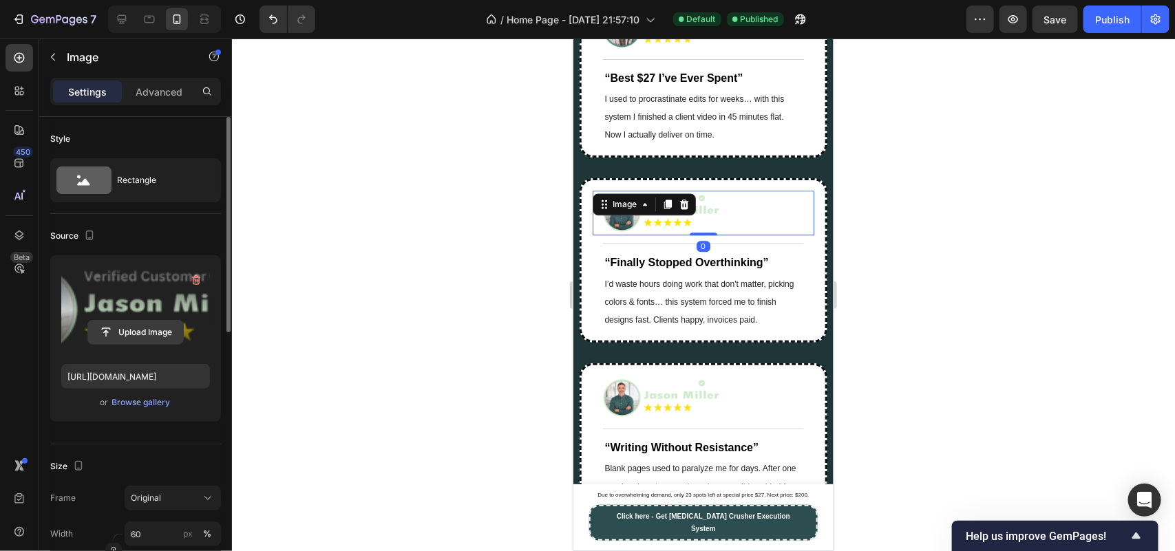
click at [153, 328] on input "file" at bounding box center [135, 332] width 95 height 23
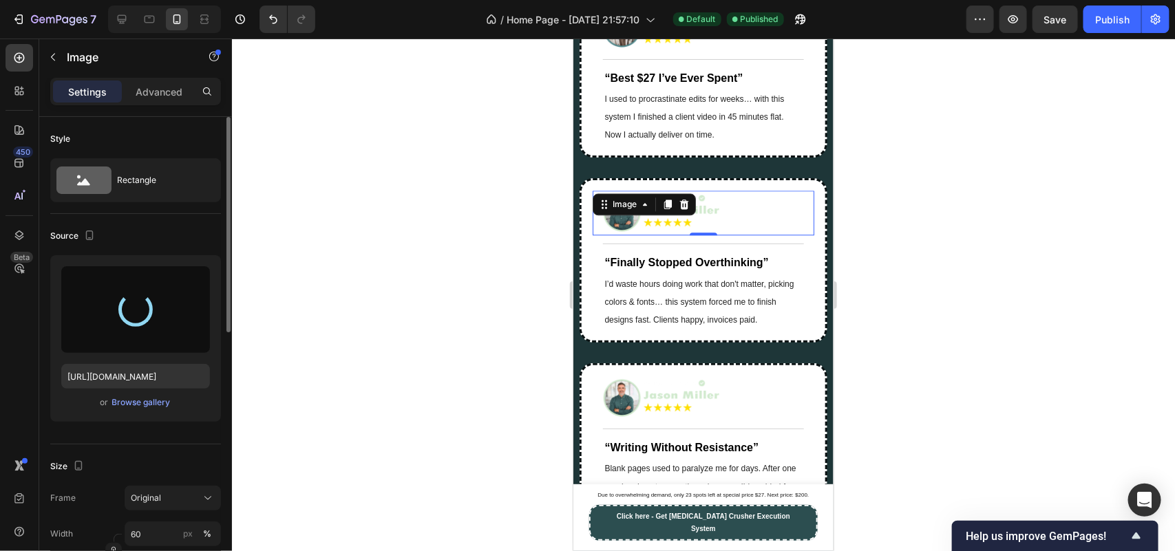
type input "[URL][DOMAIN_NAME]"
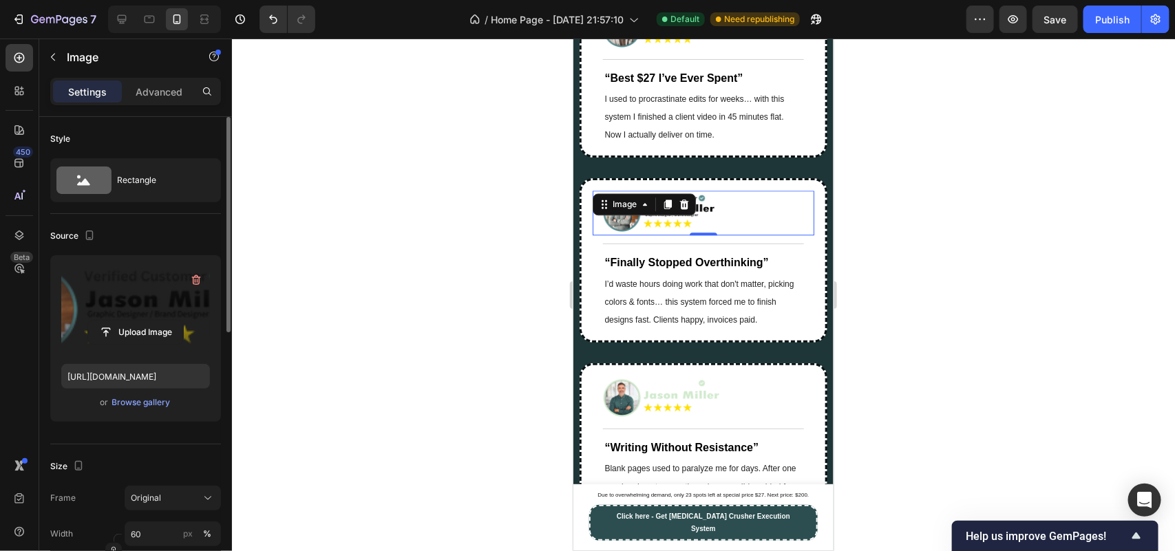
click at [472, 408] on div at bounding box center [703, 295] width 943 height 513
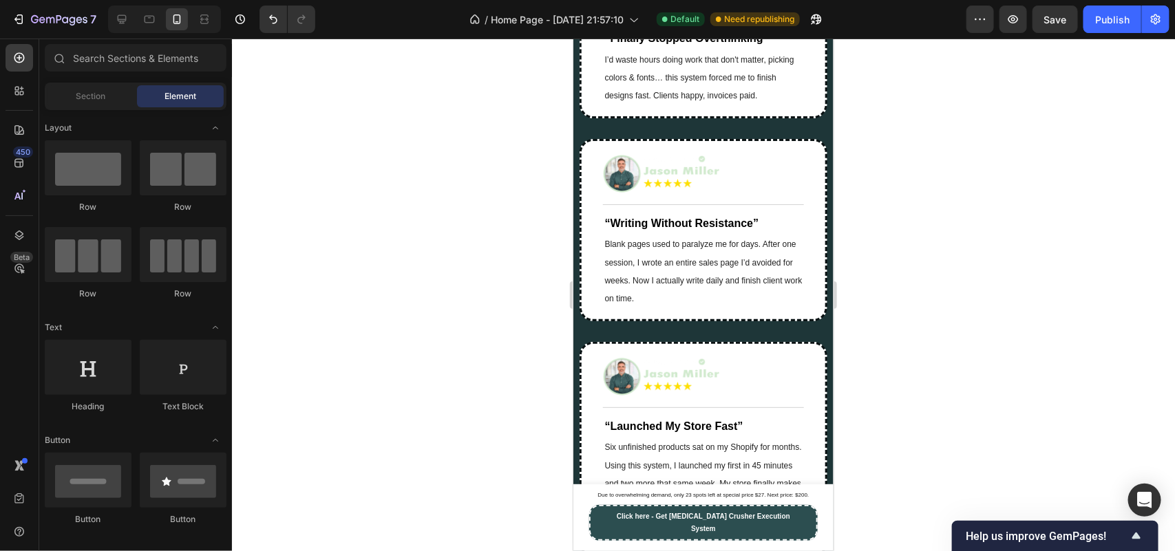
scroll to position [11202, 0]
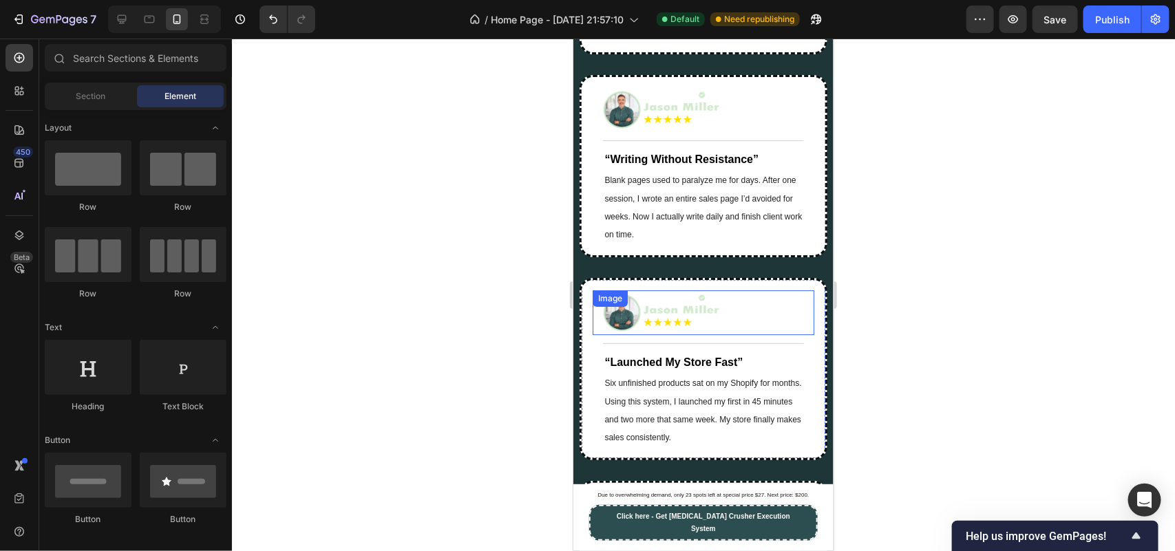
click at [623, 331] on img at bounding box center [665, 312] width 127 height 38
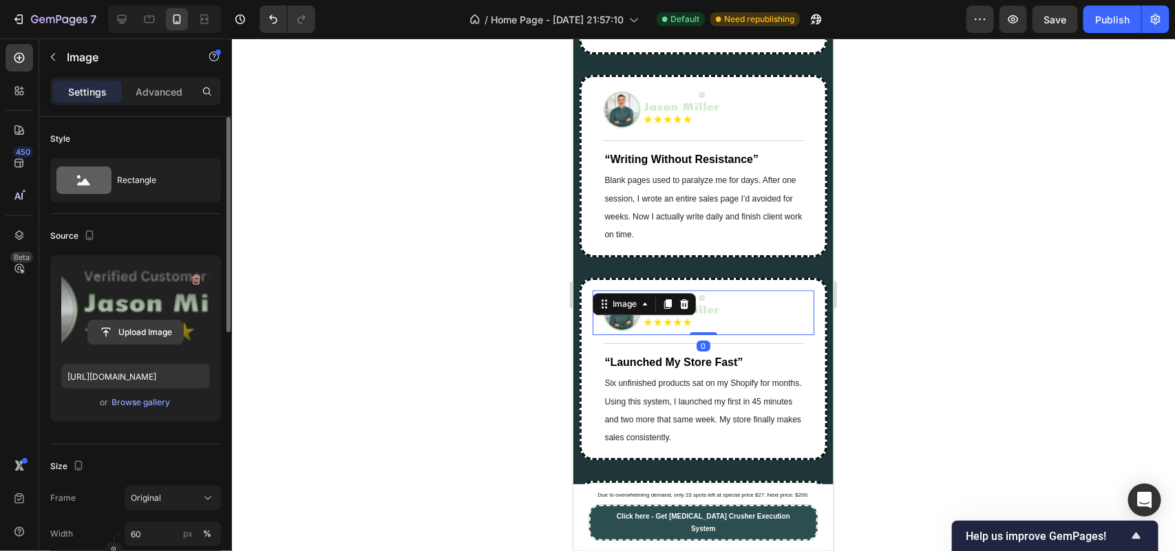
click at [163, 333] on input "file" at bounding box center [135, 332] width 95 height 23
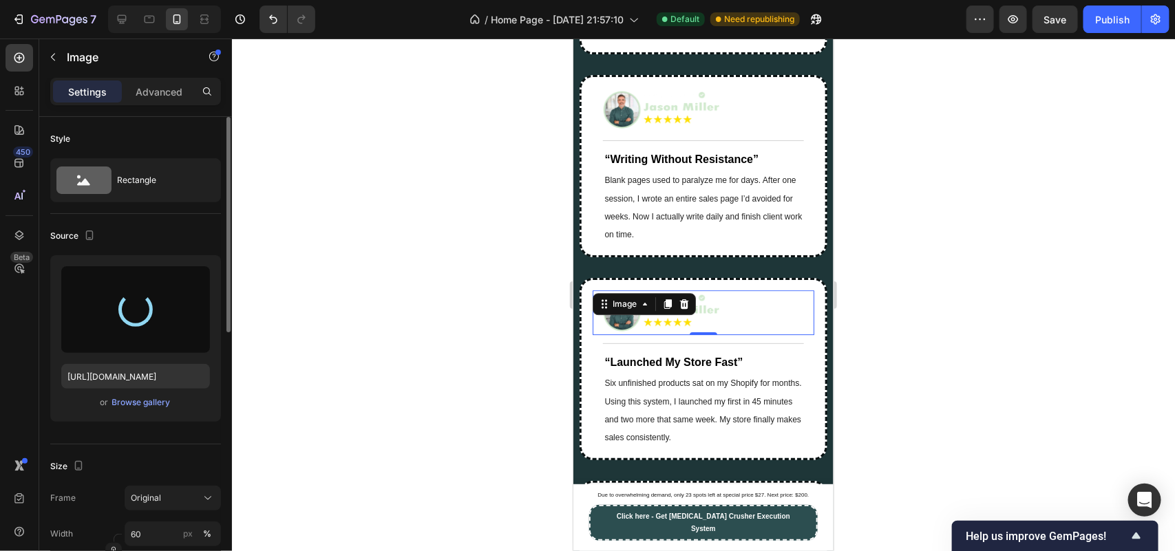
type input "[URL][DOMAIN_NAME]"
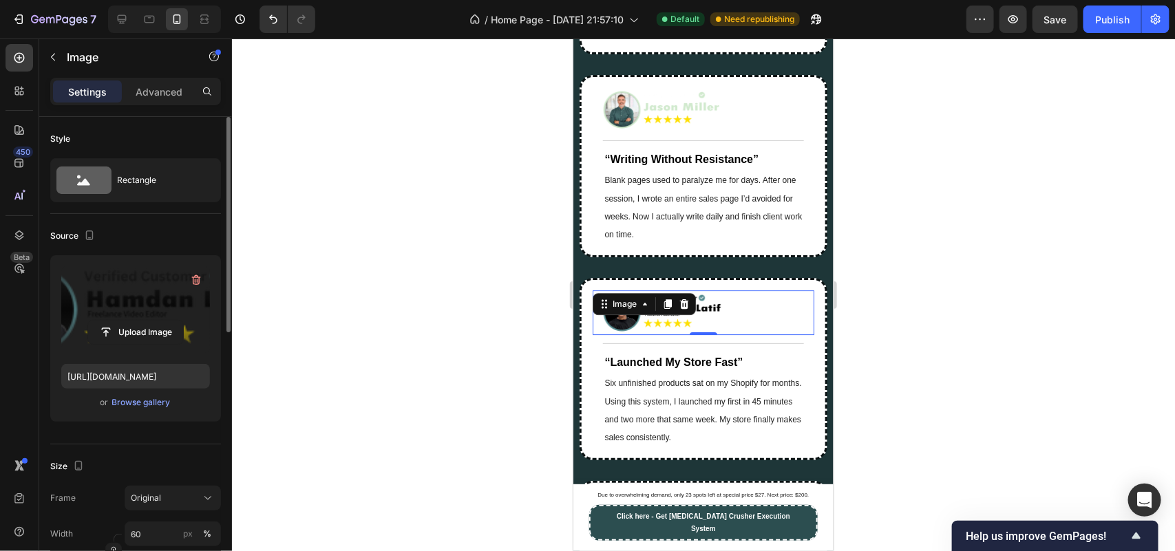
click at [458, 290] on div at bounding box center [703, 295] width 943 height 513
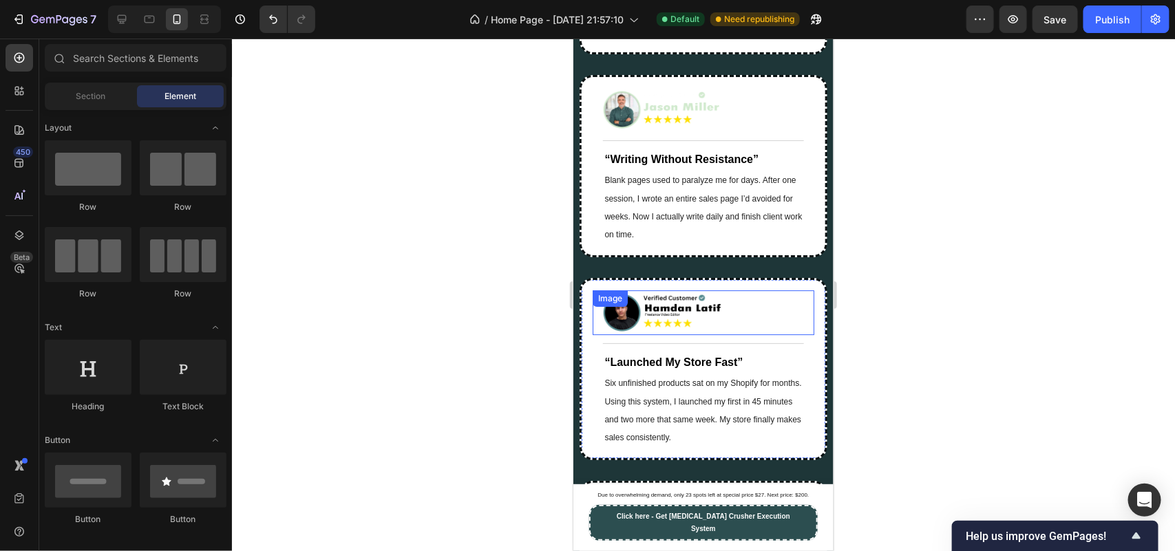
click at [660, 331] on img at bounding box center [665, 312] width 127 height 38
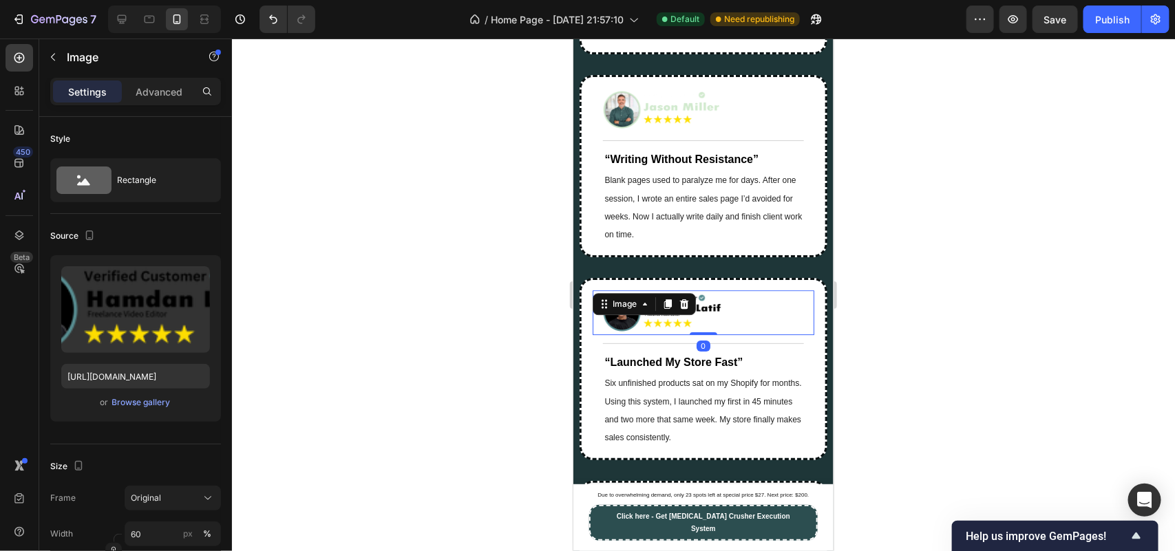
click at [455, 387] on div at bounding box center [703, 295] width 943 height 513
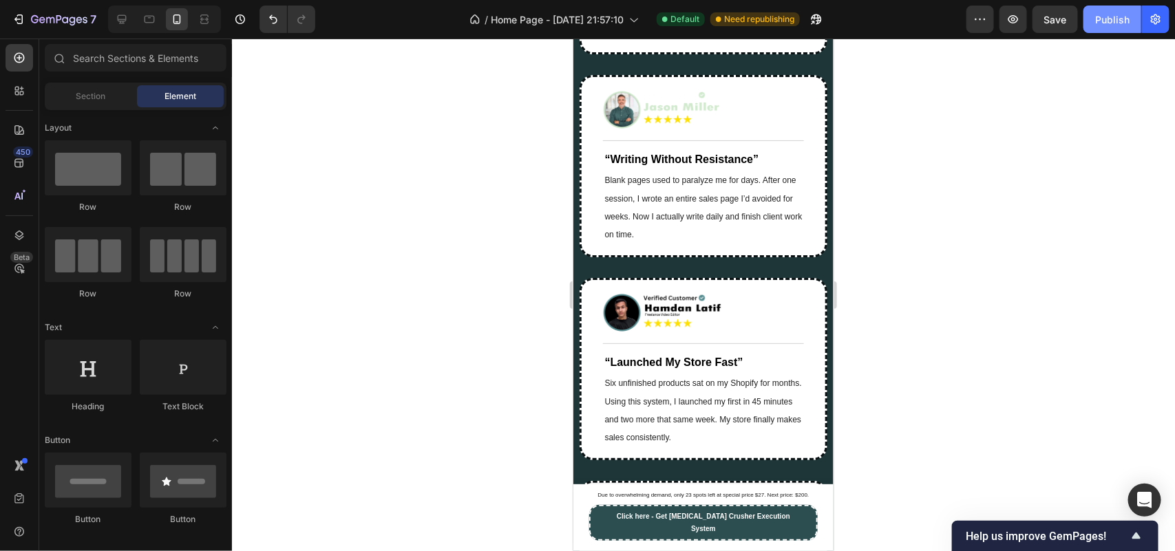
click at [1121, 19] on div "Publish" at bounding box center [1112, 19] width 34 height 14
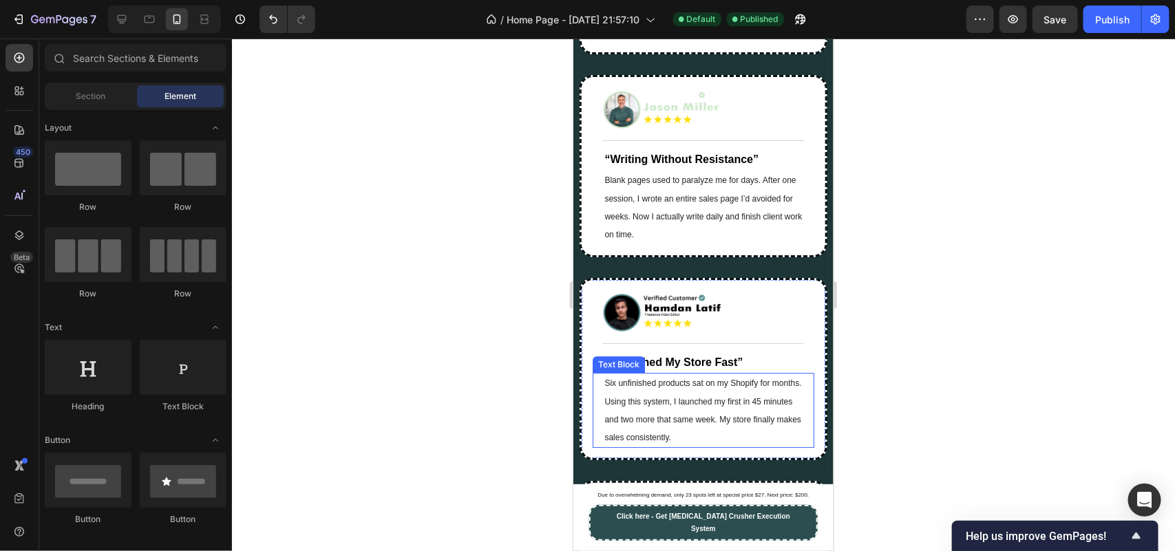
click at [711, 418] on p "Six unfinished products sat on my Shopify for months. Using this system, I laun…" at bounding box center [703, 410] width 198 height 72
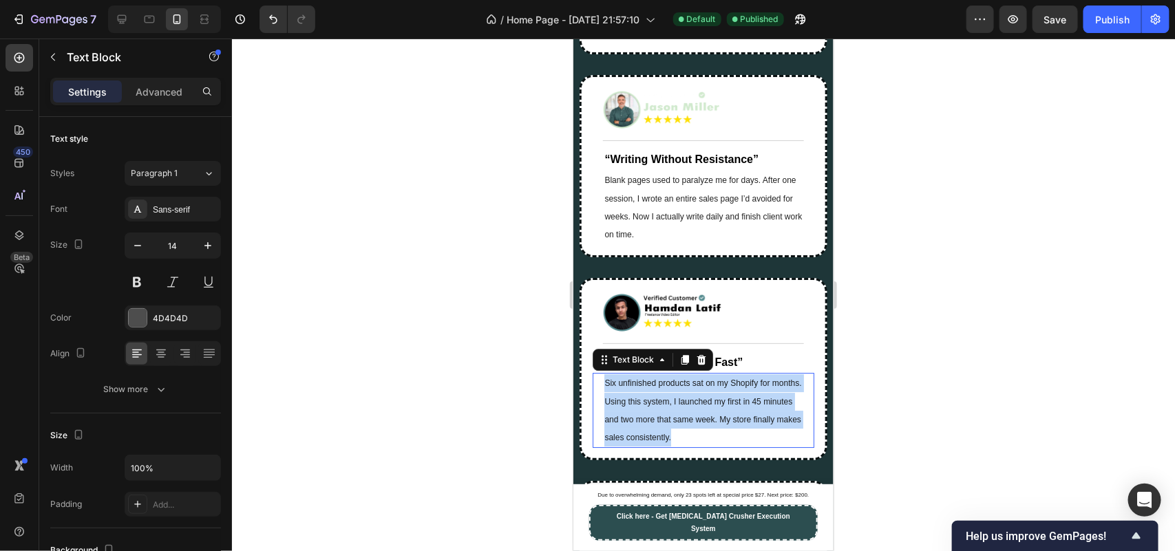
click at [711, 418] on p "Six unfinished products sat on my Shopify for months. Using this system, I laun…" at bounding box center [703, 410] width 198 height 72
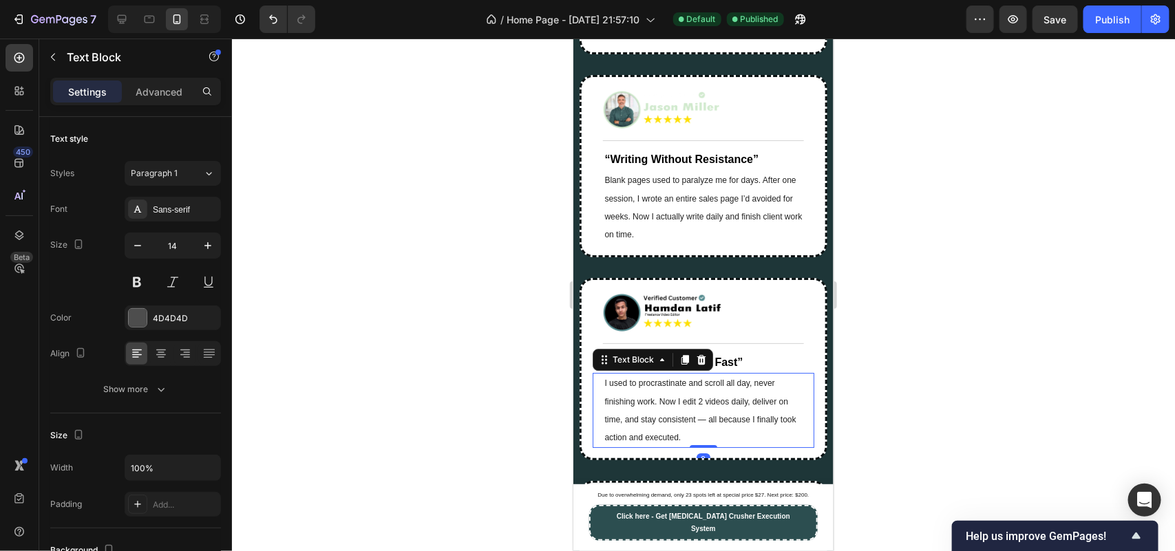
click at [514, 442] on div at bounding box center [703, 295] width 943 height 513
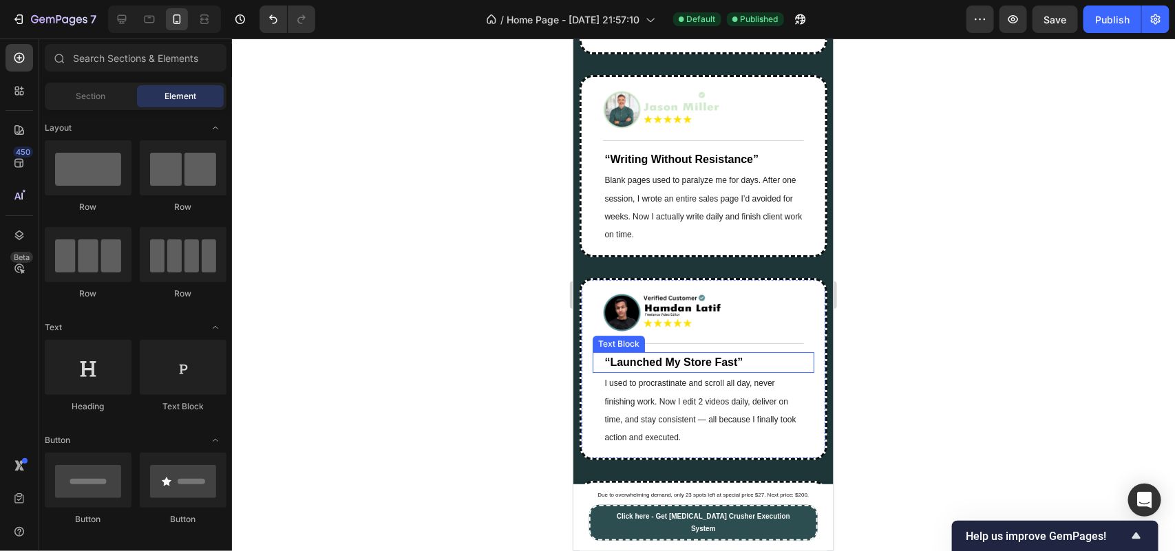
click at [678, 368] on strong "“Launched My Store Fast”" at bounding box center [673, 362] width 138 height 12
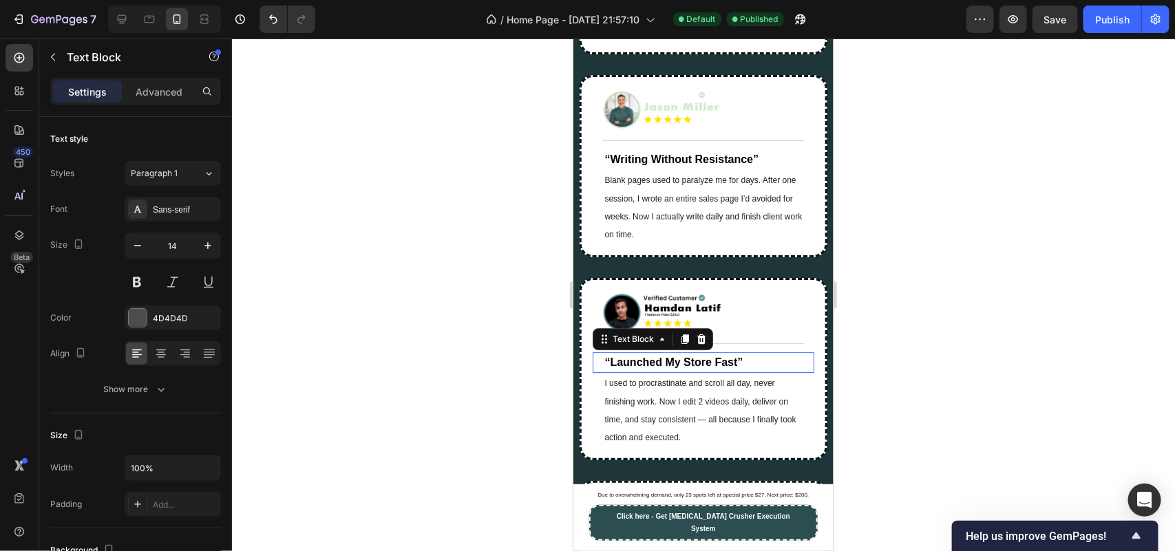
click at [678, 368] on strong "“Launched My Store Fast”" at bounding box center [673, 362] width 138 height 12
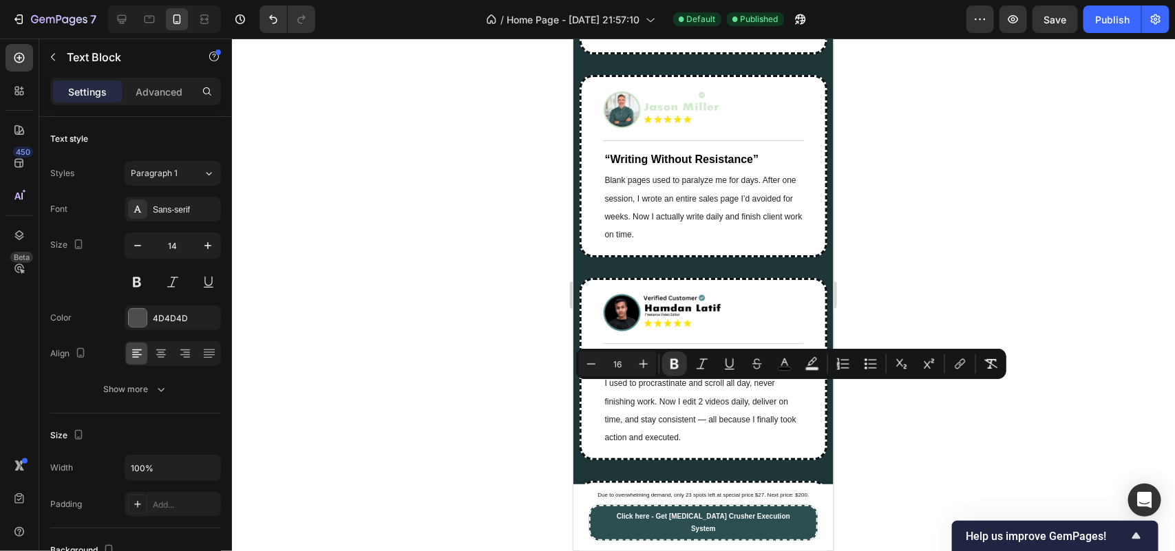
copy strong "“Launched My Store Fast”"
click at [680, 368] on strong "“Launched My Store Fast”" at bounding box center [673, 362] width 138 height 12
click at [722, 368] on strong "“Launched My Store Fast”" at bounding box center [673, 362] width 138 height 12
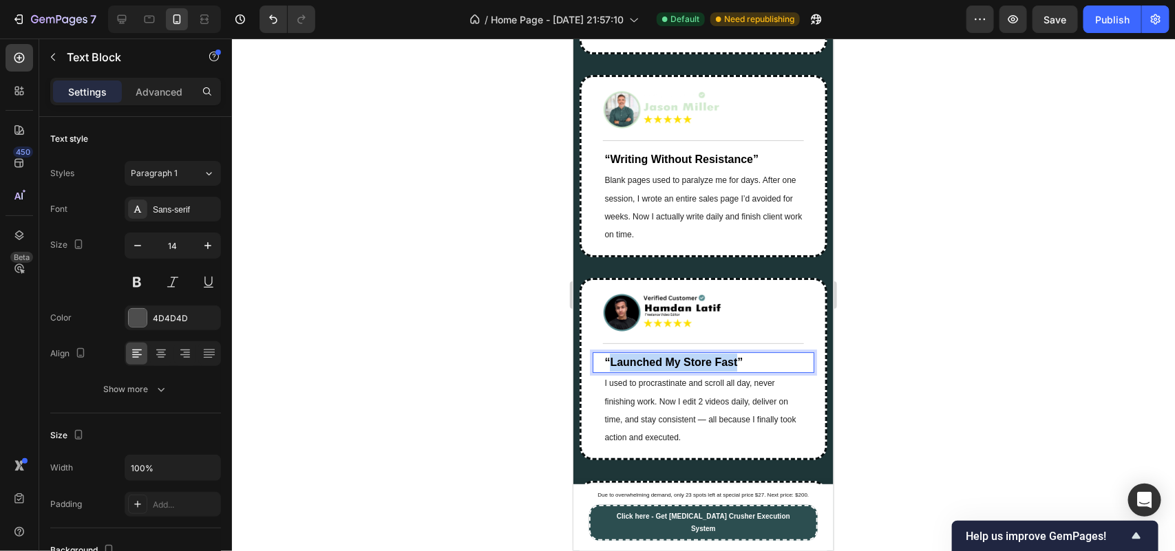
drag, startPoint x: 738, startPoint y: 392, endPoint x: 611, endPoint y: 386, distance: 127.5
click at [611, 368] on strong "“Launched My Store Fast”" at bounding box center [673, 362] width 138 height 12
click at [737, 352] on div "Title Line" at bounding box center [702, 343] width 221 height 17
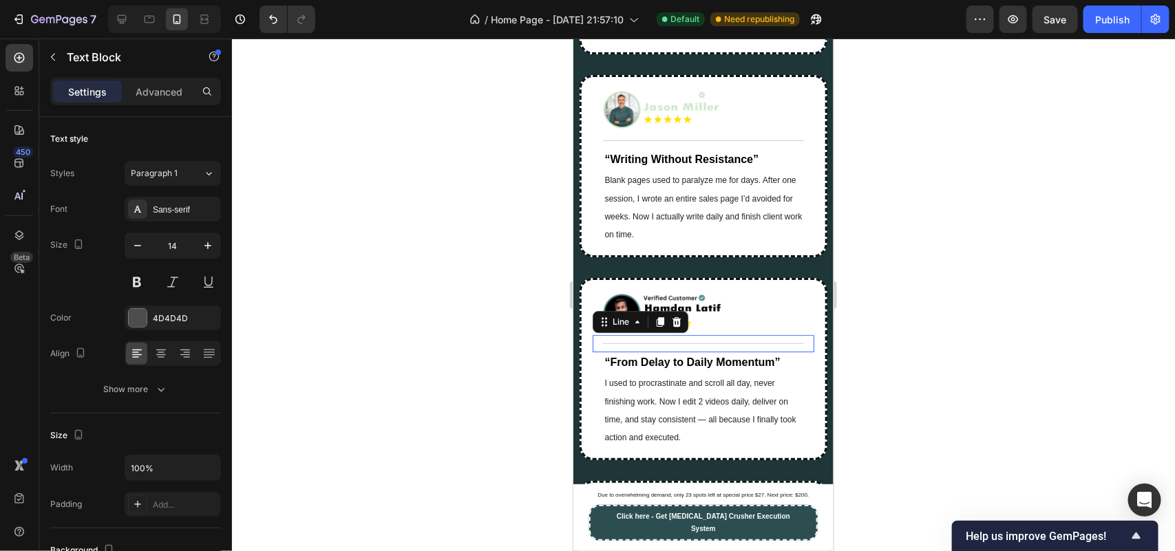
click at [737, 352] on div "Title Line 0" at bounding box center [702, 343] width 221 height 17
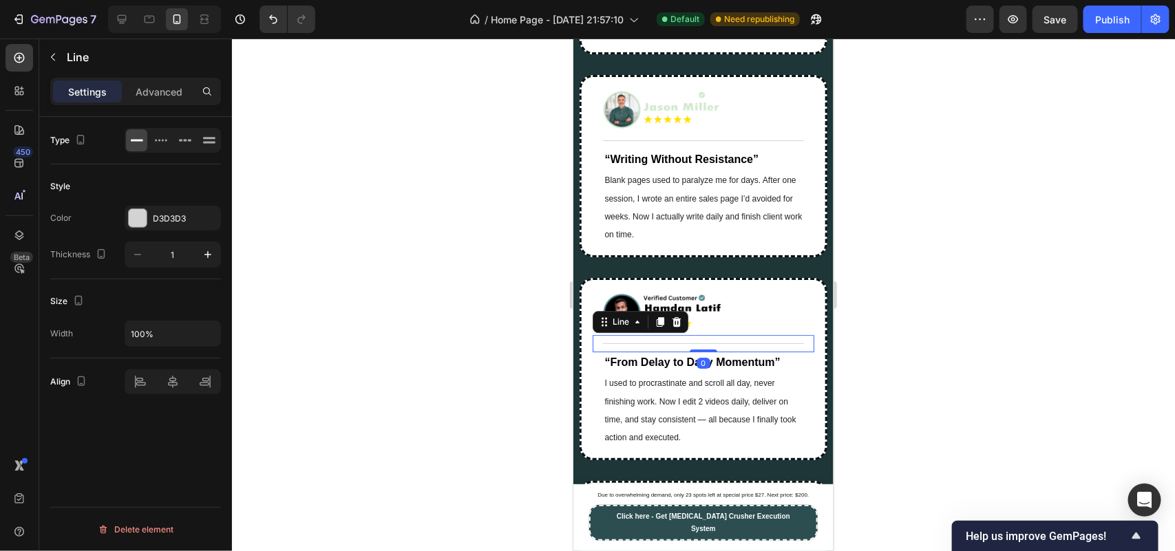
click at [737, 352] on div "Title Line 0" at bounding box center [702, 343] width 221 height 17
click at [741, 368] on strong "“From Delay to Daily Momentum”" at bounding box center [692, 362] width 176 height 12
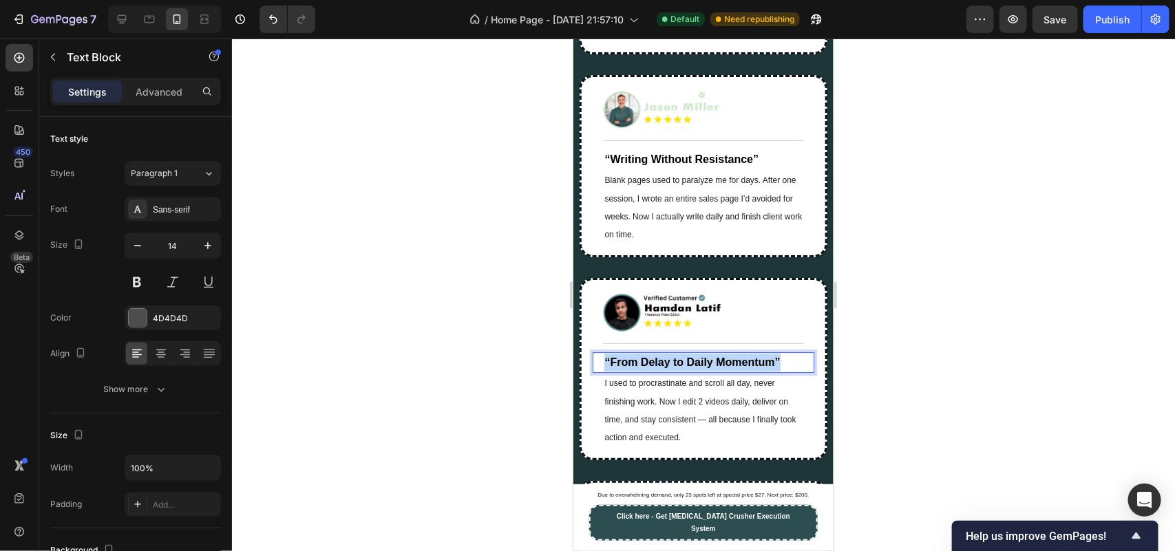
click at [741, 368] on strong "“From Delay to Daily Momentum”" at bounding box center [692, 362] width 176 height 12
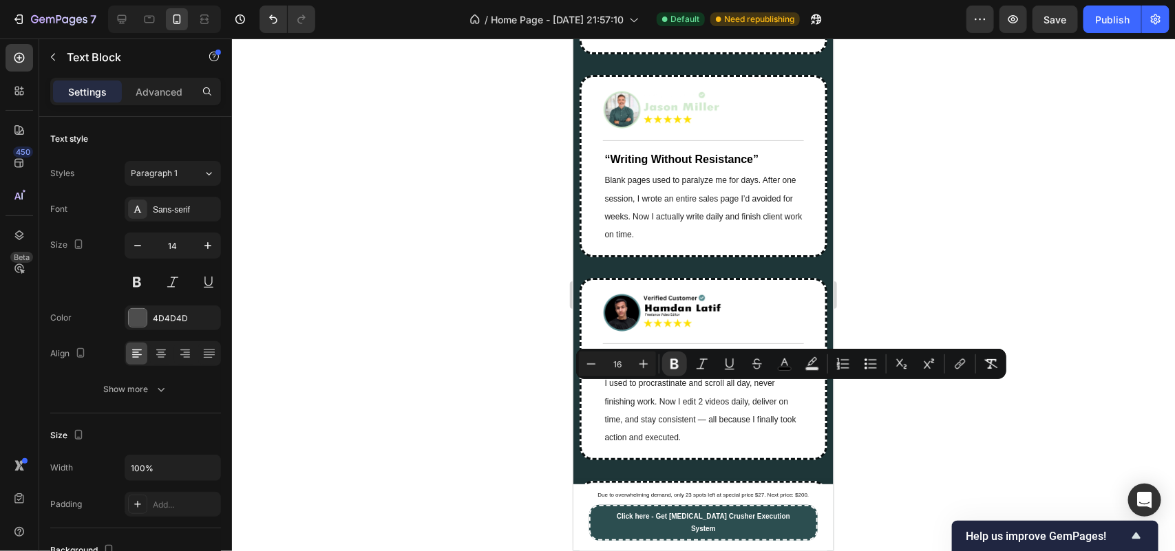
click at [366, 396] on div at bounding box center [703, 295] width 943 height 513
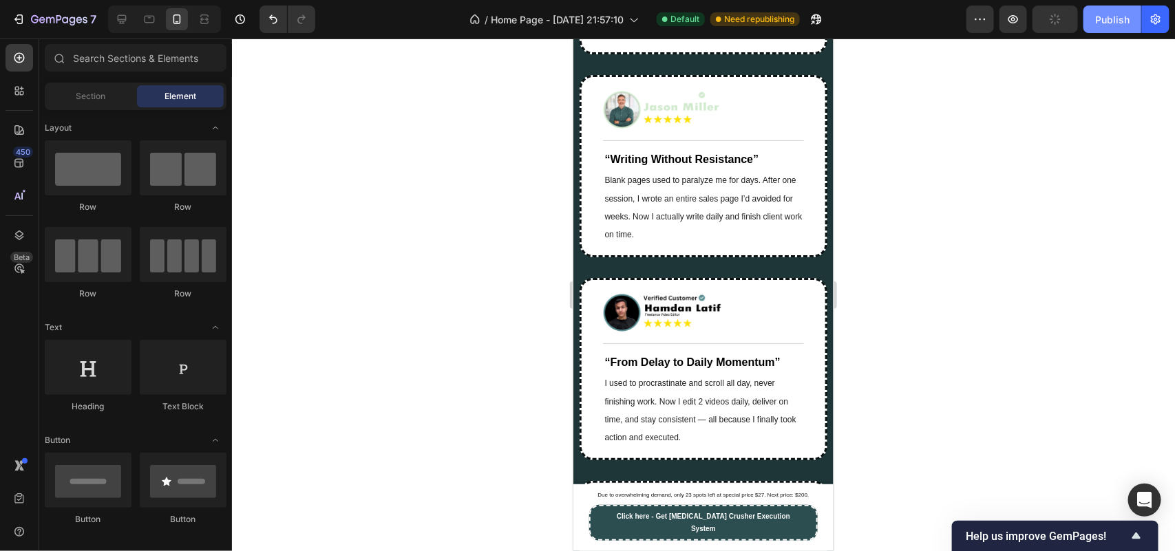
click at [1102, 21] on div "Publish" at bounding box center [1112, 19] width 34 height 14
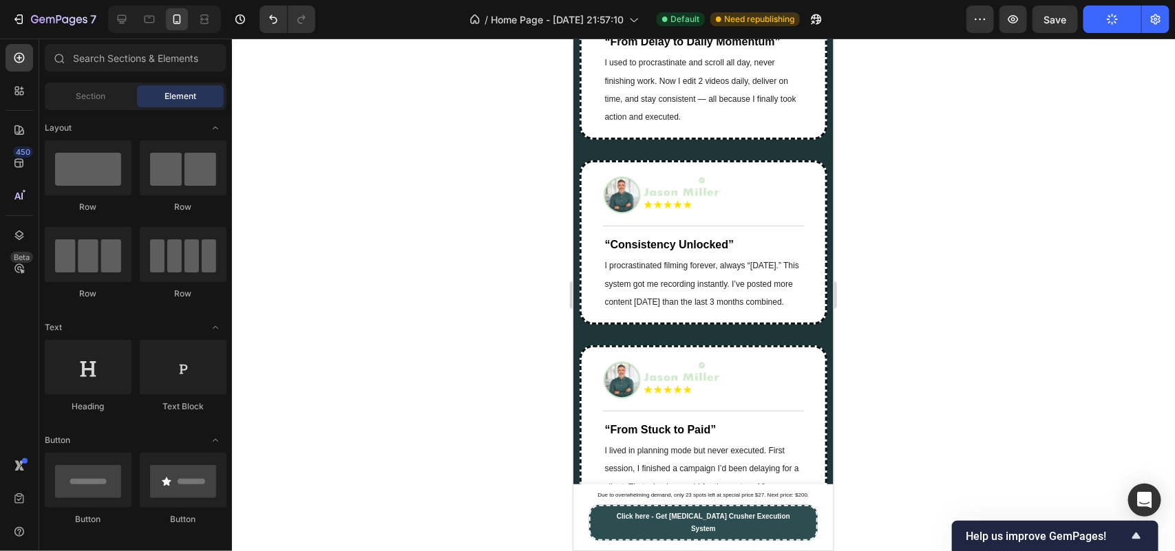
scroll to position [11330, 0]
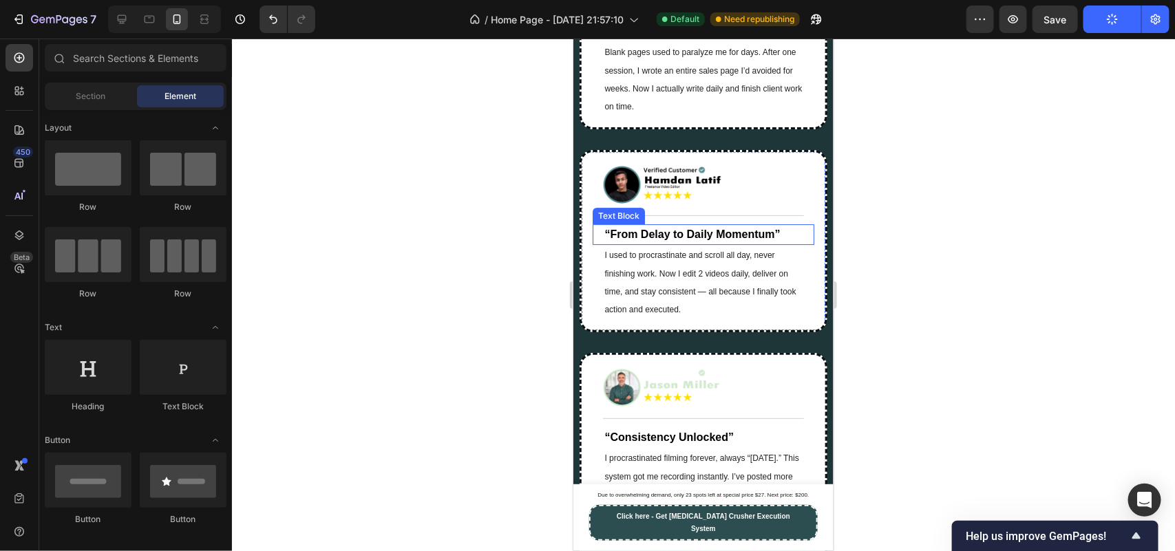
click at [754, 240] on strong "“From Delay to Daily Momentum”" at bounding box center [692, 234] width 176 height 12
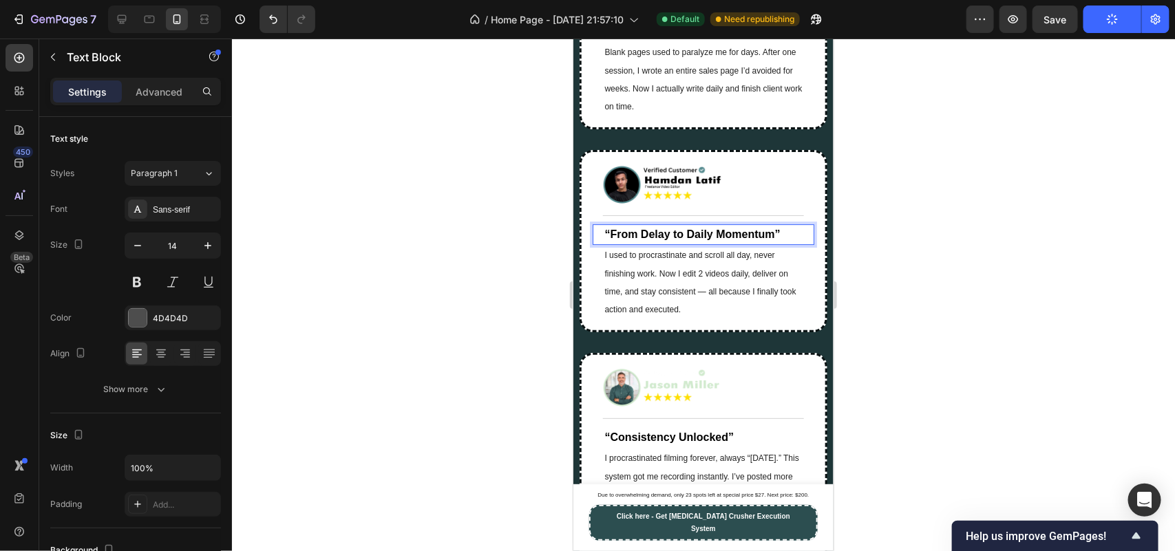
click at [754, 240] on strong "“From Delay to Daily Momentum”" at bounding box center [692, 234] width 176 height 12
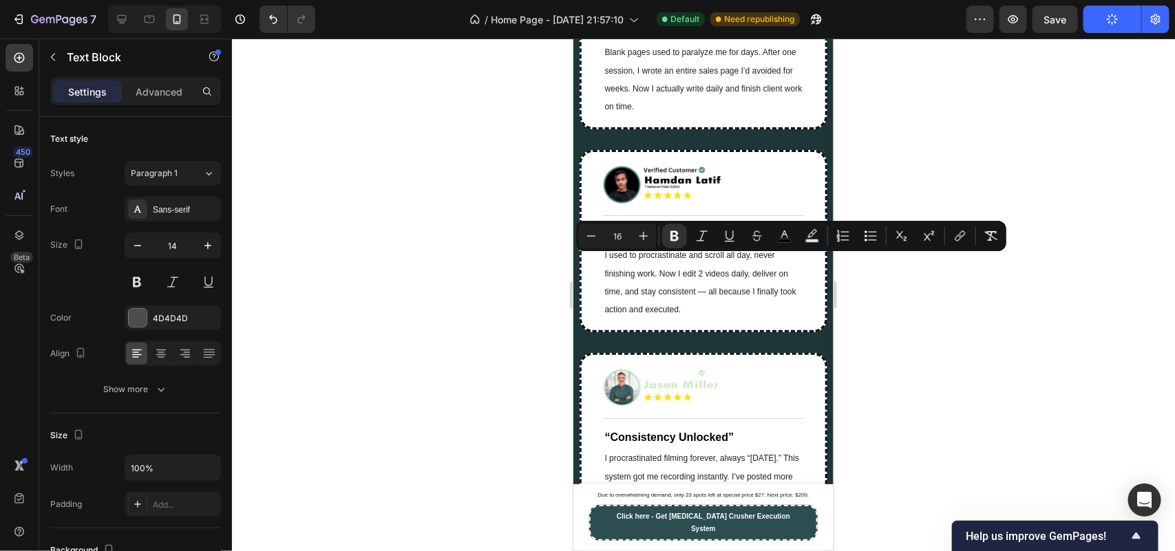
click at [754, 240] on strong "“From Delay to Daily Momentum”" at bounding box center [692, 234] width 176 height 12
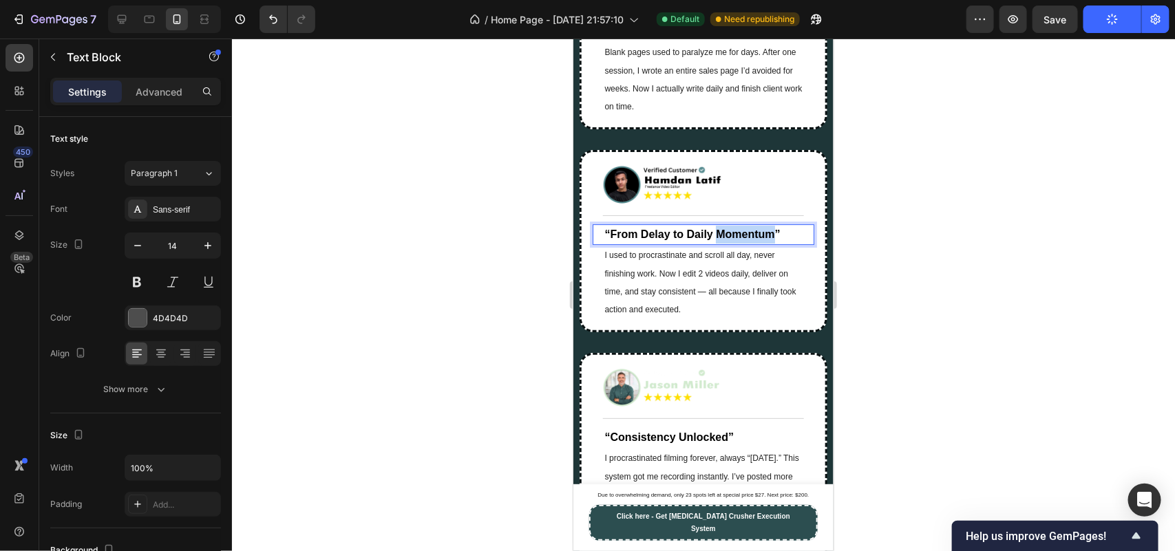
click at [754, 240] on strong "“From Delay to Daily Momentum”" at bounding box center [692, 234] width 176 height 12
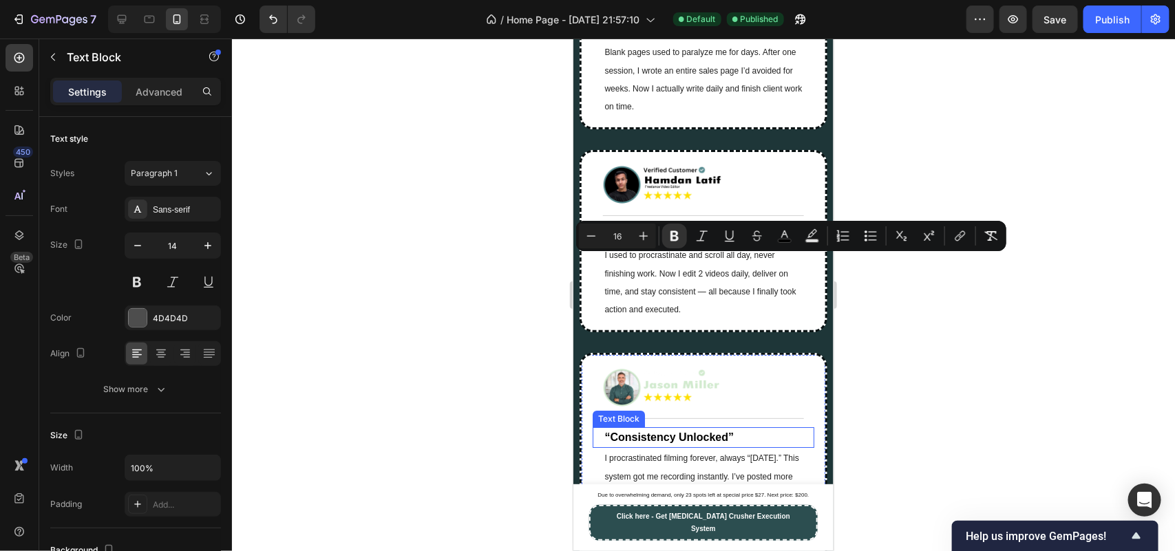
click at [716, 443] on strong "“Consistency Unlocked”" at bounding box center [668, 437] width 129 height 12
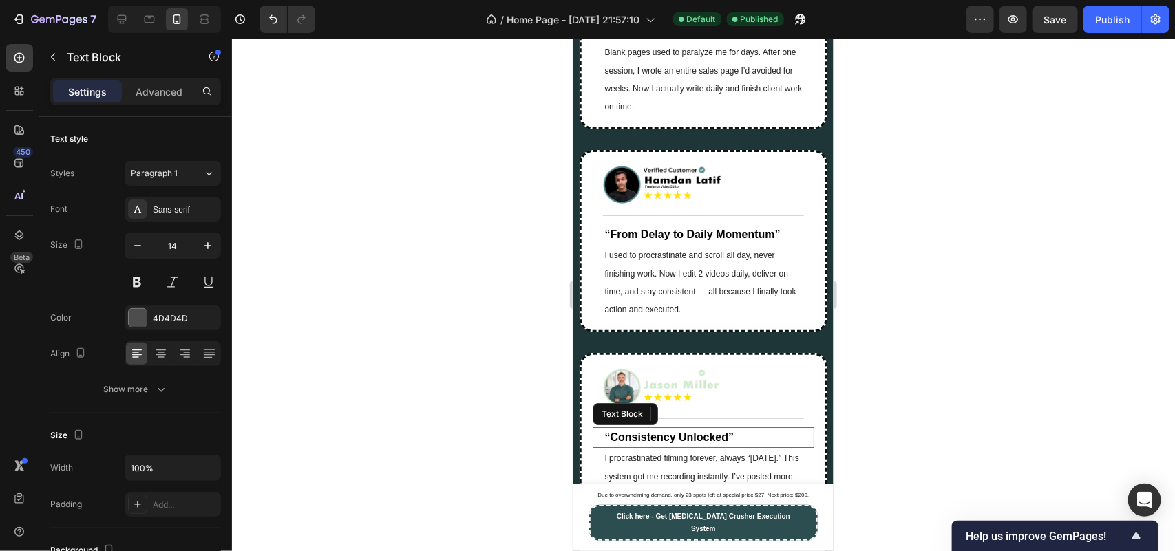
click at [716, 443] on strong "“Consistency Unlocked”" at bounding box center [668, 437] width 129 height 12
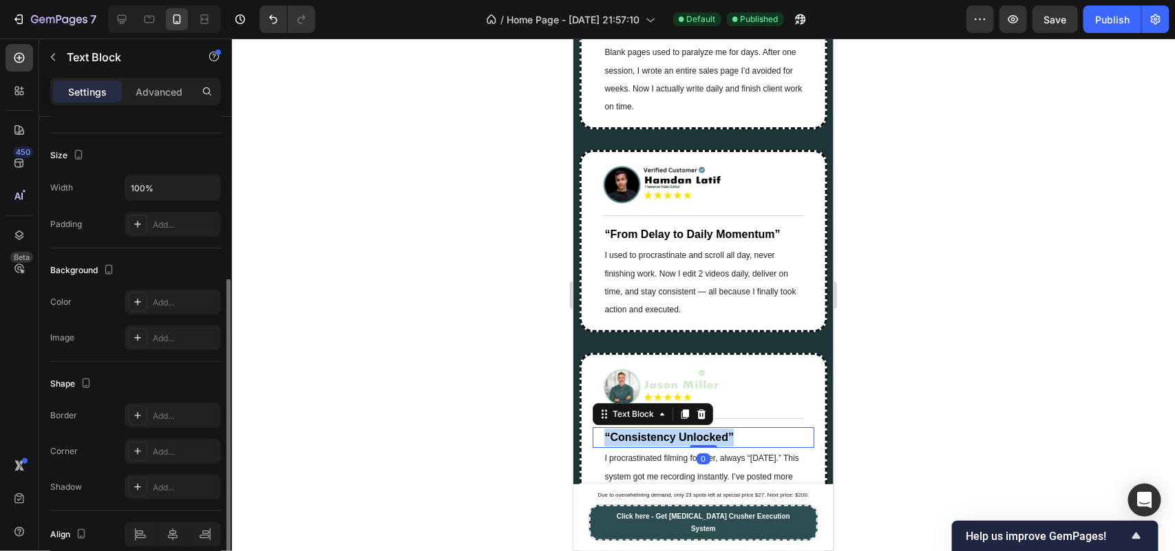
click at [716, 443] on strong "“Consistency Unlocked”" at bounding box center [668, 437] width 129 height 12
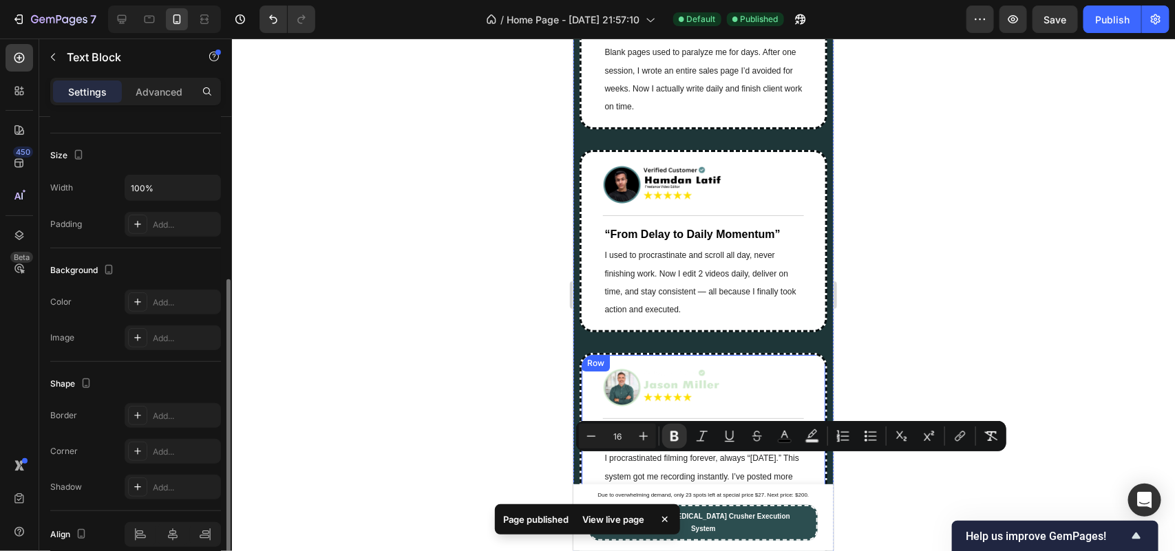
click at [486, 403] on div at bounding box center [703, 295] width 943 height 513
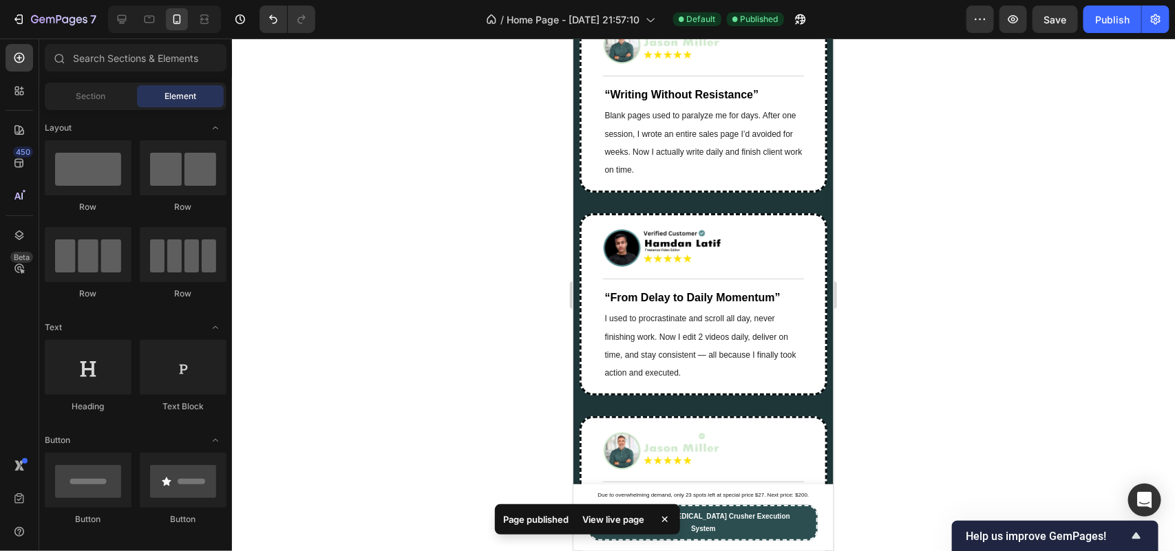
scroll to position [11202, 0]
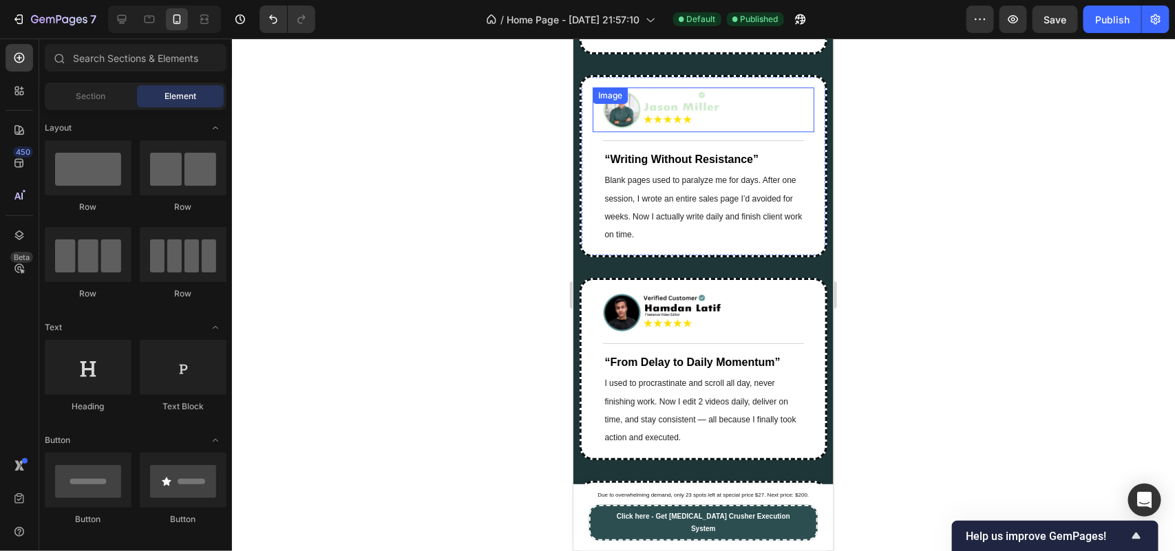
click at [686, 128] on img at bounding box center [665, 109] width 127 height 38
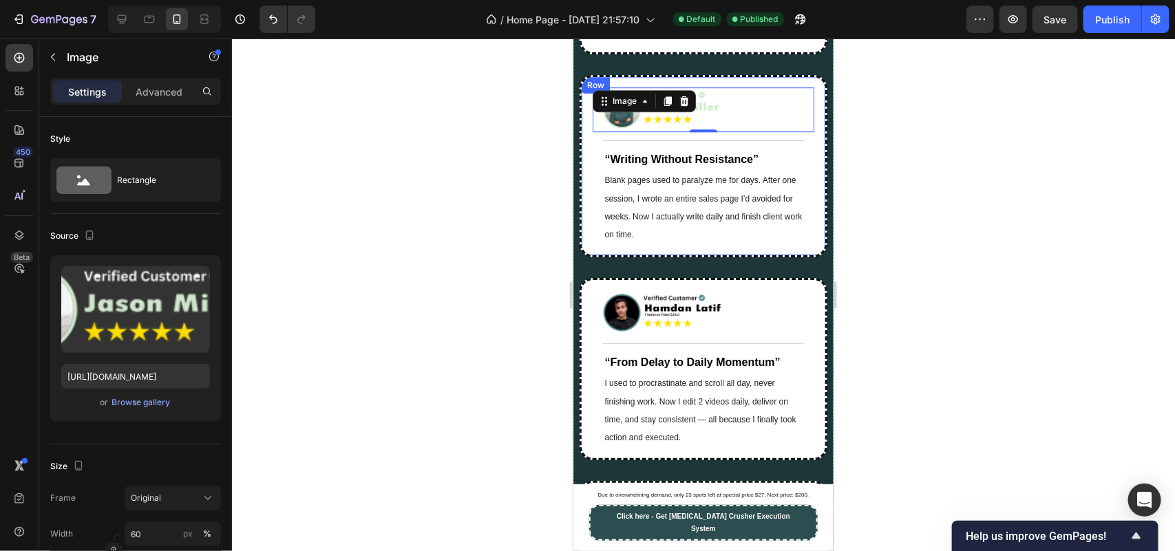
click at [450, 248] on div at bounding box center [703, 295] width 943 height 513
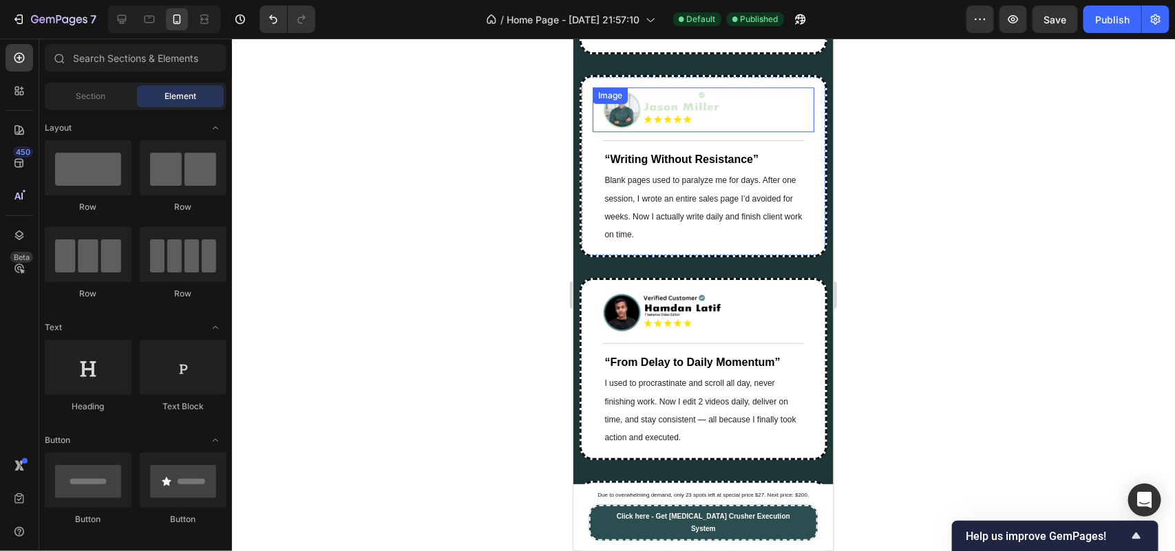
click at [713, 128] on img at bounding box center [665, 109] width 127 height 38
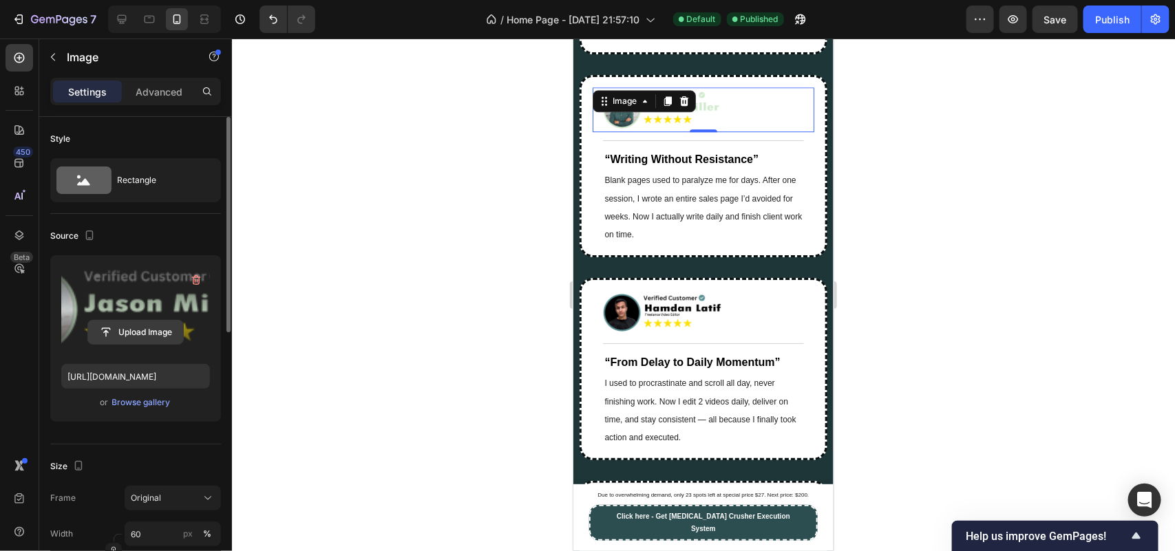
click at [156, 333] on input "file" at bounding box center [135, 332] width 95 height 23
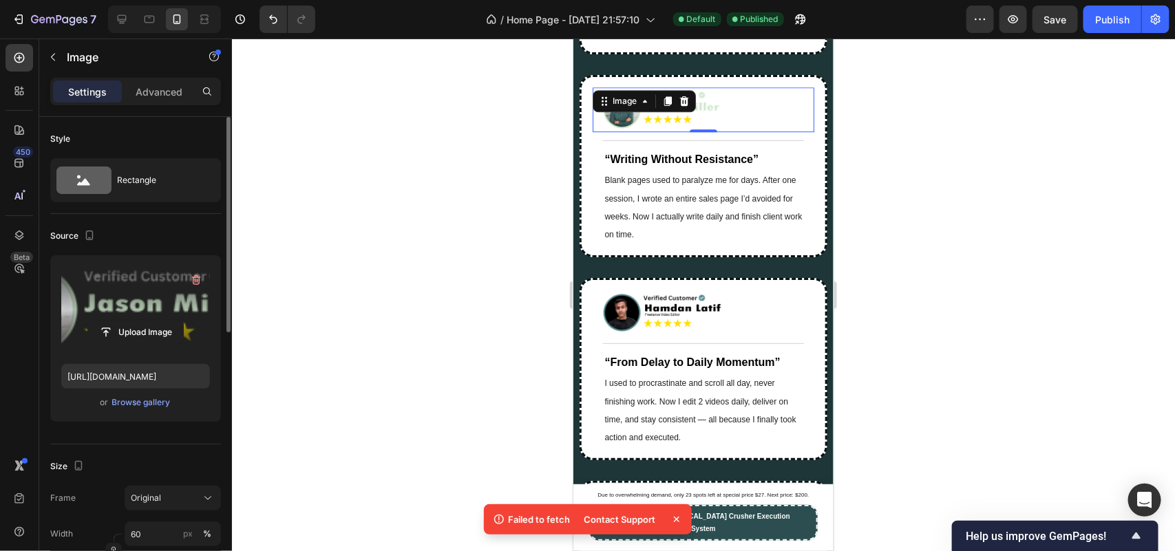
click at [671, 523] on icon at bounding box center [677, 520] width 14 height 14
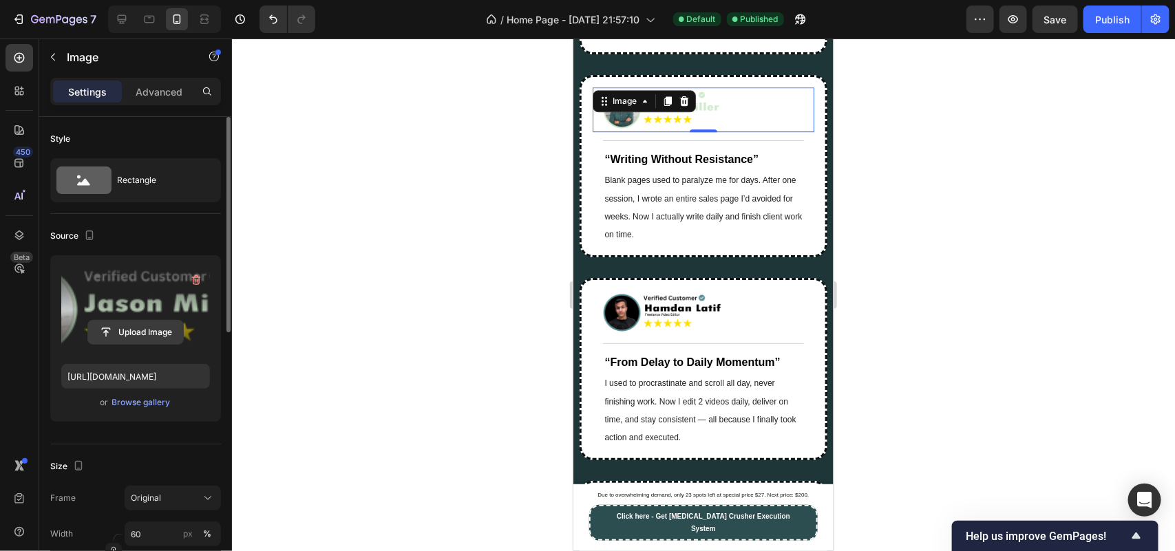
click at [147, 324] on input "file" at bounding box center [135, 332] width 95 height 23
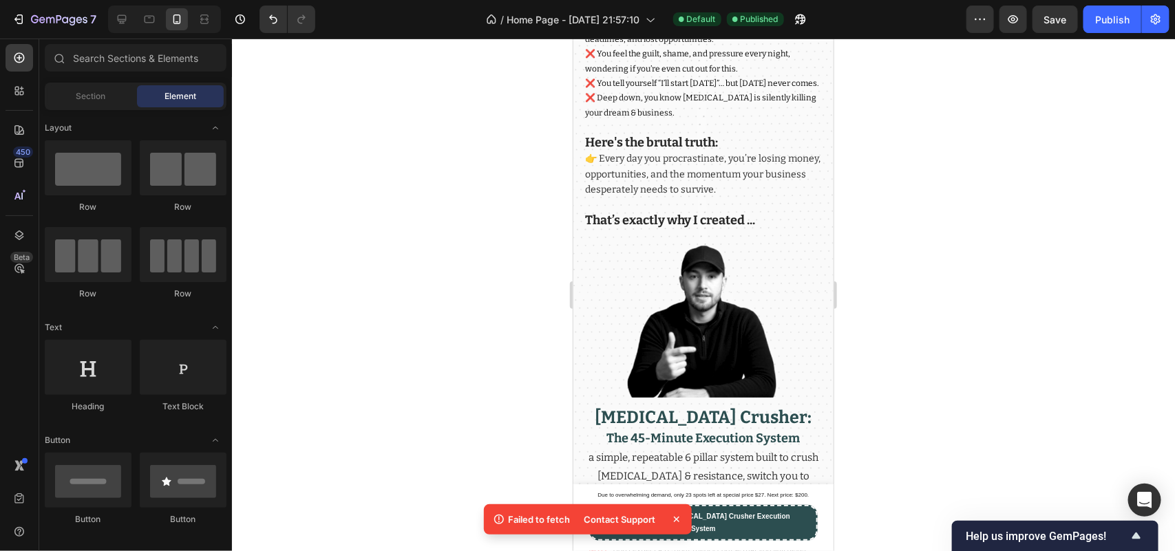
scroll to position [1250, 0]
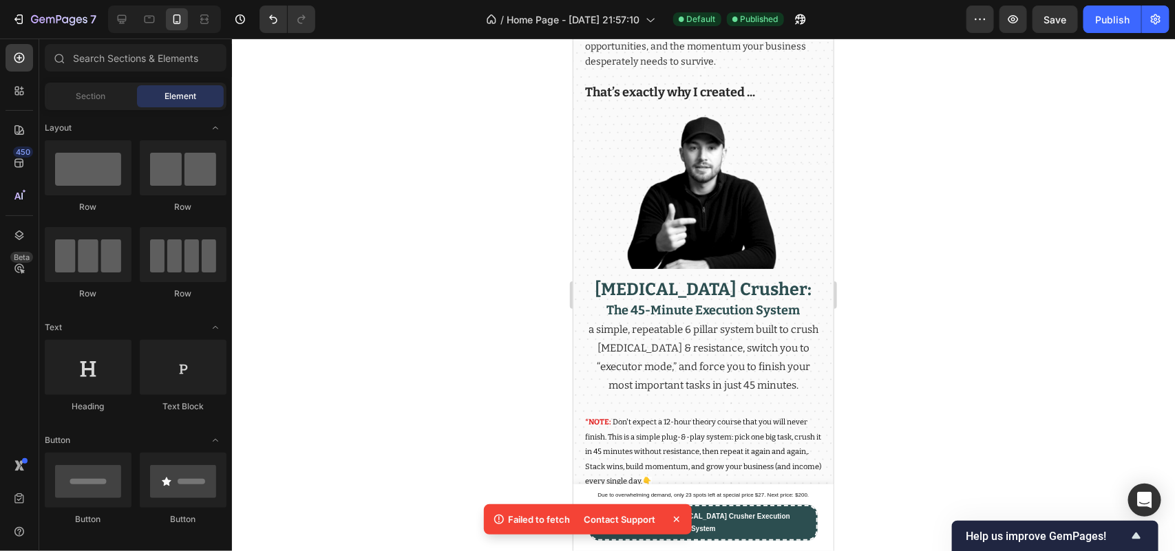
drag, startPoint x: 827, startPoint y: 78, endPoint x: 1406, endPoint y: 136, distance: 581.8
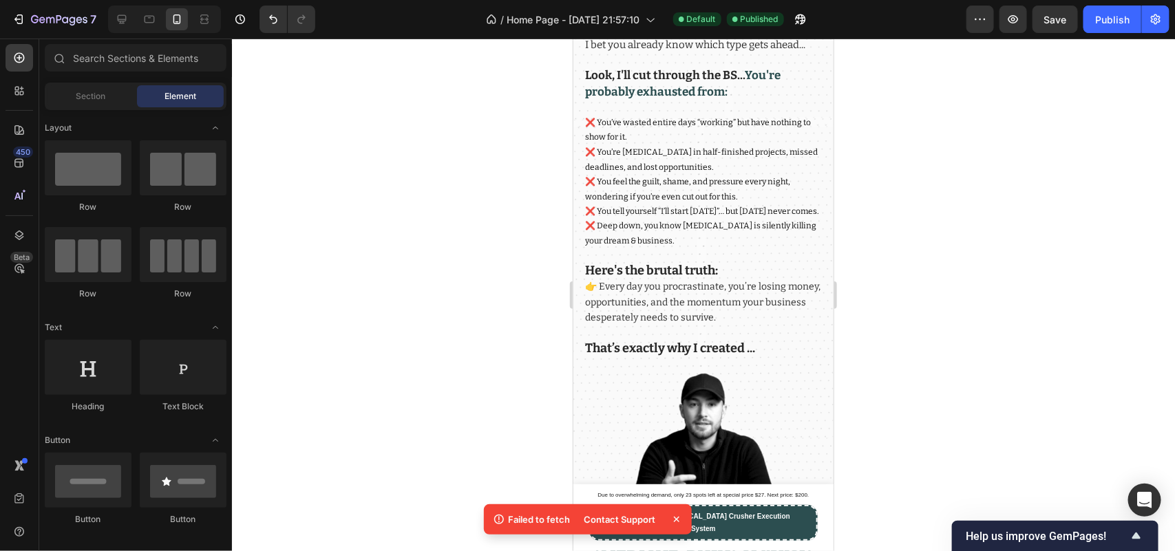
scroll to position [0, 0]
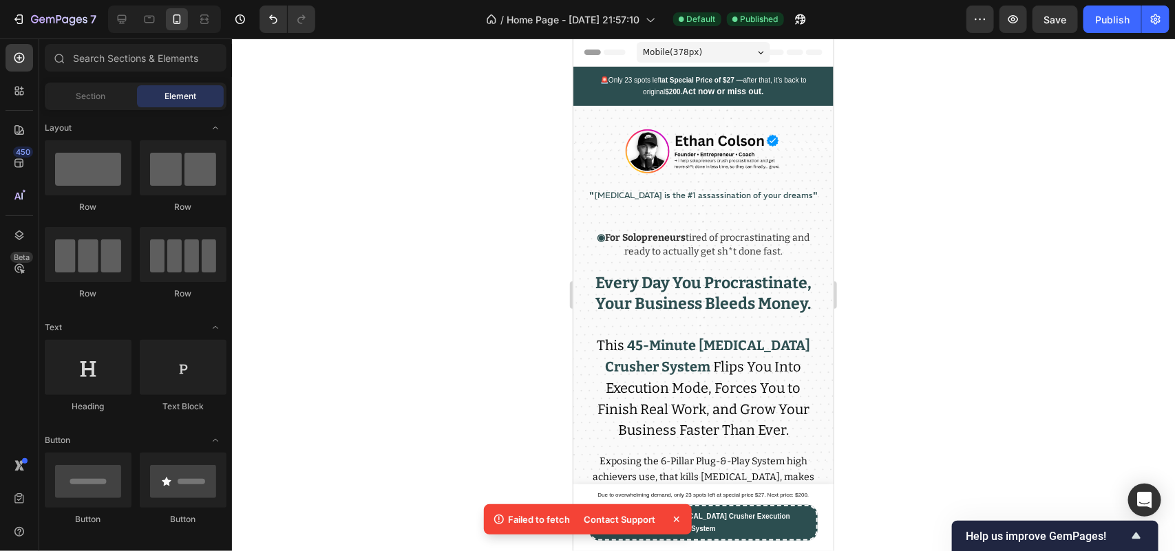
click at [673, 518] on icon at bounding box center [677, 520] width 14 height 14
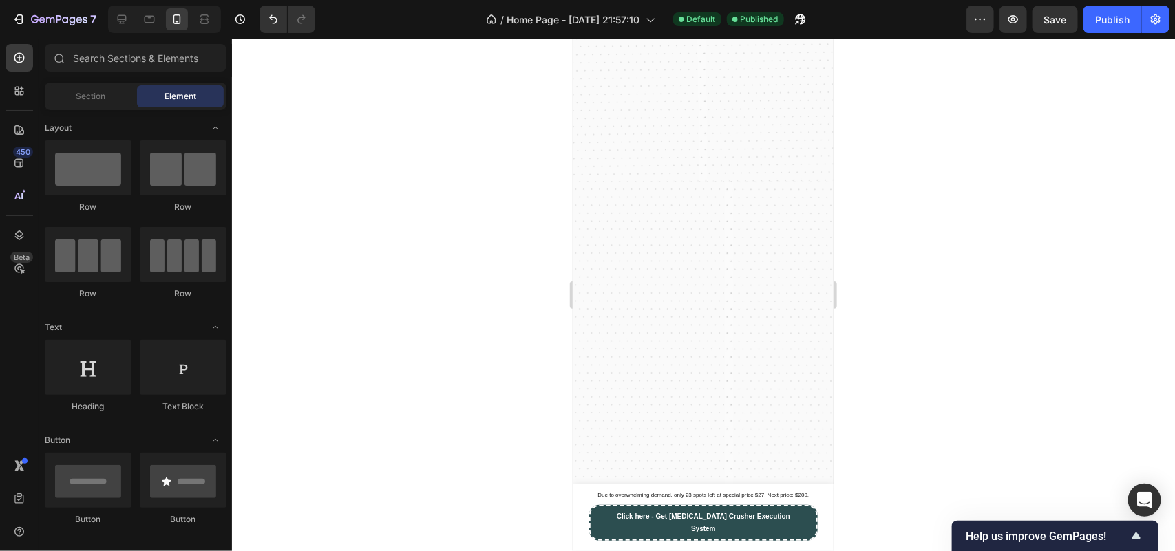
scroll to position [2178, 0]
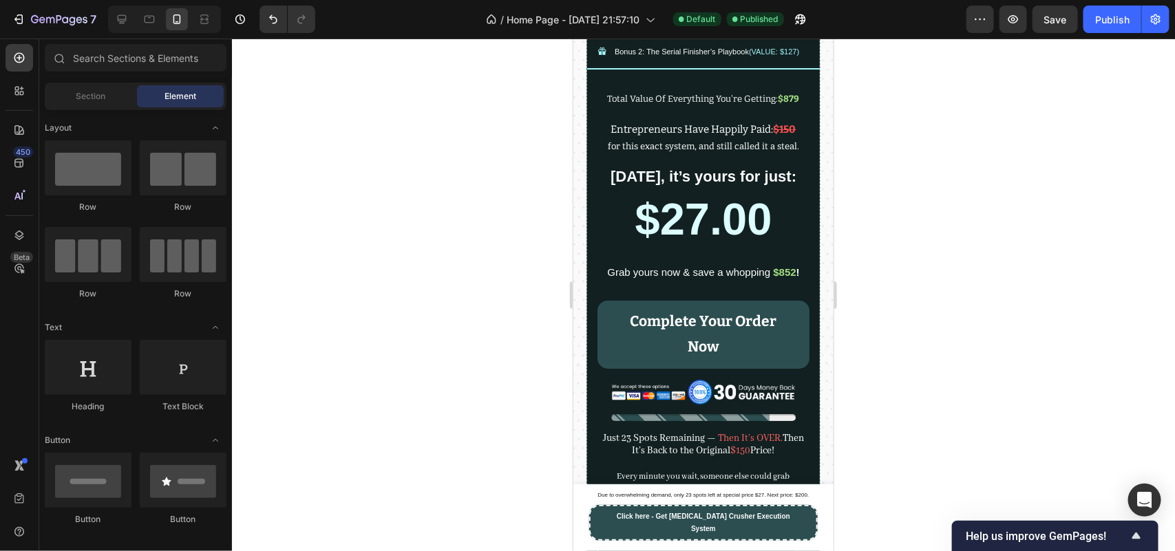
drag, startPoint x: 828, startPoint y: 113, endPoint x: 1391, endPoint y: 71, distance: 564.7
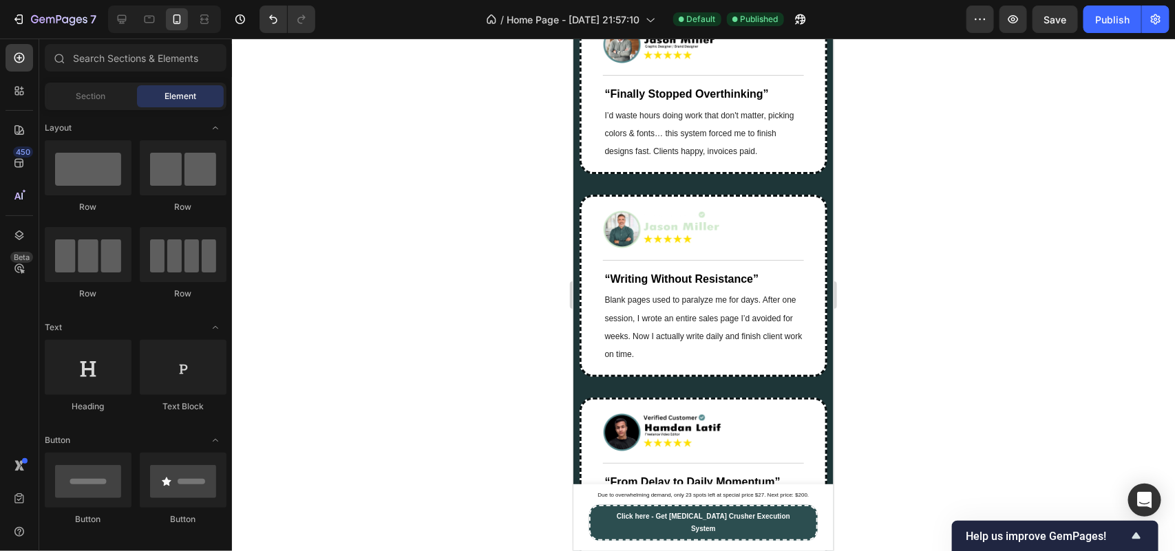
scroll to position [11146, 0]
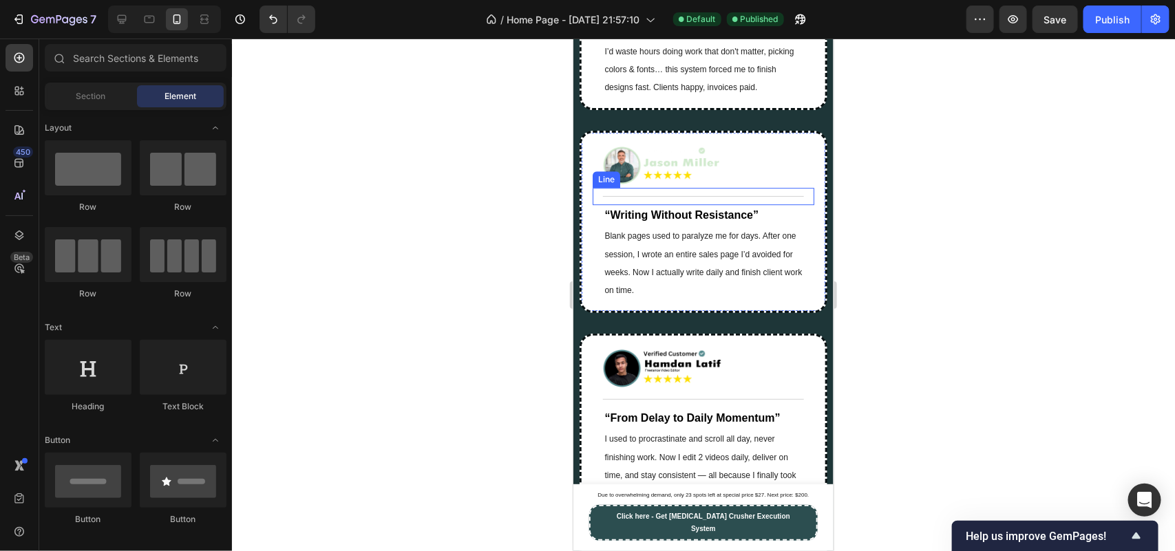
click at [686, 182] on div "Image" at bounding box center [702, 165] width 221 height 45
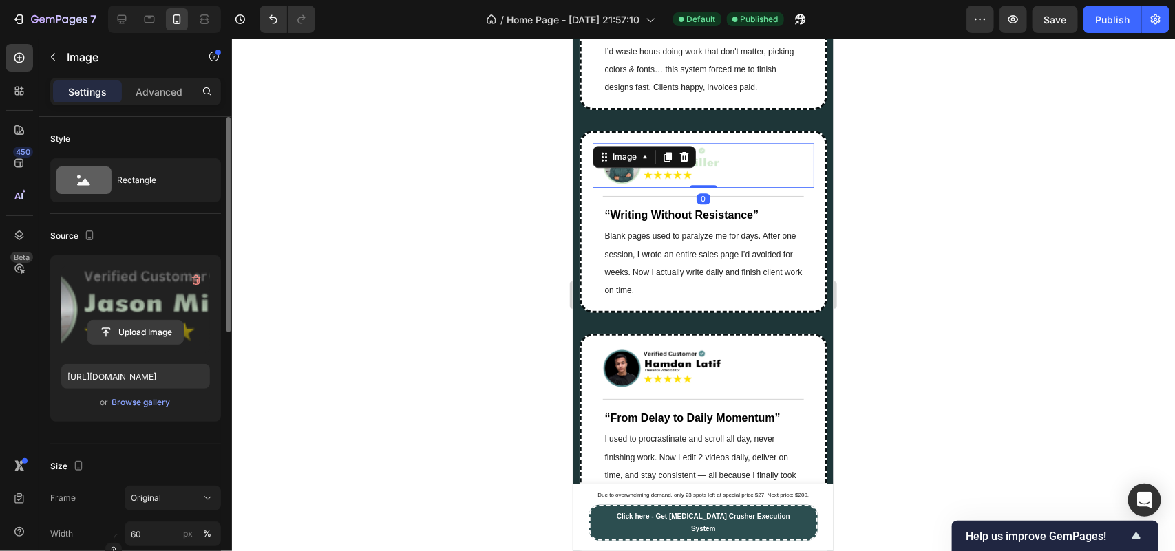
click at [160, 325] on input "file" at bounding box center [135, 332] width 95 height 23
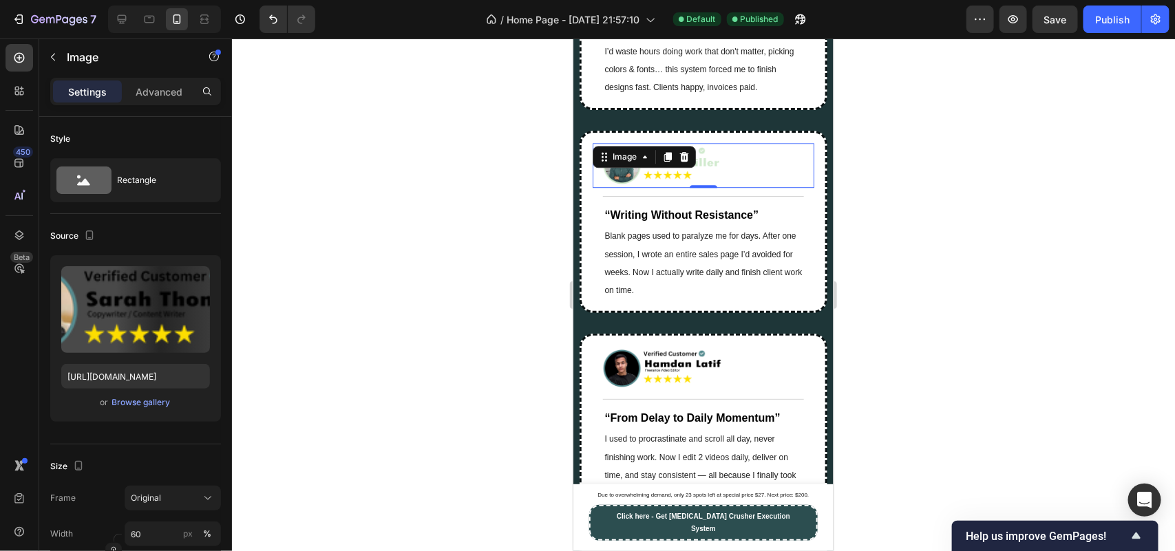
type input "[URL][DOMAIN_NAME]"
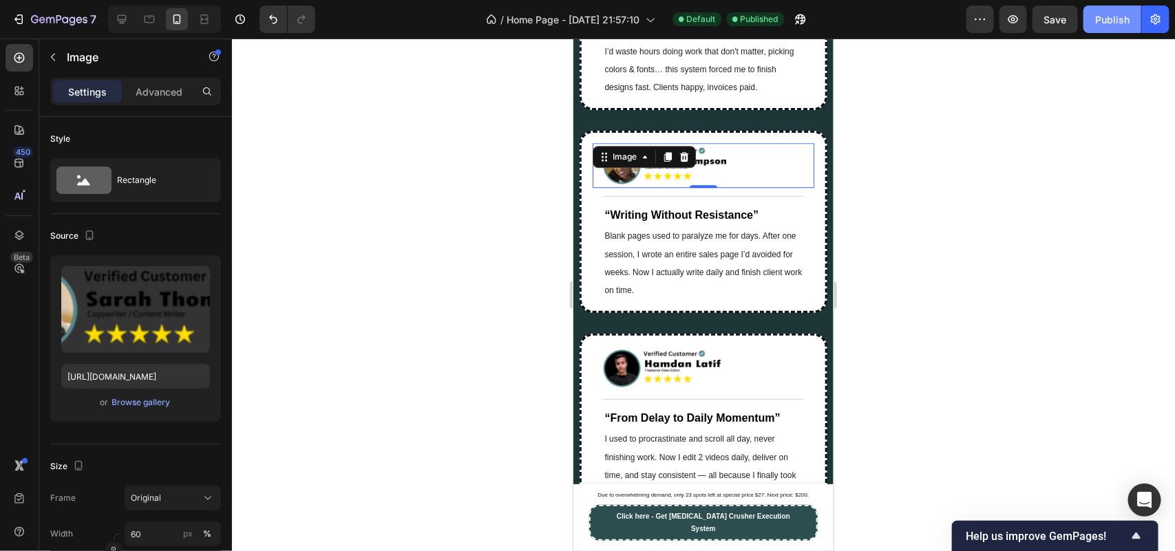
click at [1105, 18] on div "Publish" at bounding box center [1112, 19] width 34 height 14
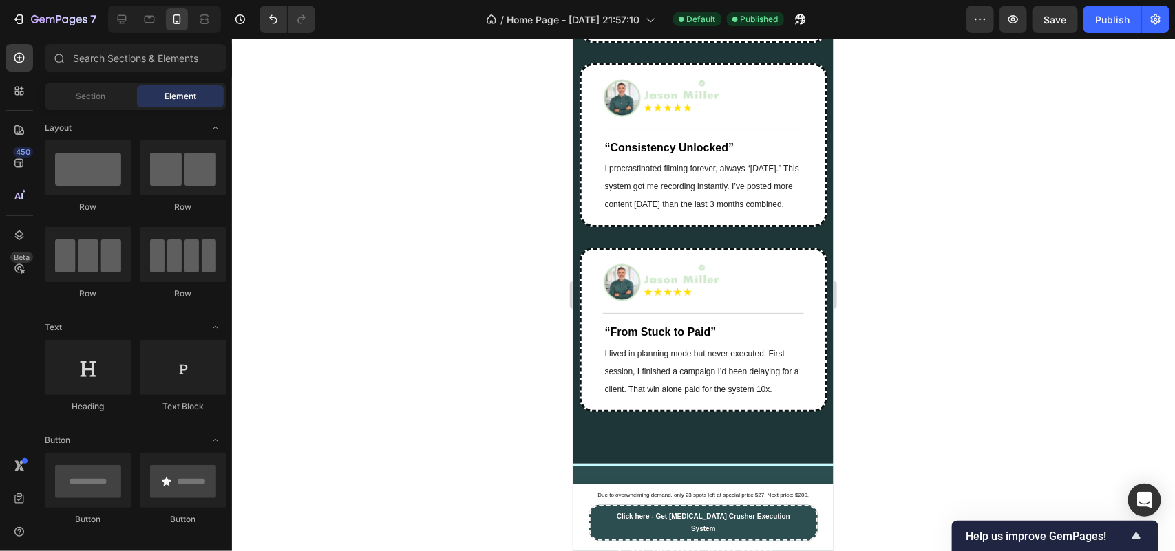
scroll to position [11347, 0]
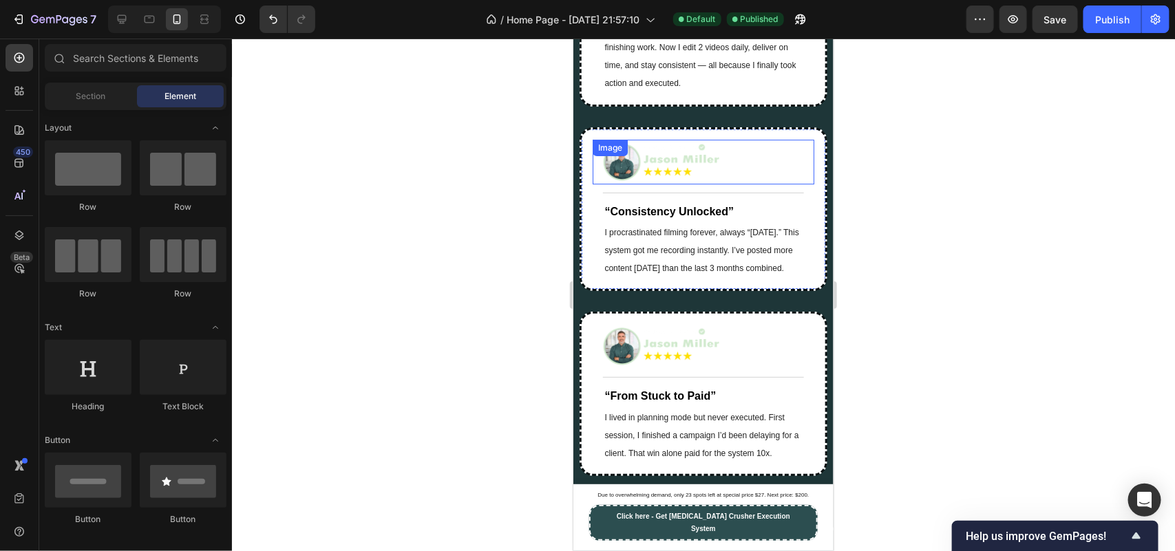
click at [734, 184] on div "Image" at bounding box center [702, 161] width 221 height 45
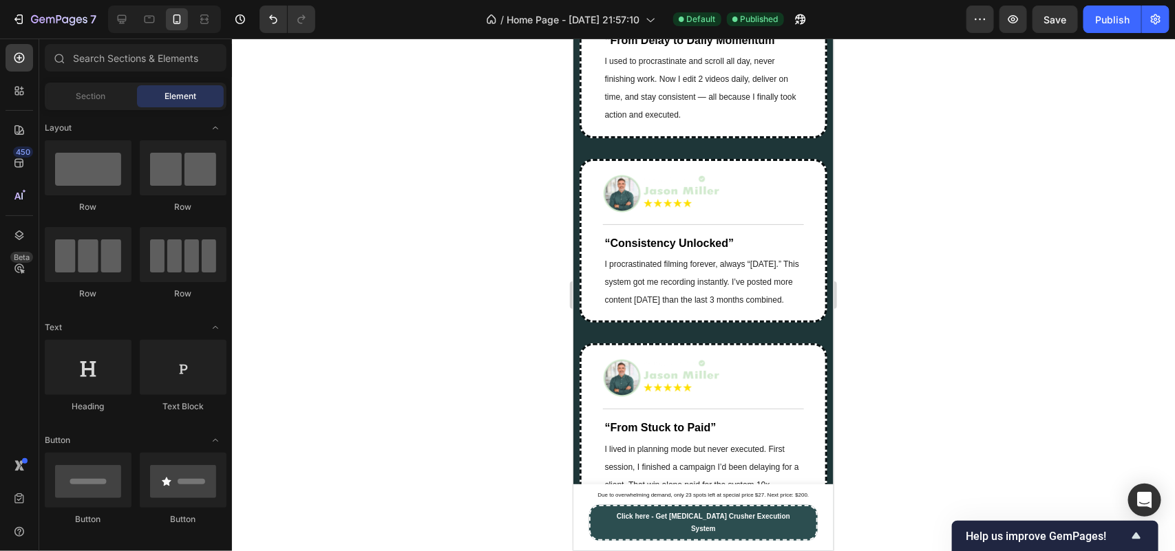
scroll to position [11220, 0]
